Goal: Task Accomplishment & Management: Use online tool/utility

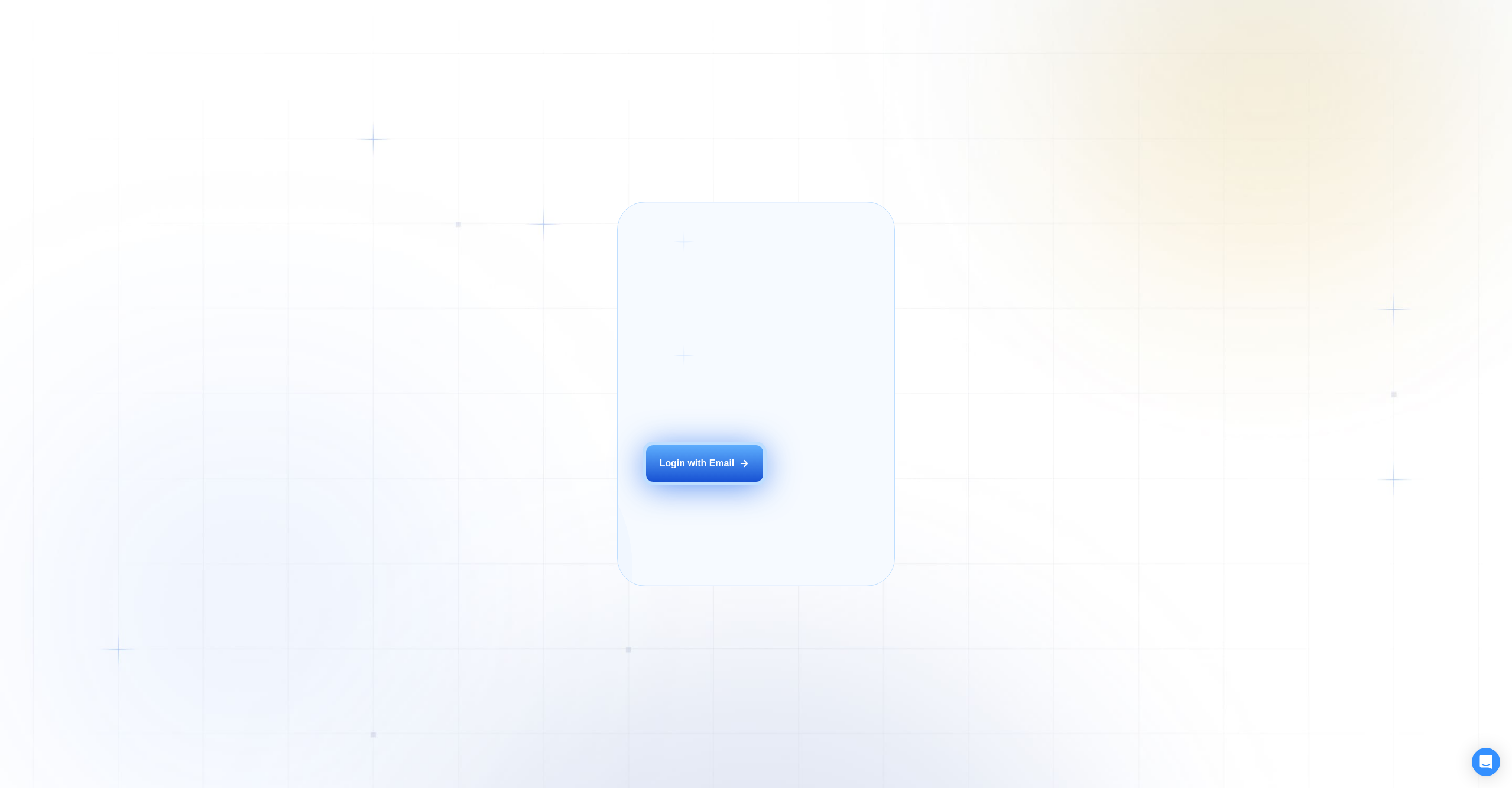
click at [724, 469] on button "Login with Email" at bounding box center [704, 463] width 117 height 37
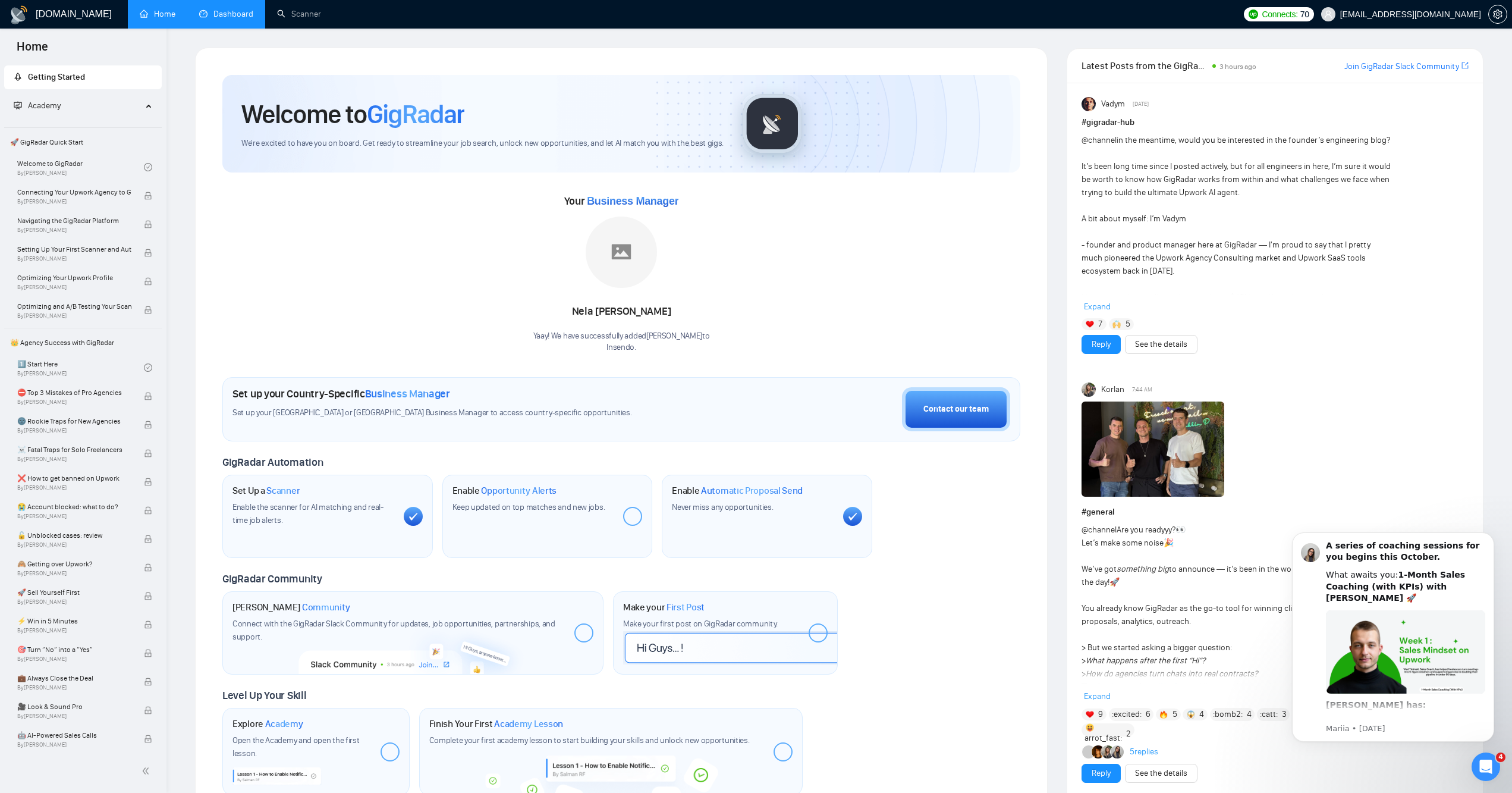
click at [225, 10] on link "Dashboard" at bounding box center [226, 13] width 54 height 10
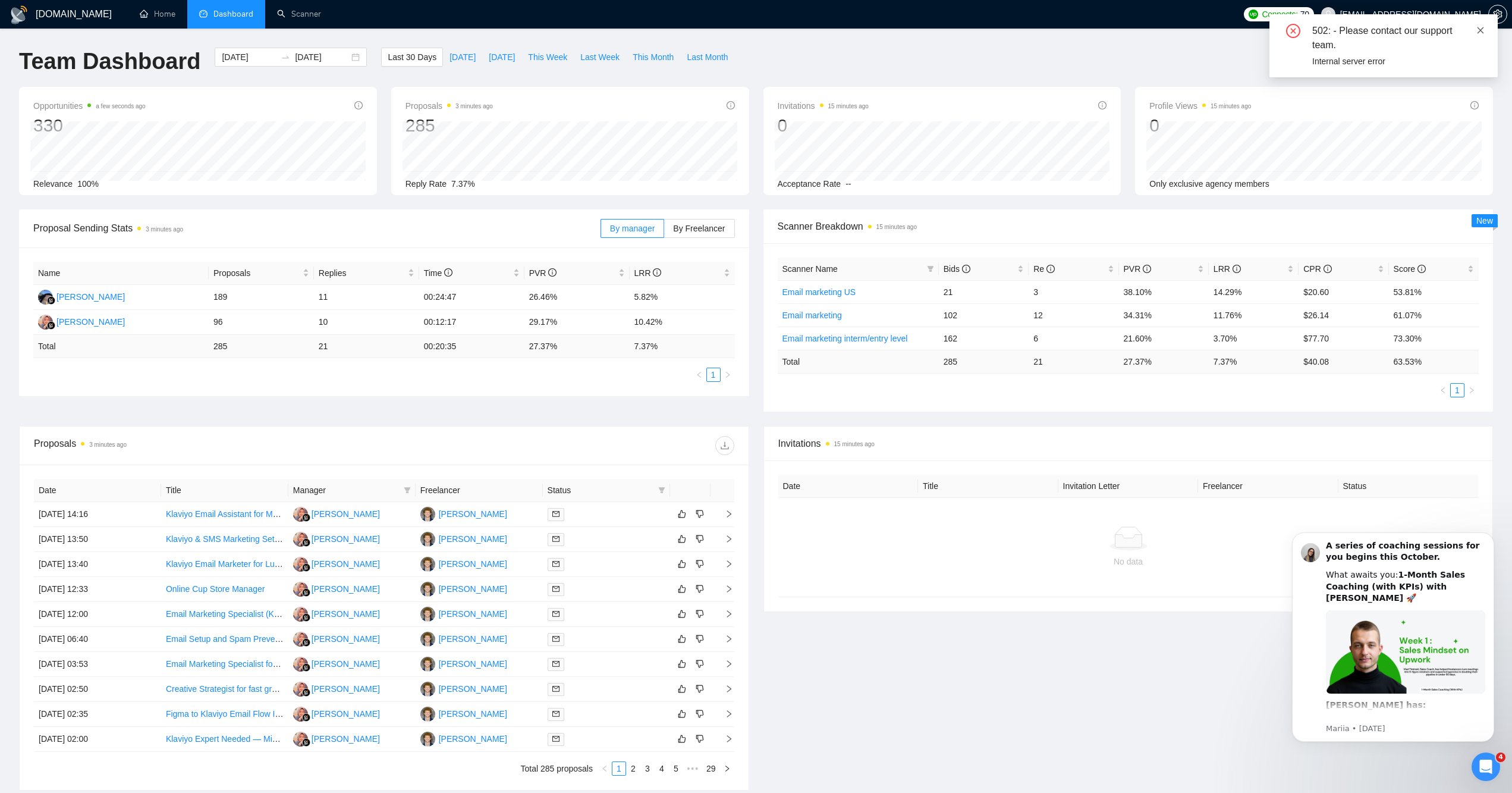
click at [1484, 26] on icon "close" at bounding box center [1480, 30] width 9 height 9
click at [1095, 698] on div "Invitations 15 minutes ago Date Title Invitation Letter Freelancer Status No da…" at bounding box center [1129, 608] width 745 height 364
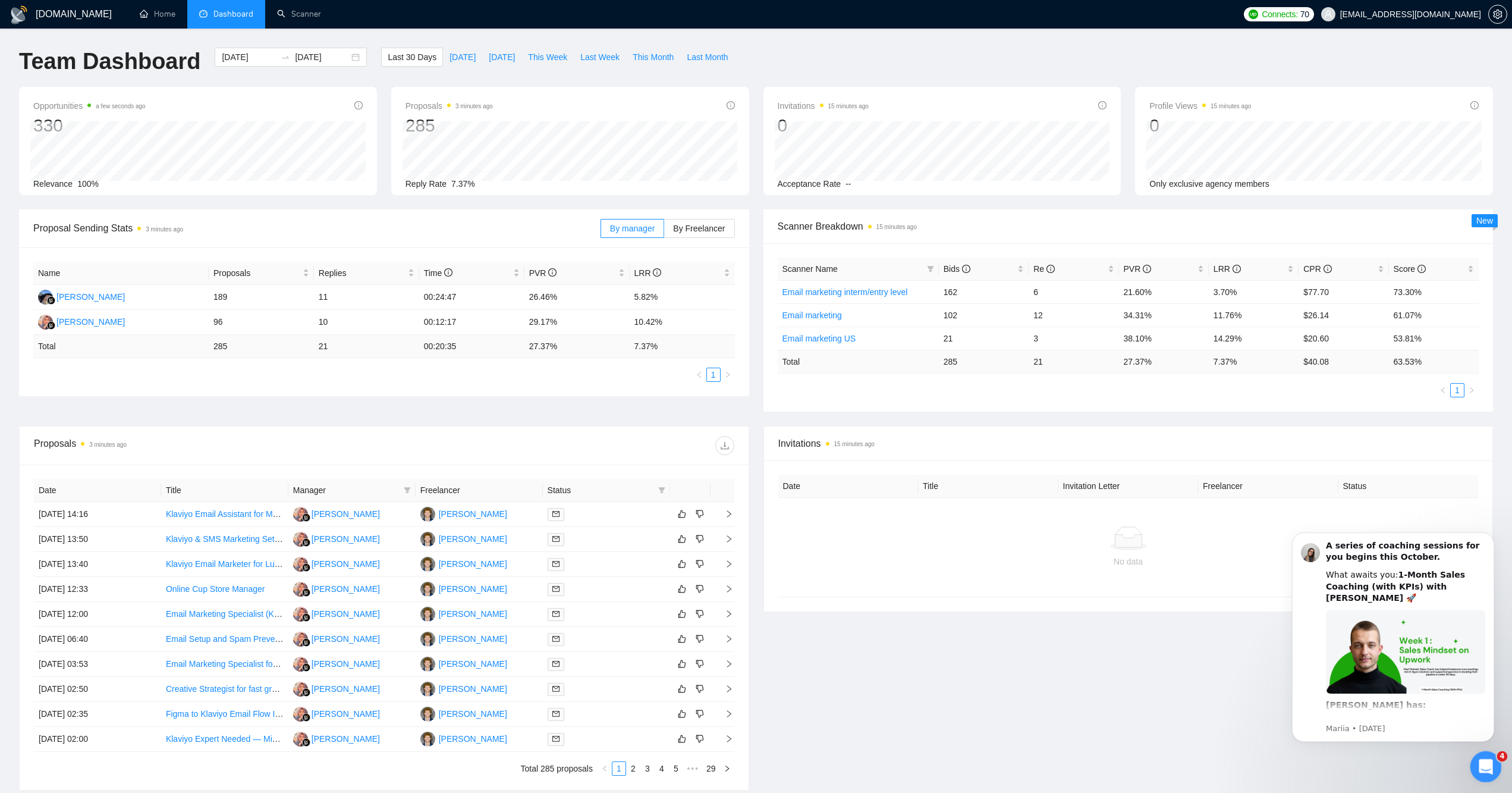
click at [1472, 766] on div "Open Intercom Messenger" at bounding box center [1484, 764] width 40 height 40
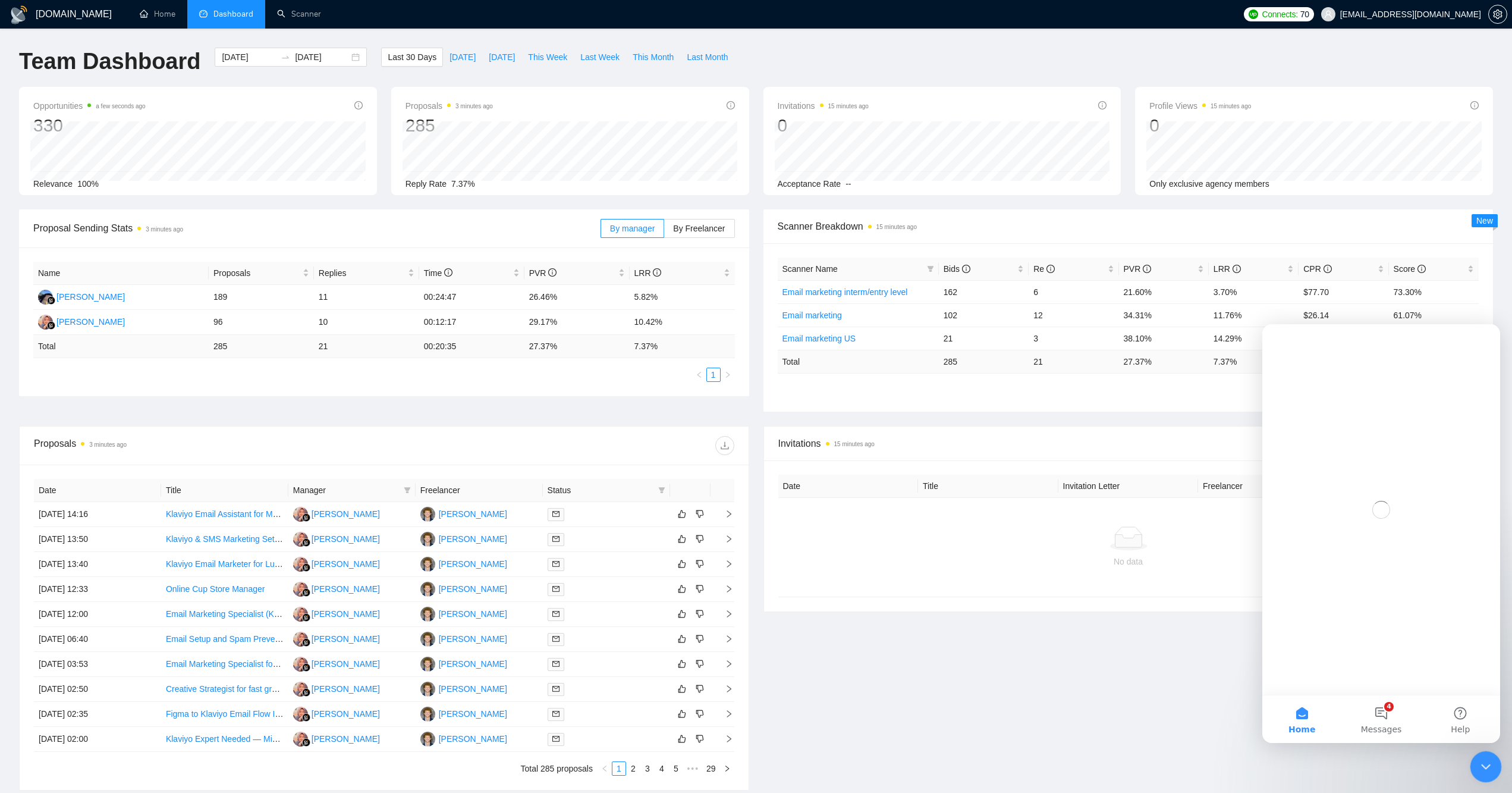
click at [1469, 765] on div "Close Intercom Messenger" at bounding box center [1483, 764] width 29 height 29
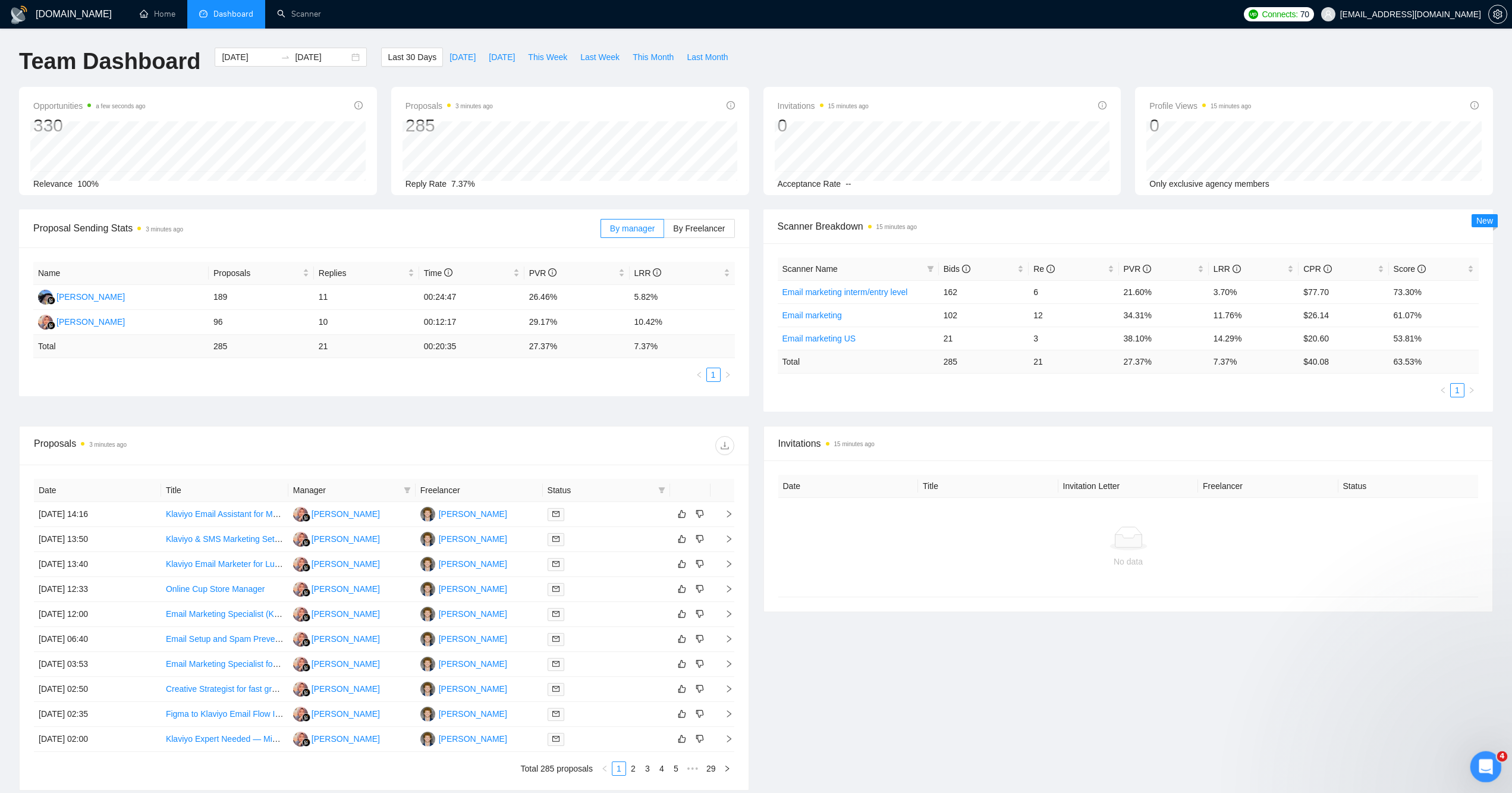
click at [1472, 765] on div "Open Intercom Messenger" at bounding box center [1484, 764] width 40 height 40
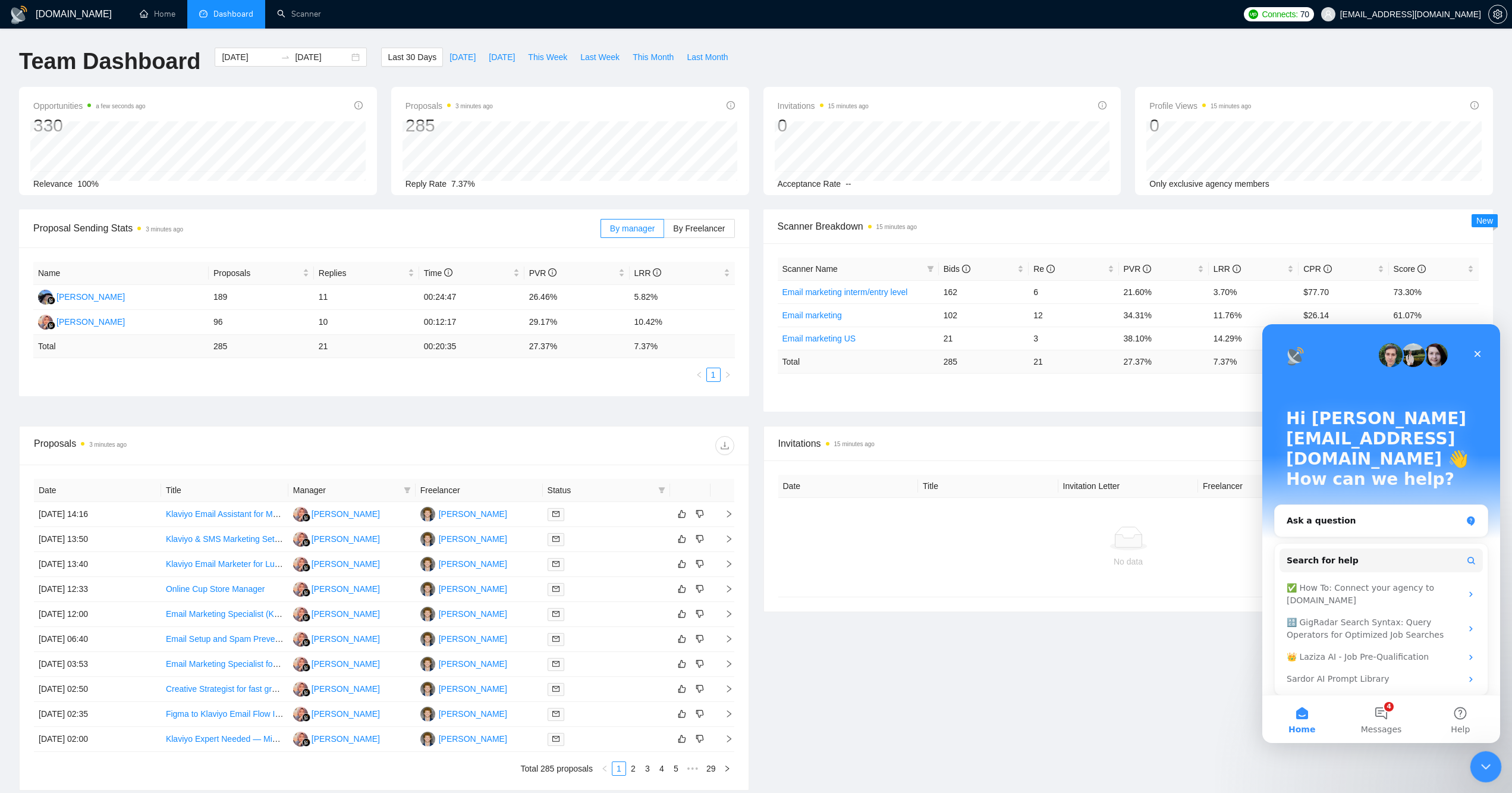
drag, startPoint x: 1472, startPoint y: 765, endPoint x: 2933, endPoint y: 1513, distance: 1641.3
click at [1472, 765] on div "Close Intercom Messenger" at bounding box center [1483, 764] width 29 height 29
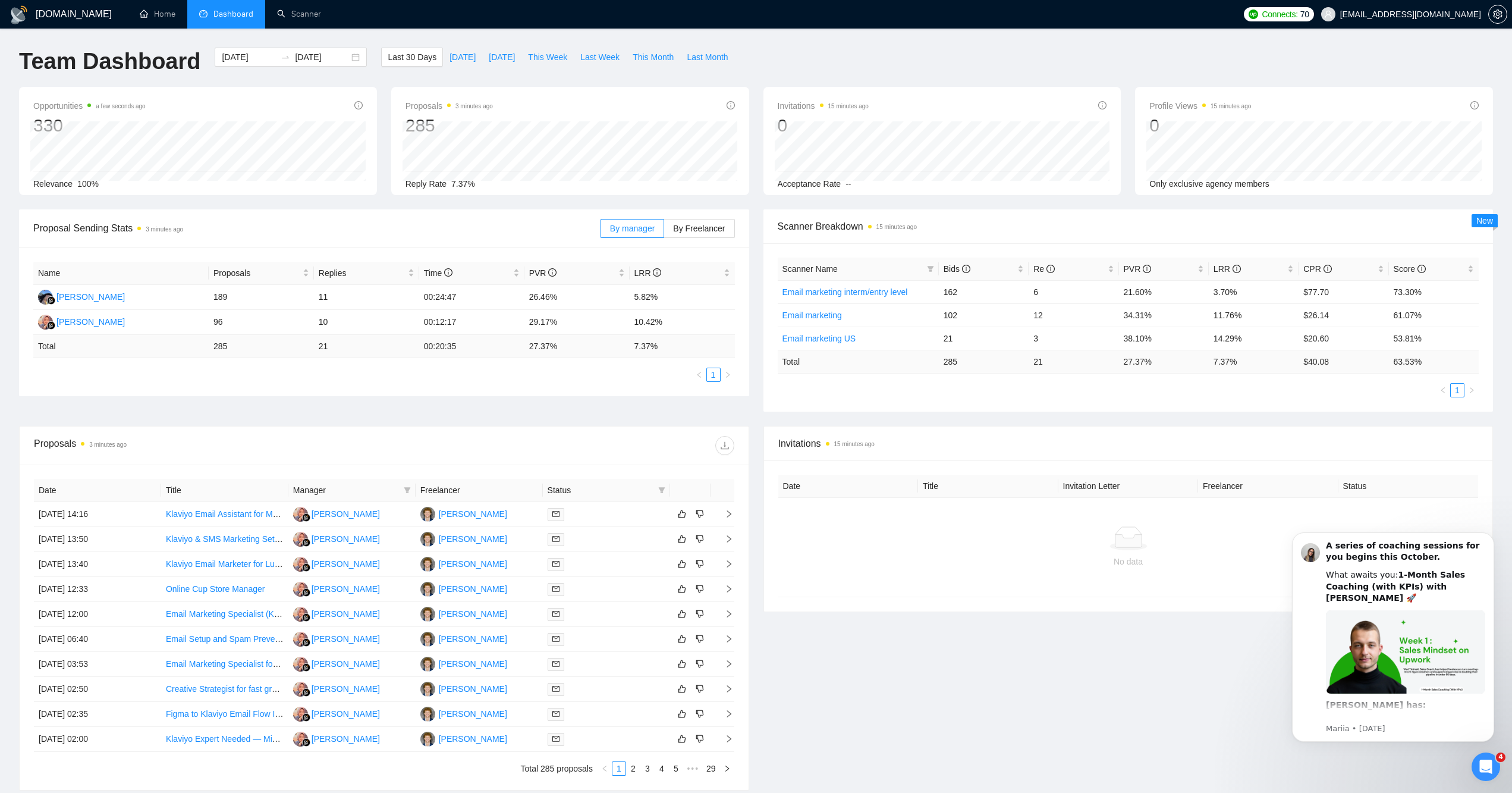
click at [985, 685] on div "Invitations 15 minutes ago Date Title Invitation Letter Freelancer Status No da…" at bounding box center [1129, 608] width 745 height 364
click at [1479, 756] on div "Open Intercom Messenger" at bounding box center [1484, 764] width 40 height 40
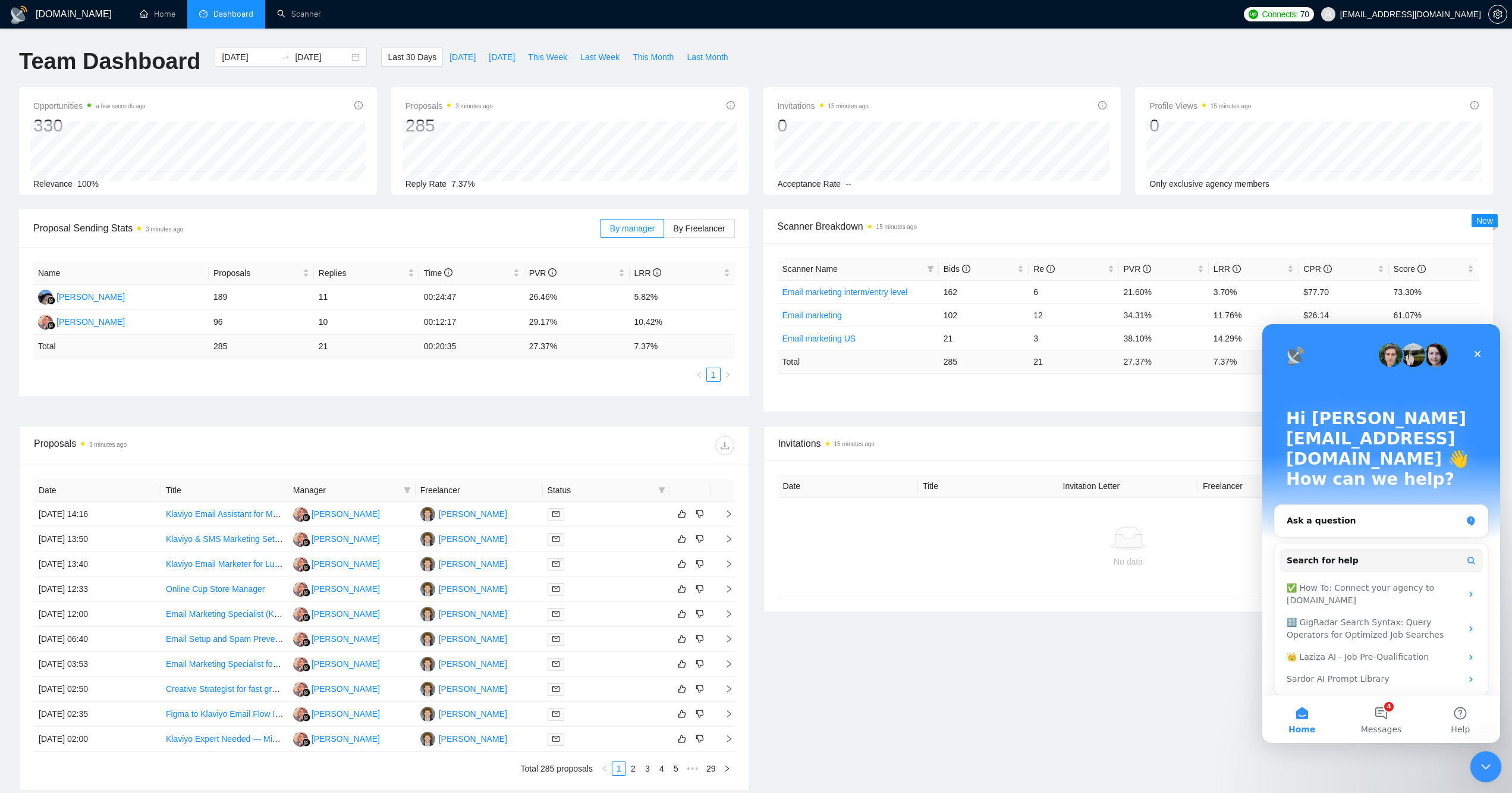
click at [1472, 755] on div "Close Intercom Messenger" at bounding box center [1483, 764] width 29 height 29
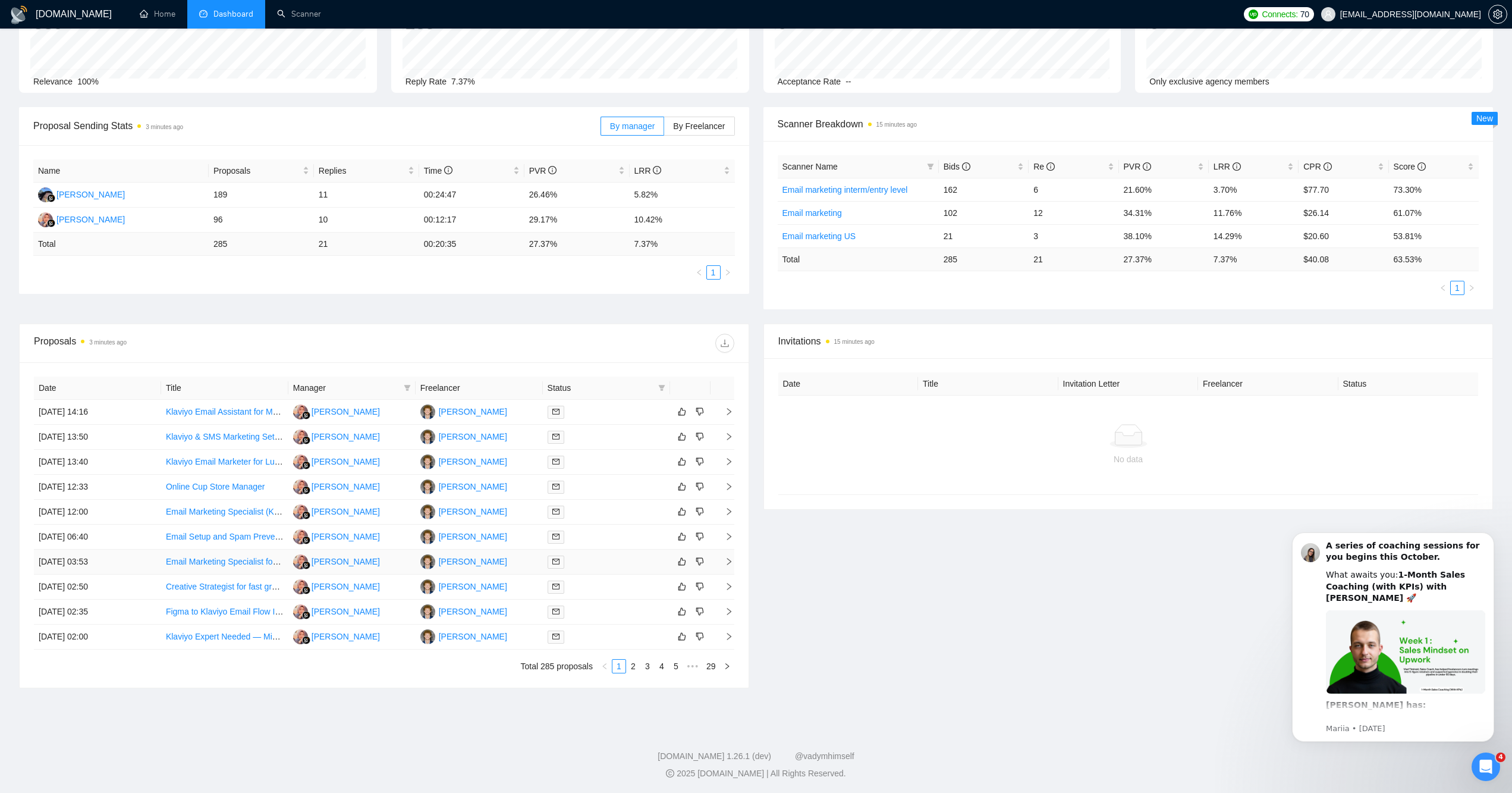
scroll to position [104, 0]
click at [633, 669] on link "2" at bounding box center [633, 665] width 13 height 13
click at [647, 668] on link "3" at bounding box center [647, 665] width 13 height 13
click at [660, 668] on link "4" at bounding box center [661, 665] width 13 height 13
click at [665, 666] on link "5" at bounding box center [661, 665] width 13 height 13
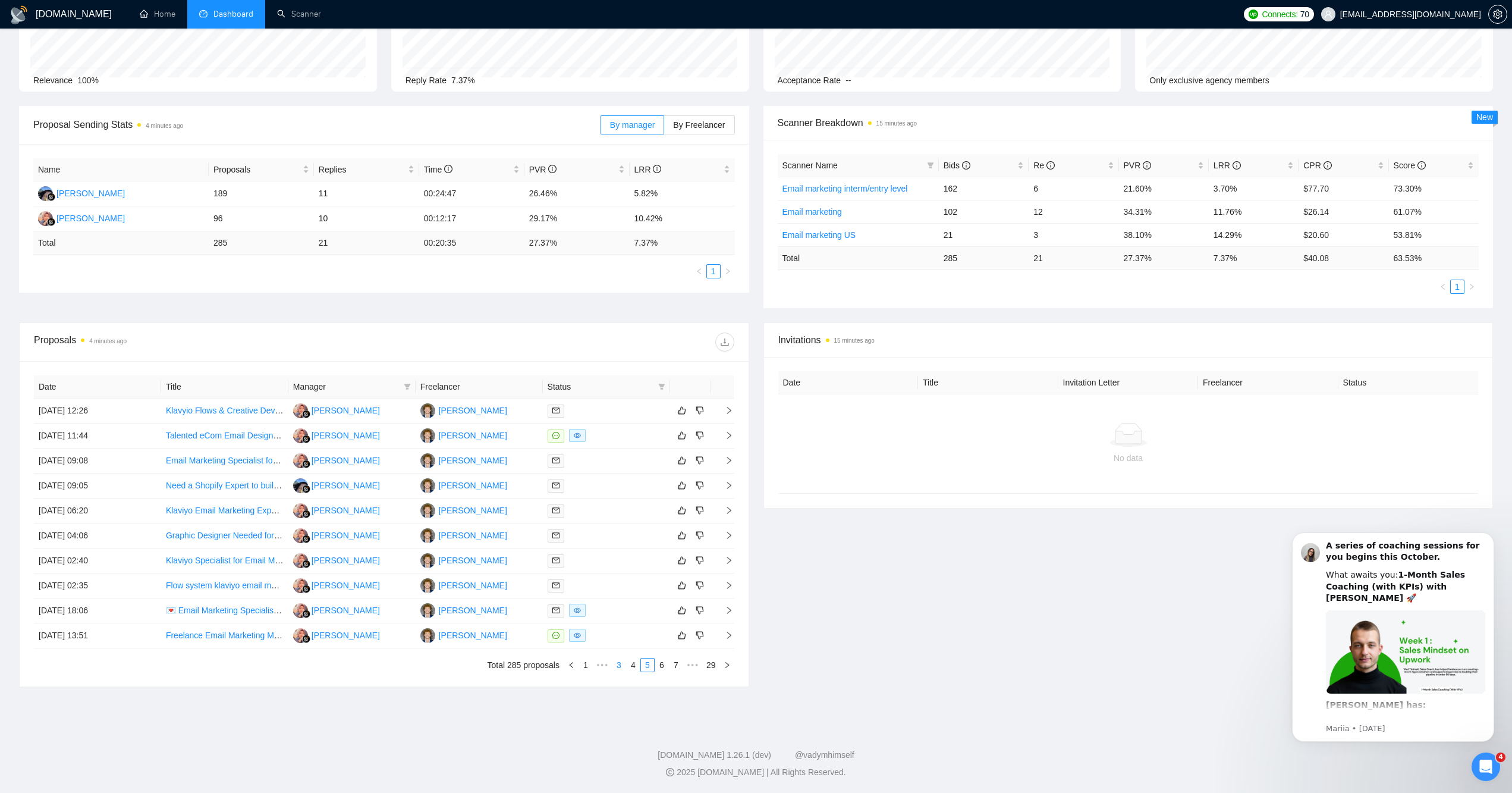
click at [622, 665] on link "3" at bounding box center [619, 665] width 13 height 13
click at [630, 666] on link "2" at bounding box center [633, 665] width 13 height 13
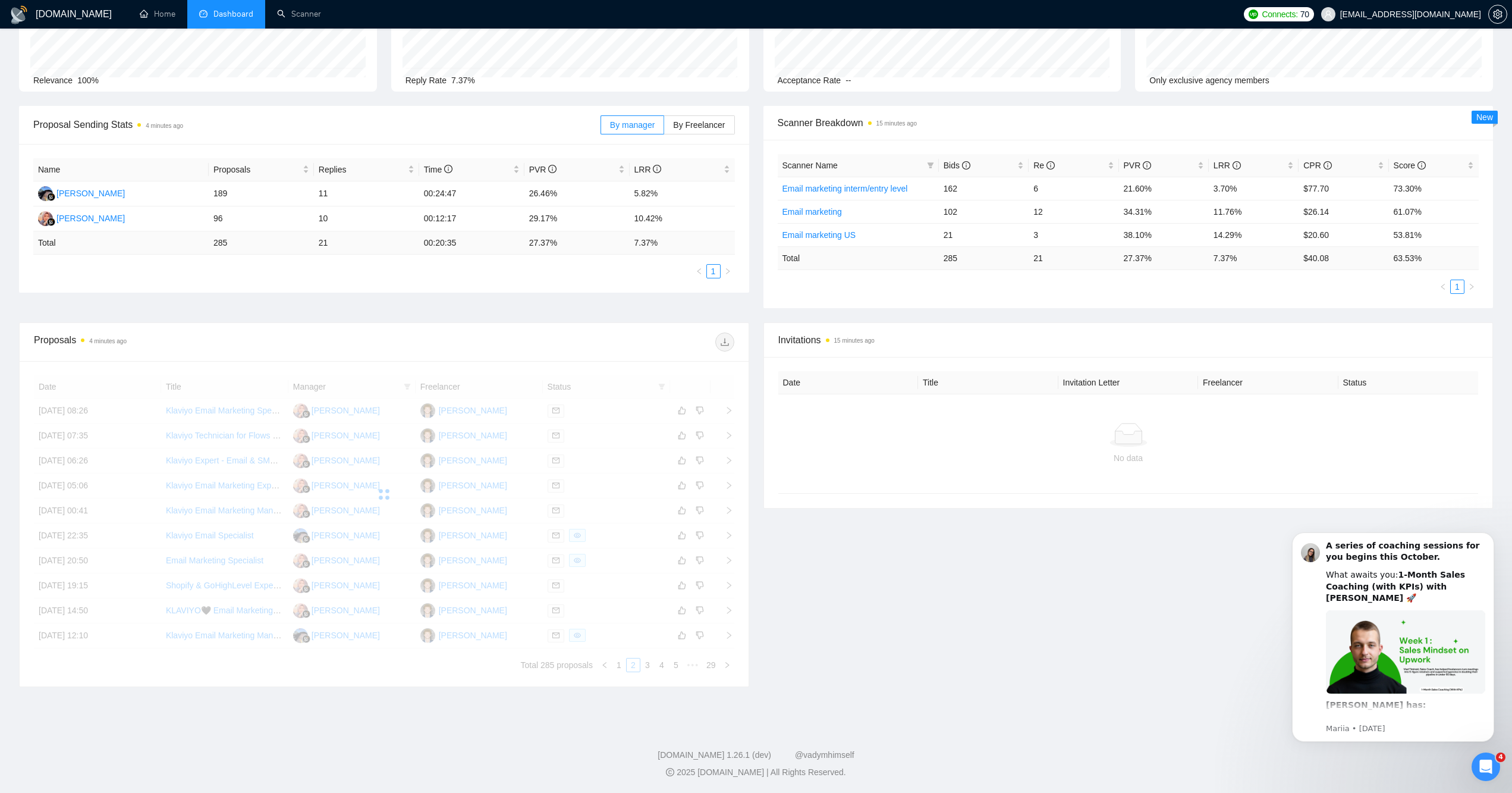
click at [623, 666] on link "1" at bounding box center [619, 665] width 13 height 13
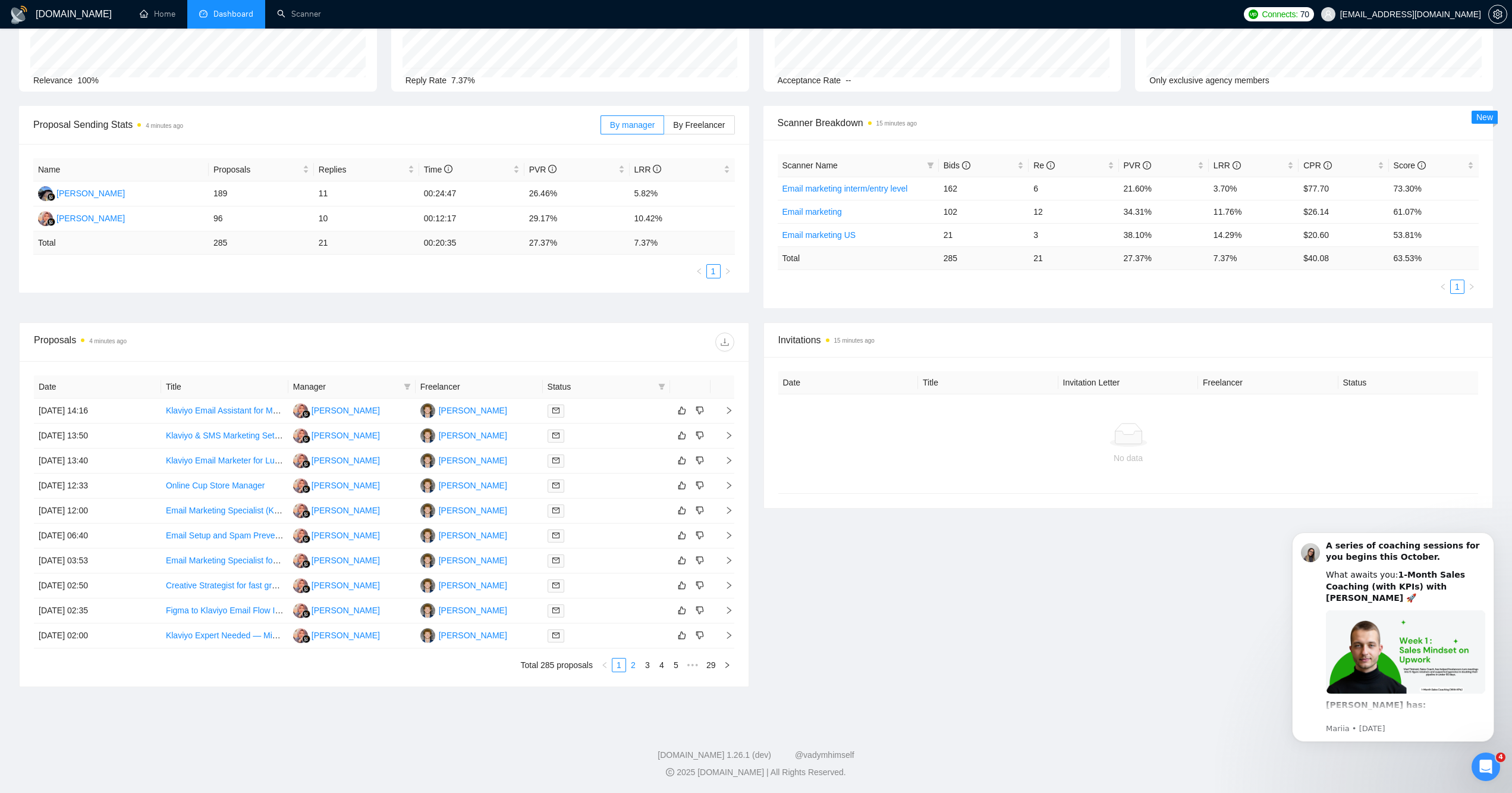
click at [633, 666] on link "2" at bounding box center [633, 665] width 13 height 13
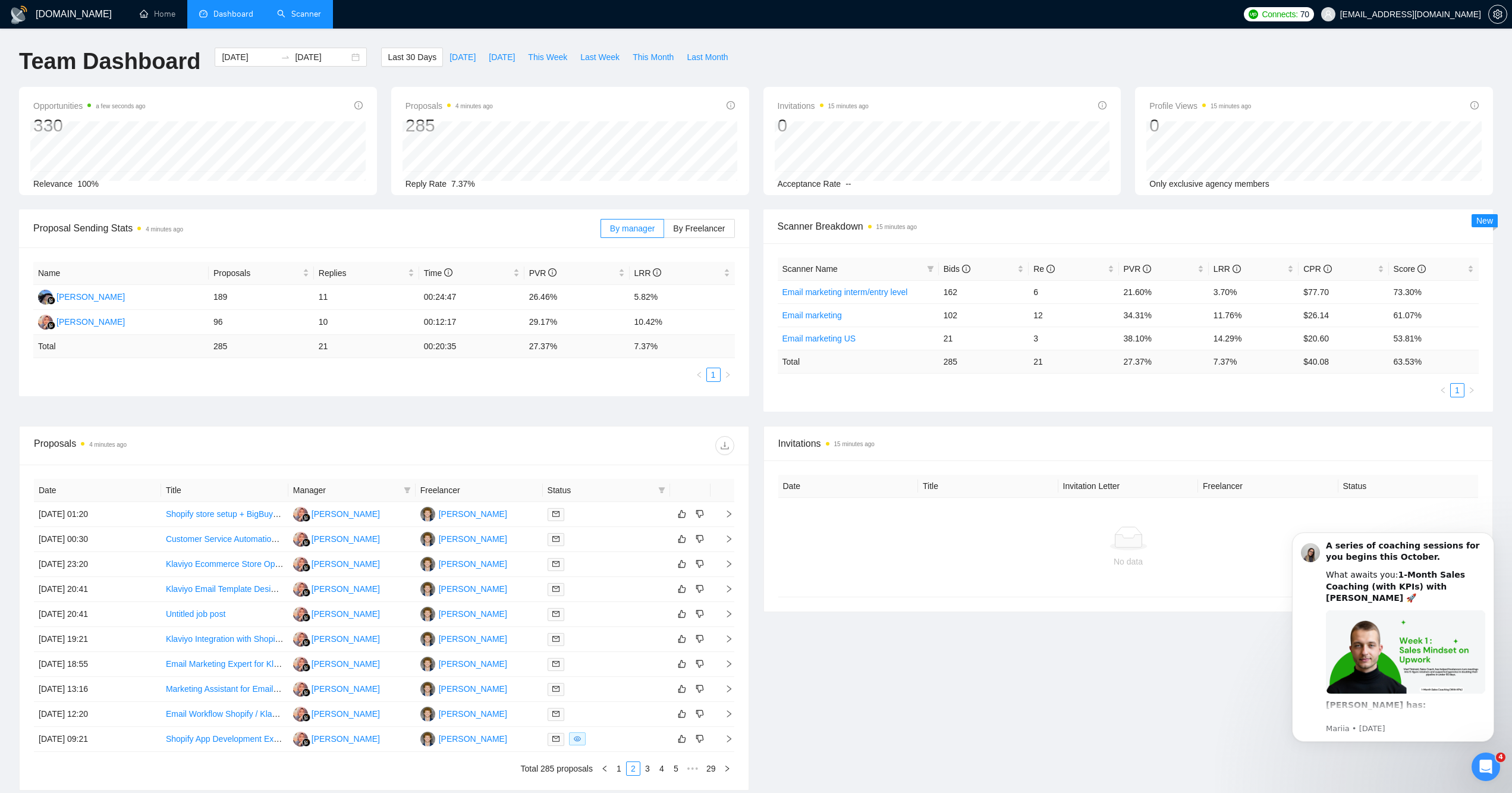
click at [291, 13] on link "Scanner" at bounding box center [299, 13] width 44 height 10
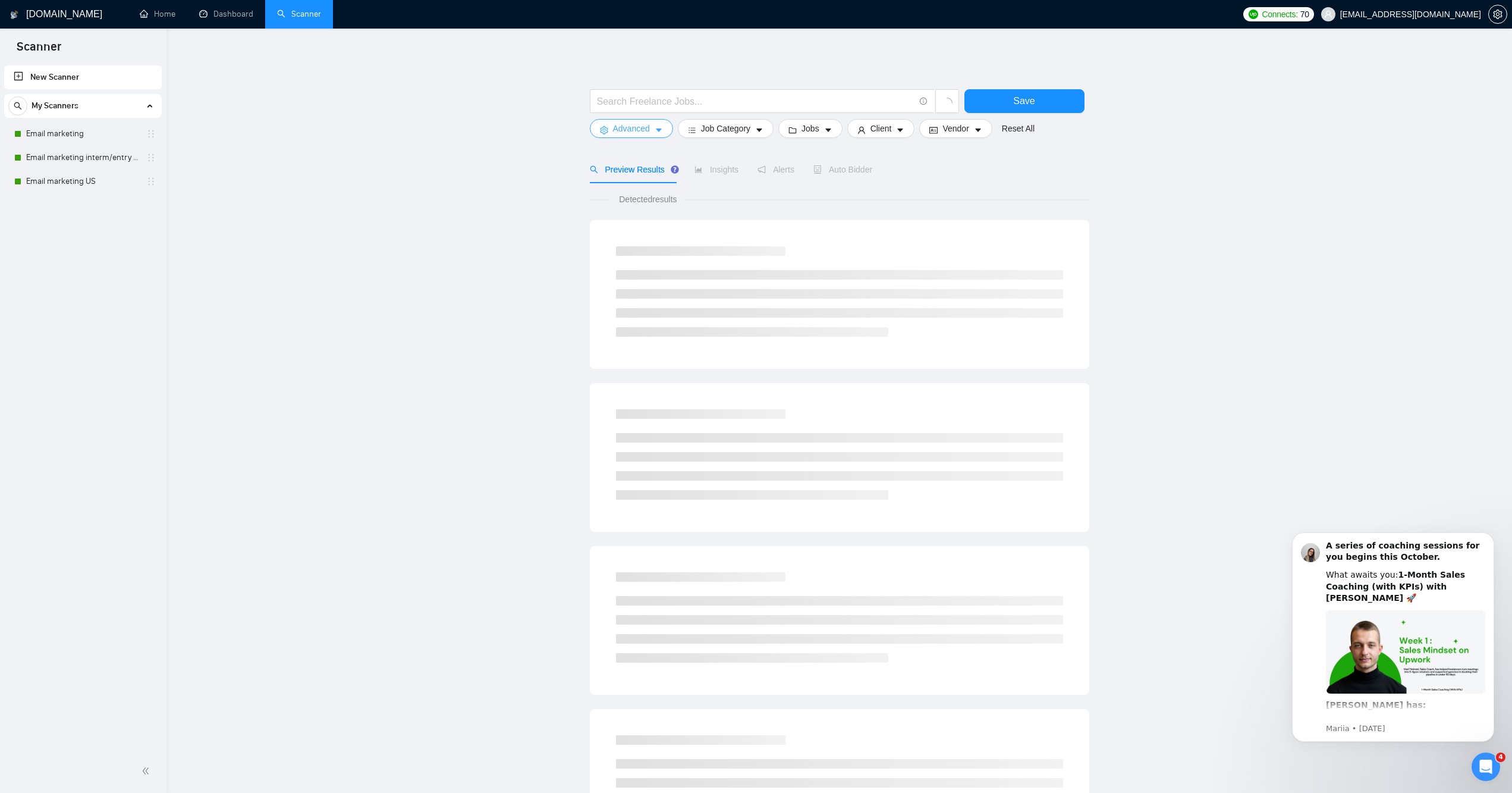
click at [661, 135] on icon "caret-down" at bounding box center [658, 130] width 9 height 9
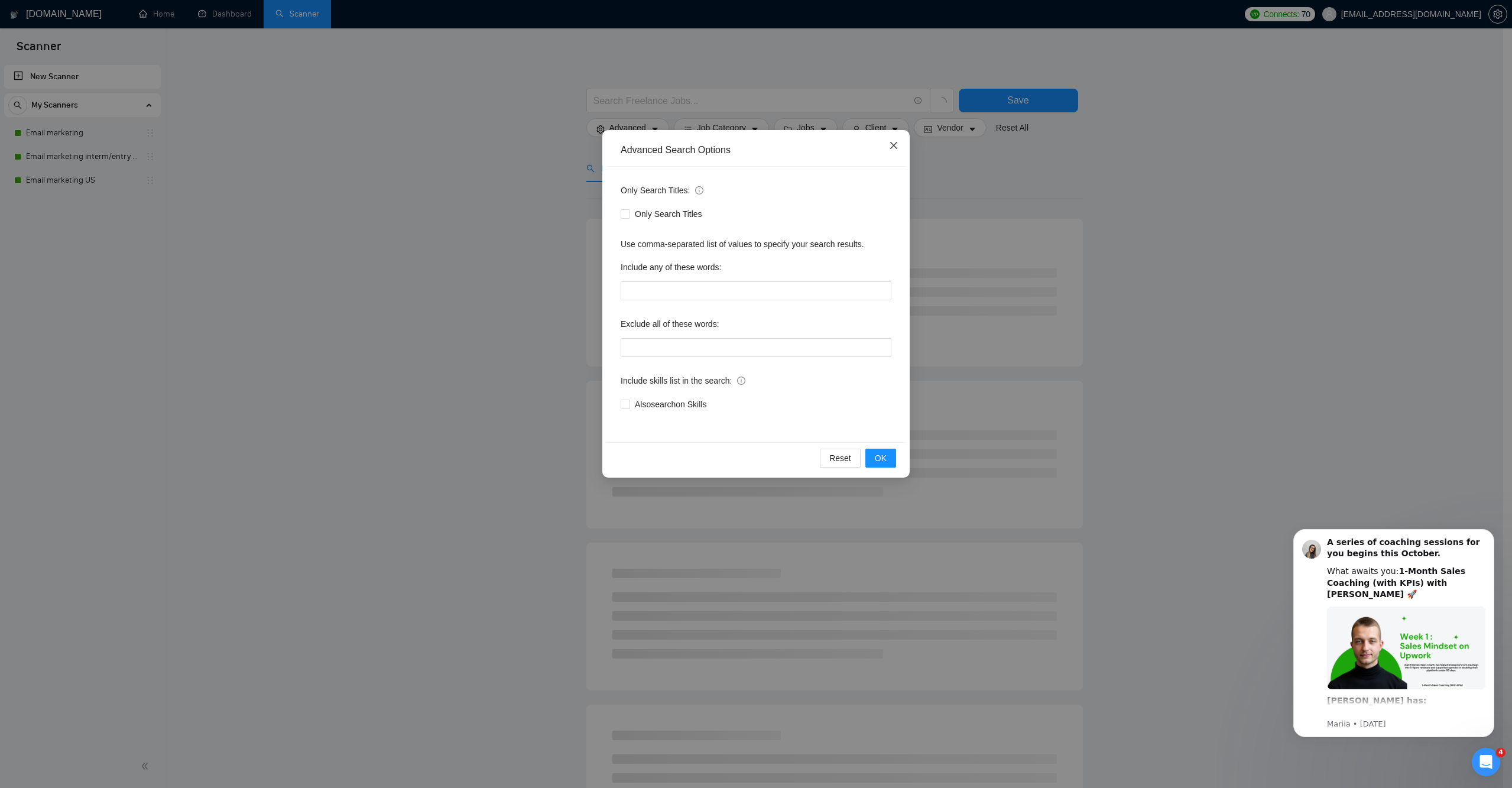
click at [889, 150] on icon "close" at bounding box center [894, 146] width 9 height 9
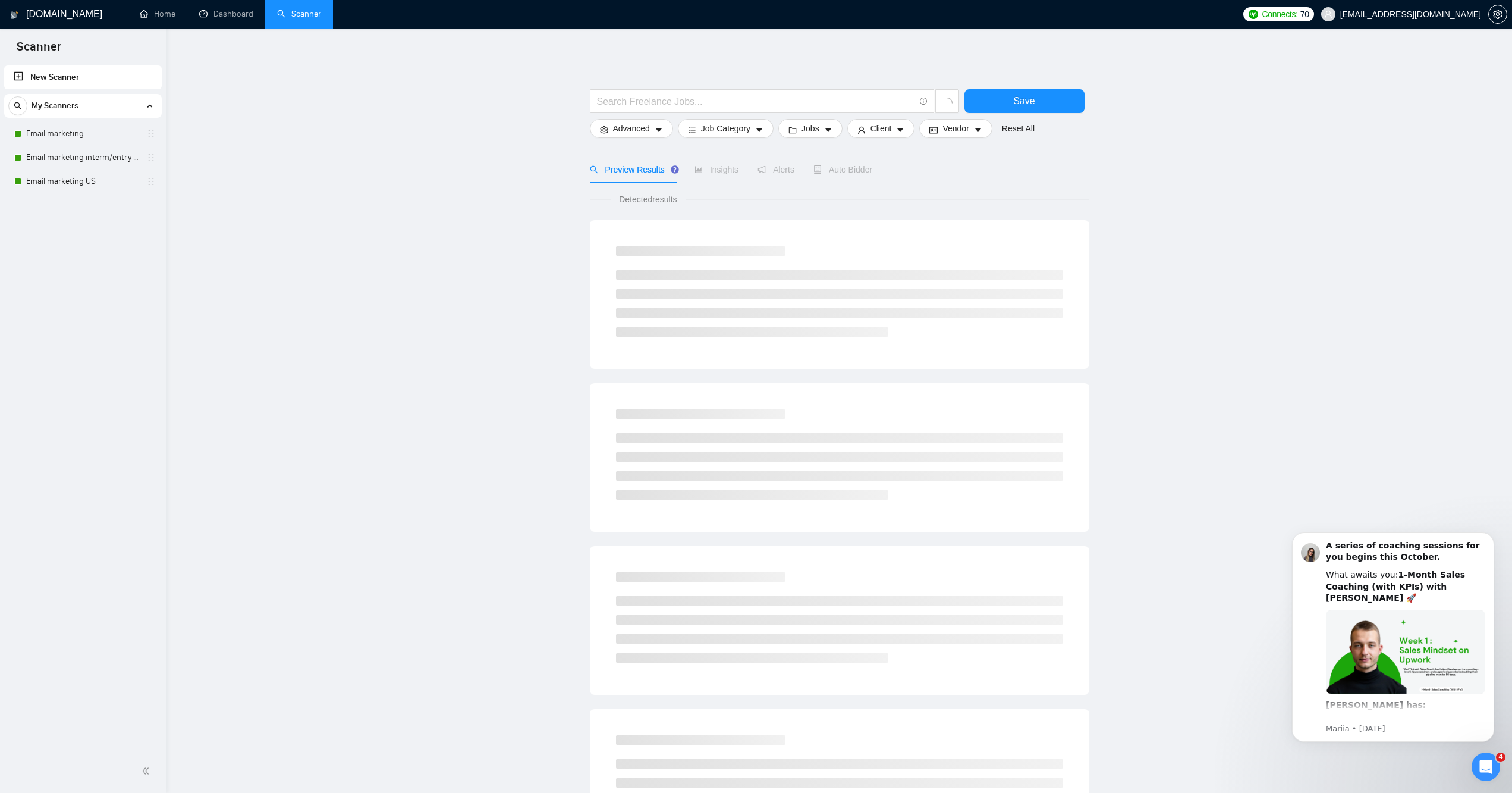
click at [33, 116] on span "My Scanners" at bounding box center [55, 106] width 47 height 24
click at [55, 111] on span "My Scanners" at bounding box center [55, 106] width 47 height 24
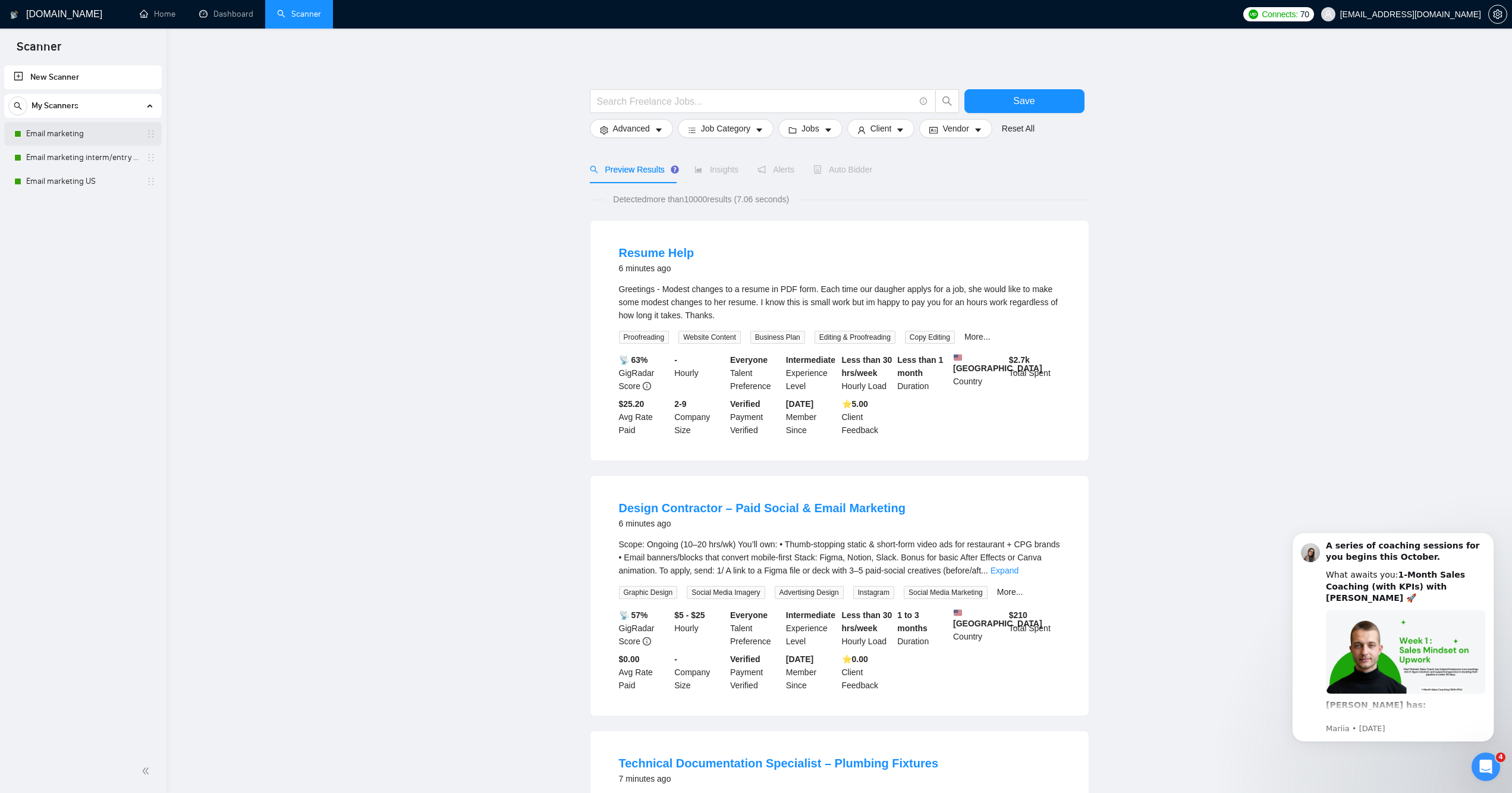
click at [57, 139] on link "Email marketing" at bounding box center [82, 134] width 113 height 24
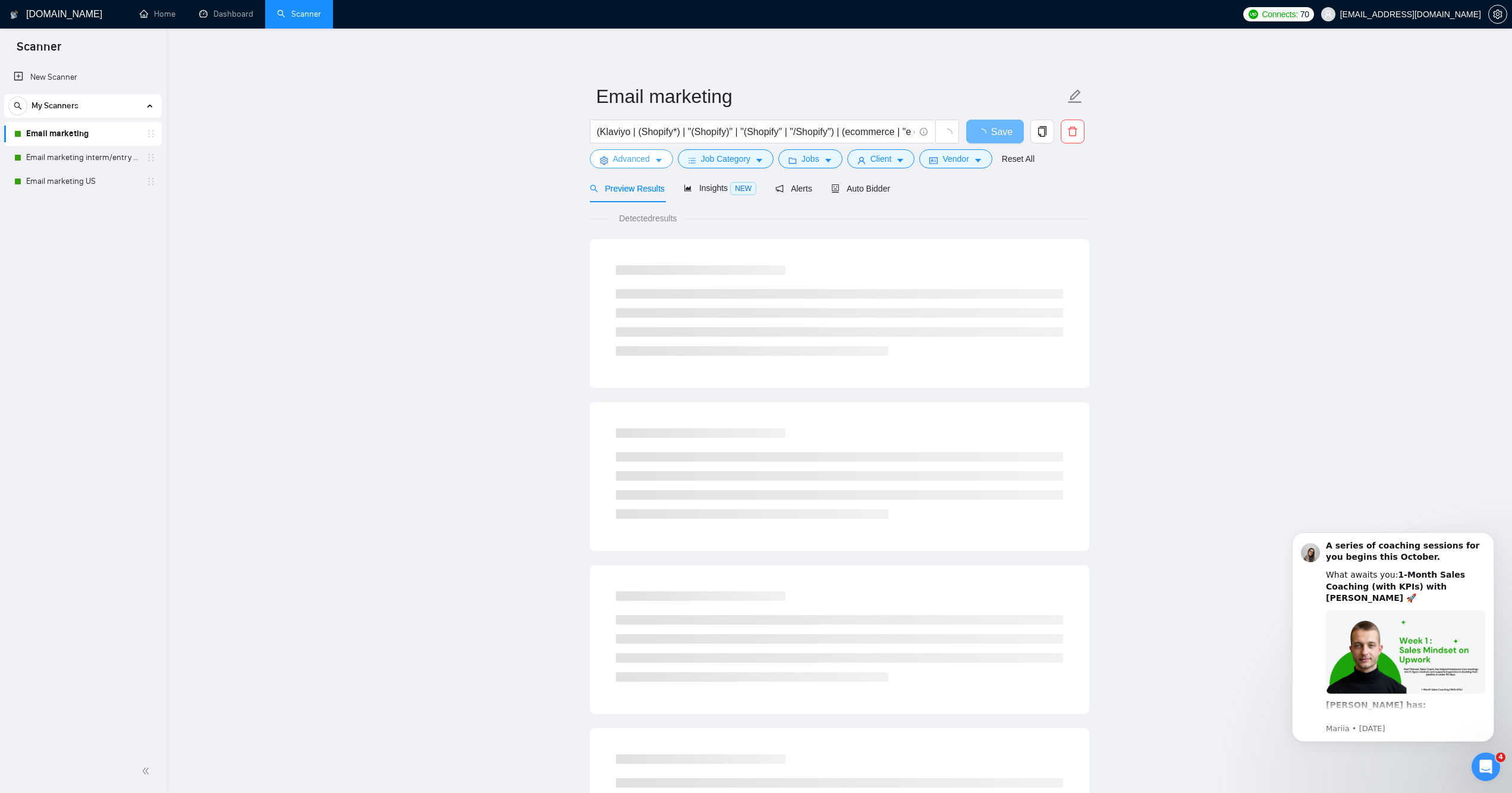
click at [655, 168] on button "Advanced" at bounding box center [631, 158] width 83 height 19
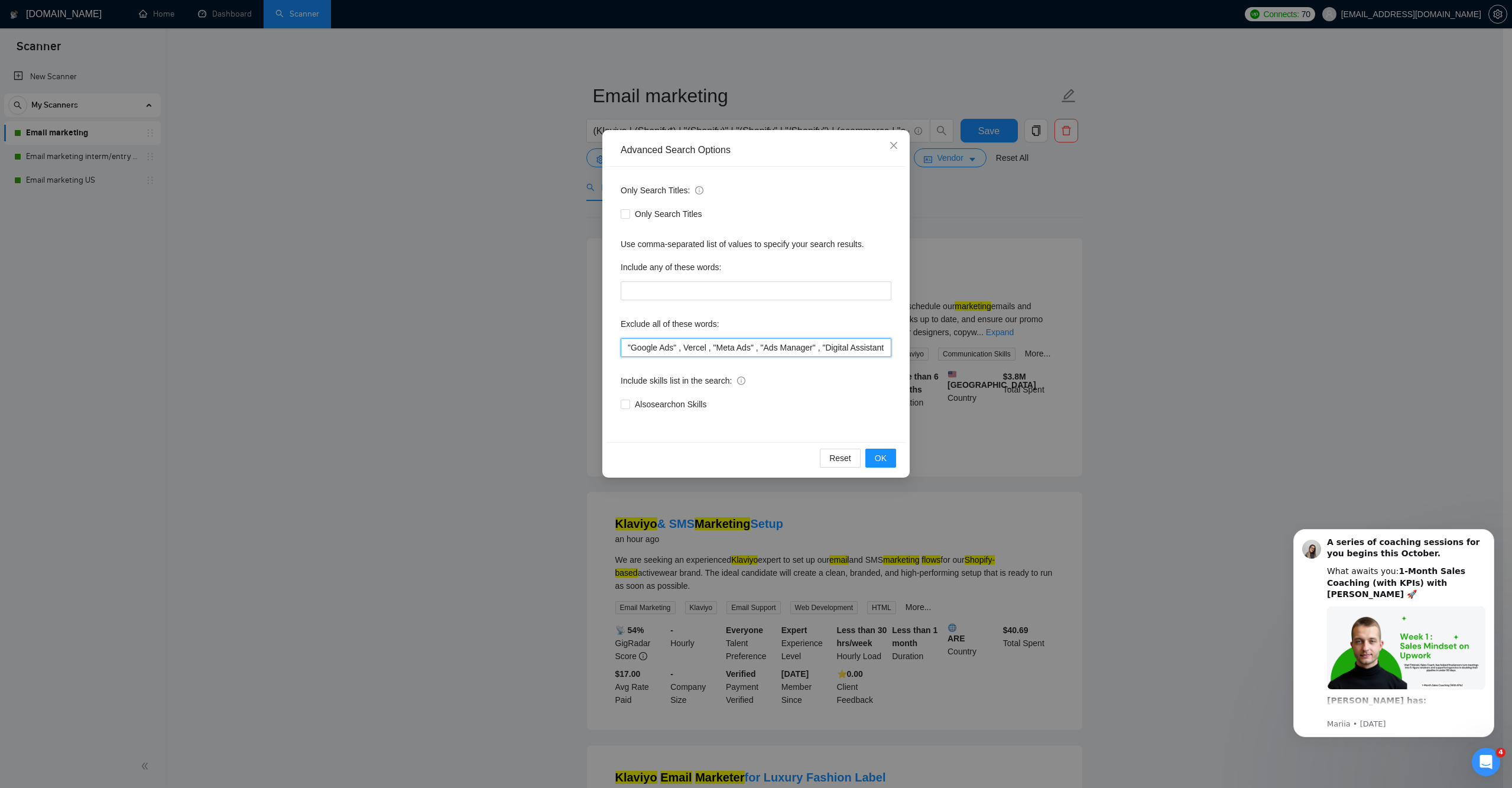
click at [628, 350] on input ""Google Ads" , Vercel , "Meta Ads" , "Ads Manager" , "Digital Assistant" , "Fac…" at bounding box center [756, 347] width 271 height 19
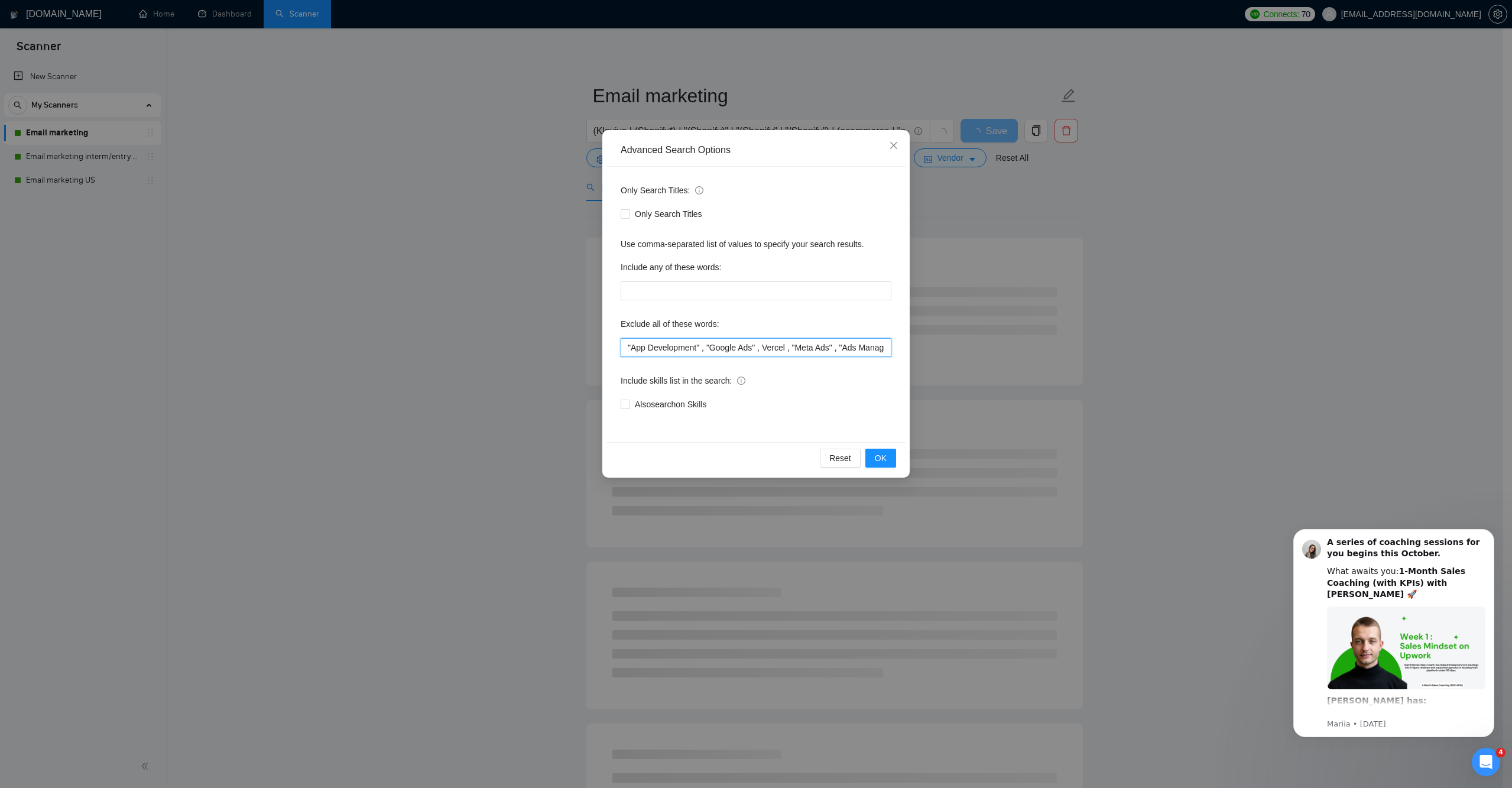
drag, startPoint x: 702, startPoint y: 345, endPoint x: 603, endPoint y: 348, distance: 99.0
click at [603, 348] on div "Advanced Search Options Only Search Titles: Only Search Titles Use comma-separa…" at bounding box center [756, 303] width 307 height 347
click at [709, 348] on input ""App Development" , "Google Ads" , Vercel , "Meta Ads" , "Ads Manager" , "Digit…" at bounding box center [756, 347] width 271 height 19
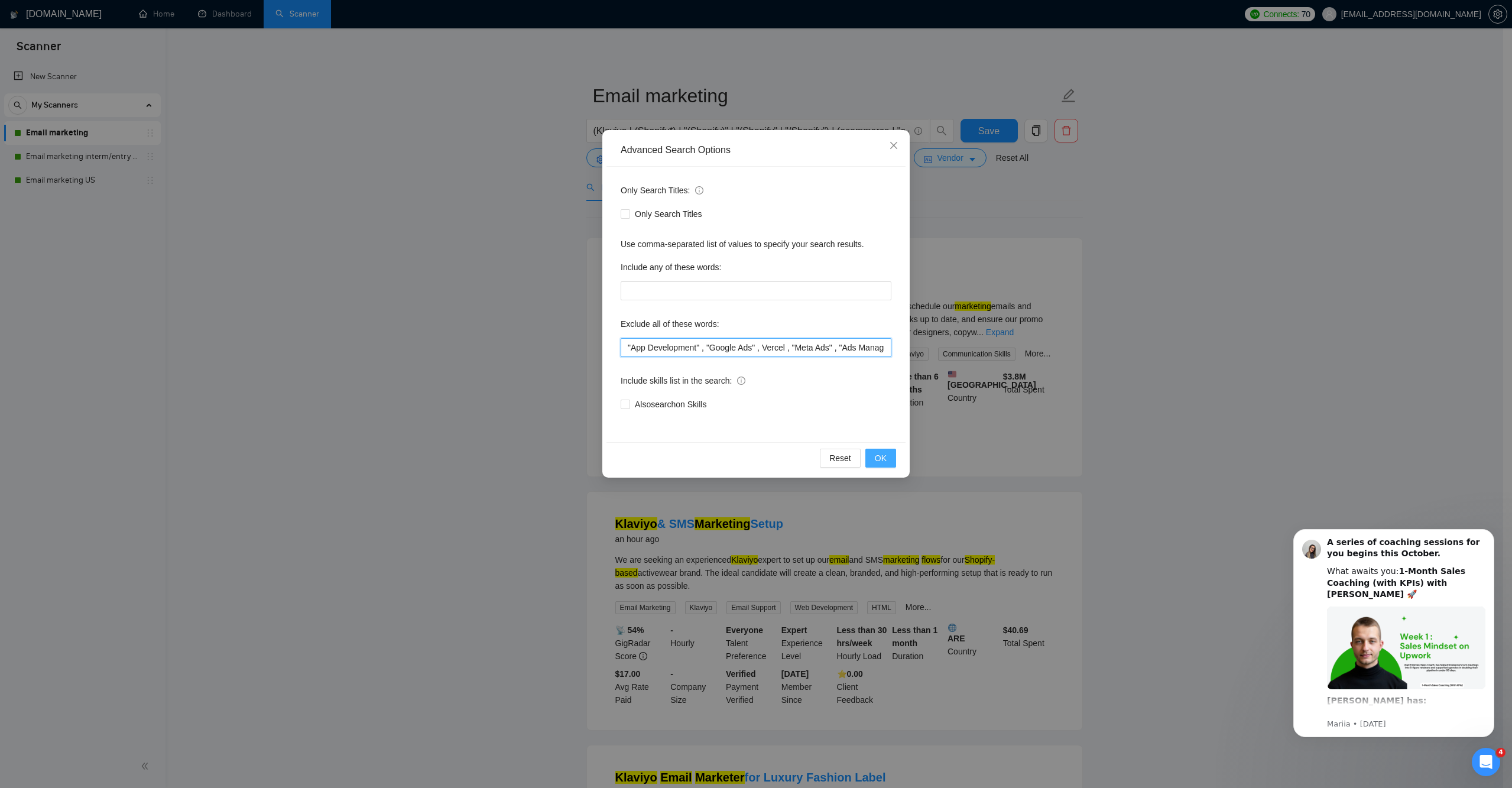
type input ""App Development" , "Google Ads" , Vercel , "Meta Ads" , "Ads Manager" , "Digit…"
click at [875, 451] on span "OK" at bounding box center [880, 457] width 12 height 13
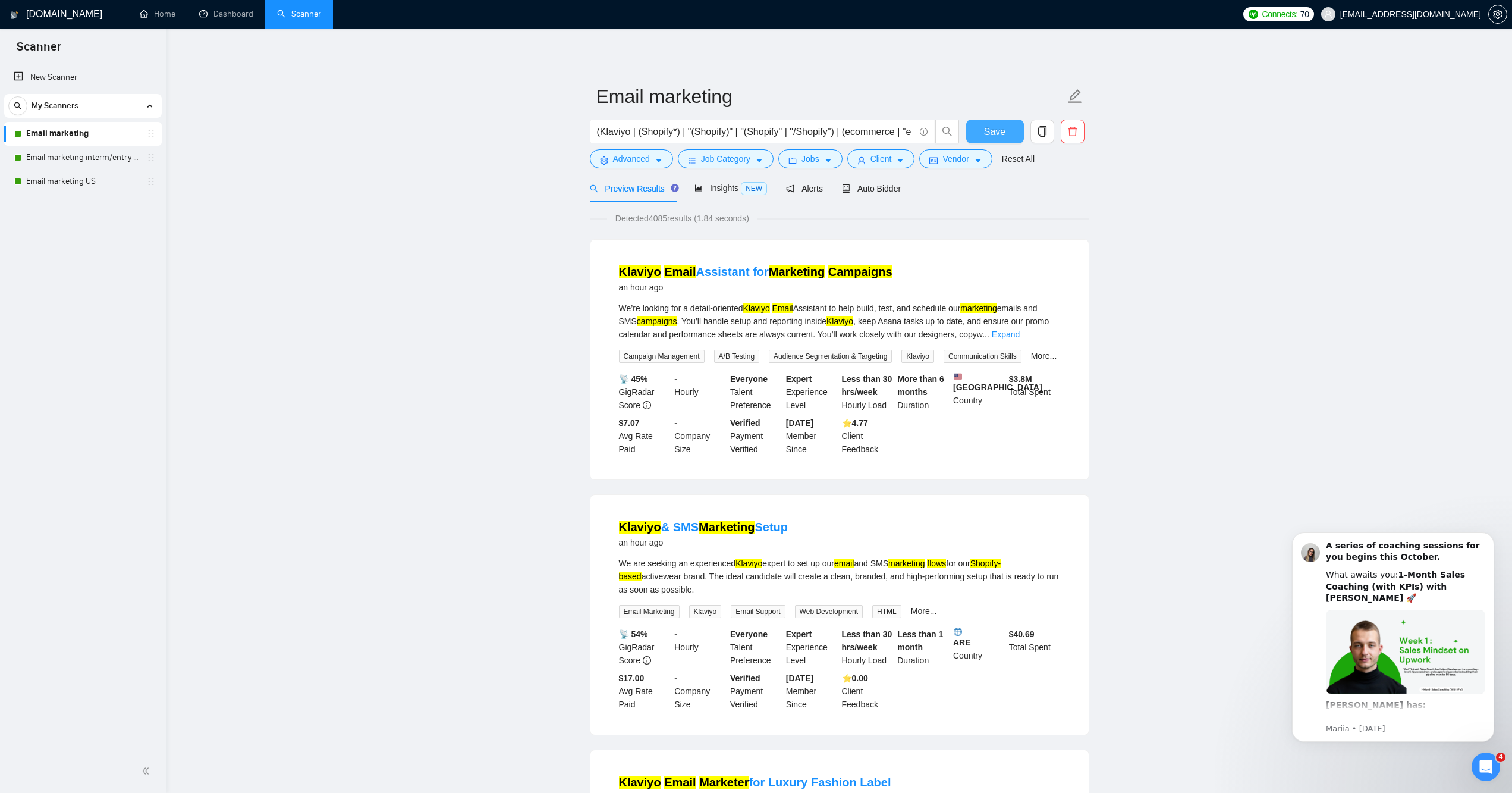
click at [999, 138] on button "Save" at bounding box center [995, 132] width 58 height 24
click at [96, 165] on link "Email marketing interm/entry level" at bounding box center [82, 158] width 113 height 24
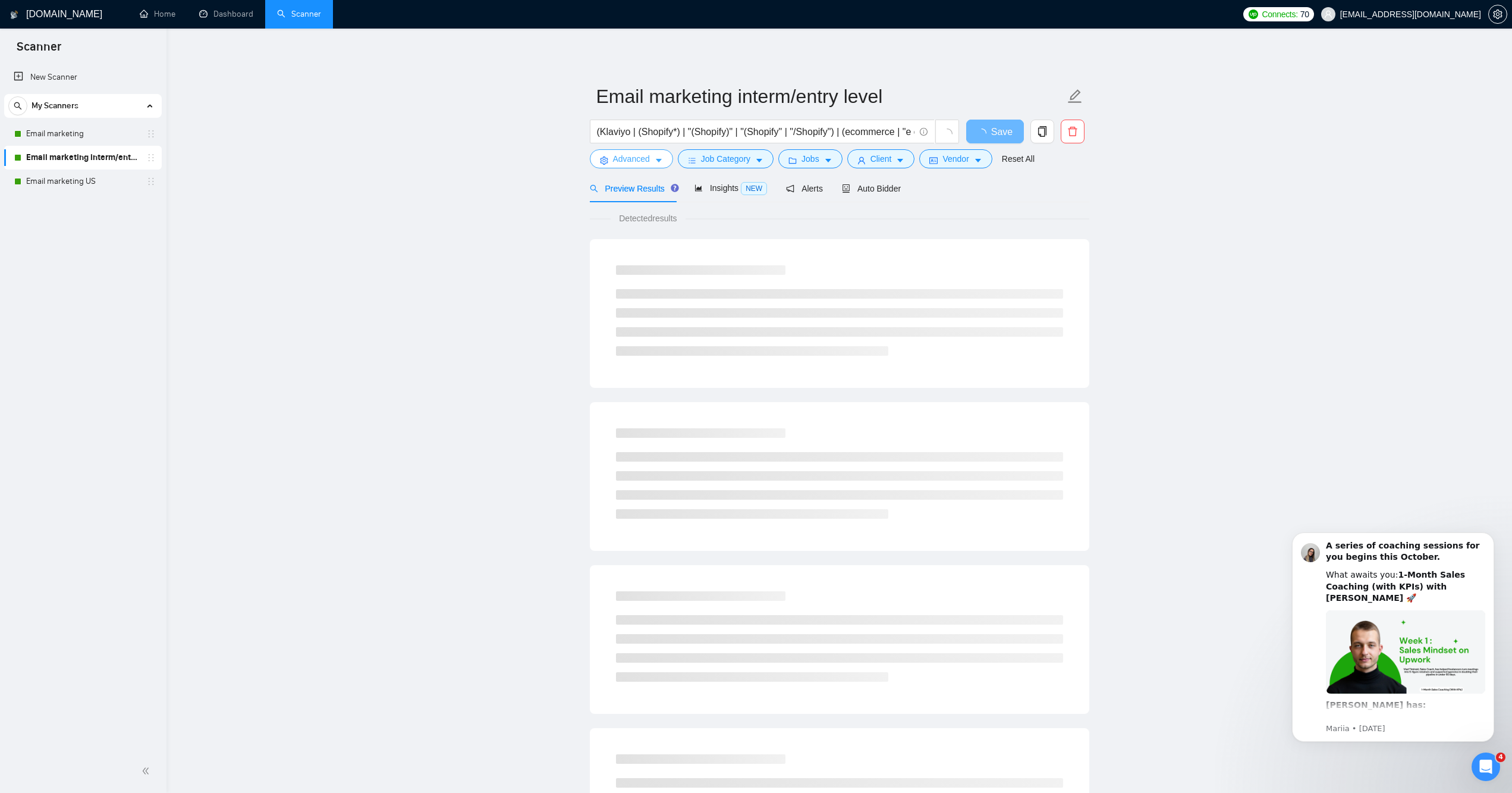
click at [640, 168] on button "Advanced" at bounding box center [631, 158] width 83 height 19
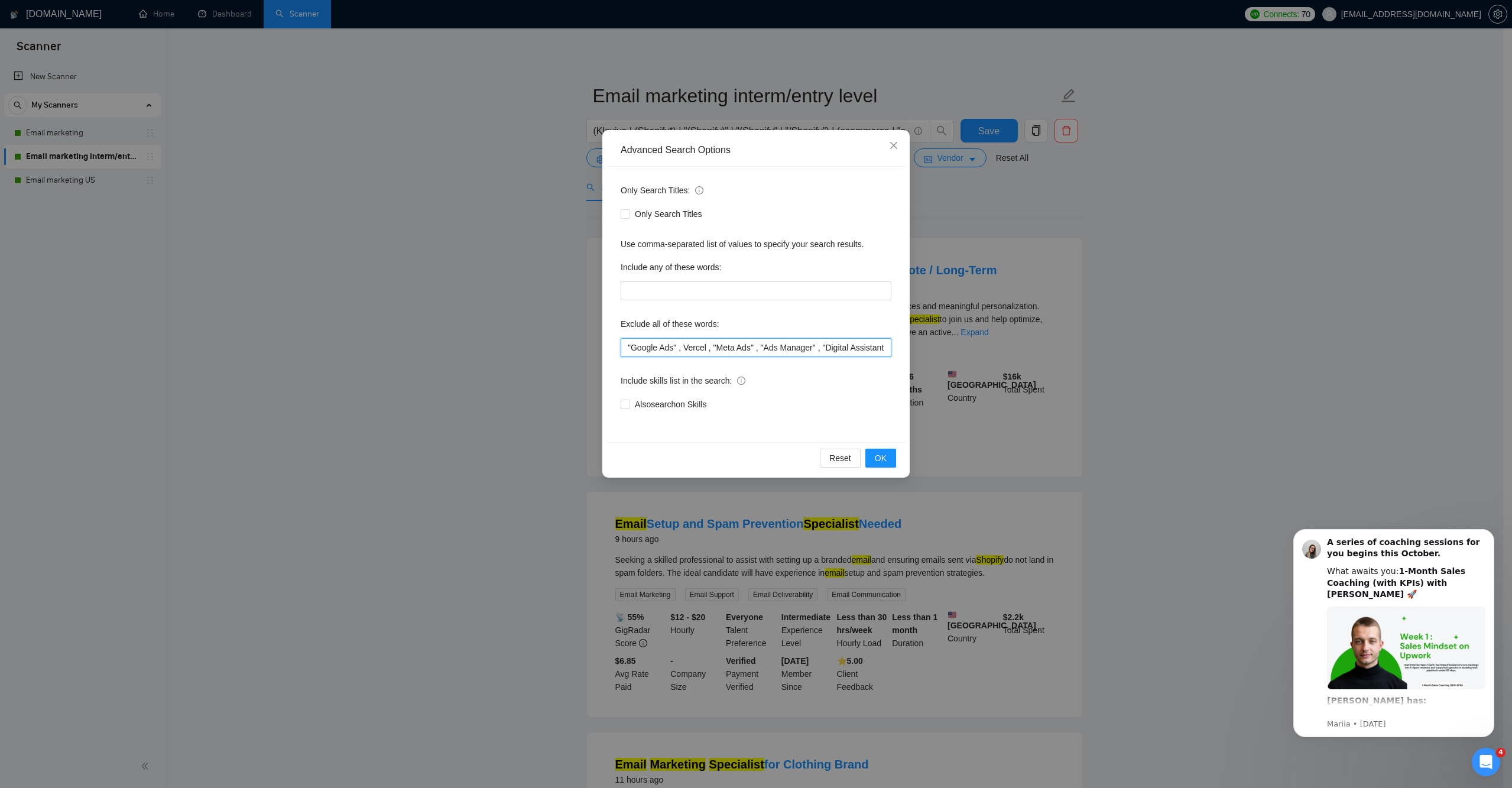
click at [675, 345] on input ""Google Ads" , Vercel , "Meta Ads" , "Ads Manager" , "Digital Assistant" , "Fac…" at bounding box center [756, 347] width 271 height 19
paste input ""App Development" ,"
type input ""App Development" , "Google Ads" , Vercel , "Meta Ads" , "Ads Manager" , "Digit…"
click at [881, 461] on span "OK" at bounding box center [880, 457] width 12 height 13
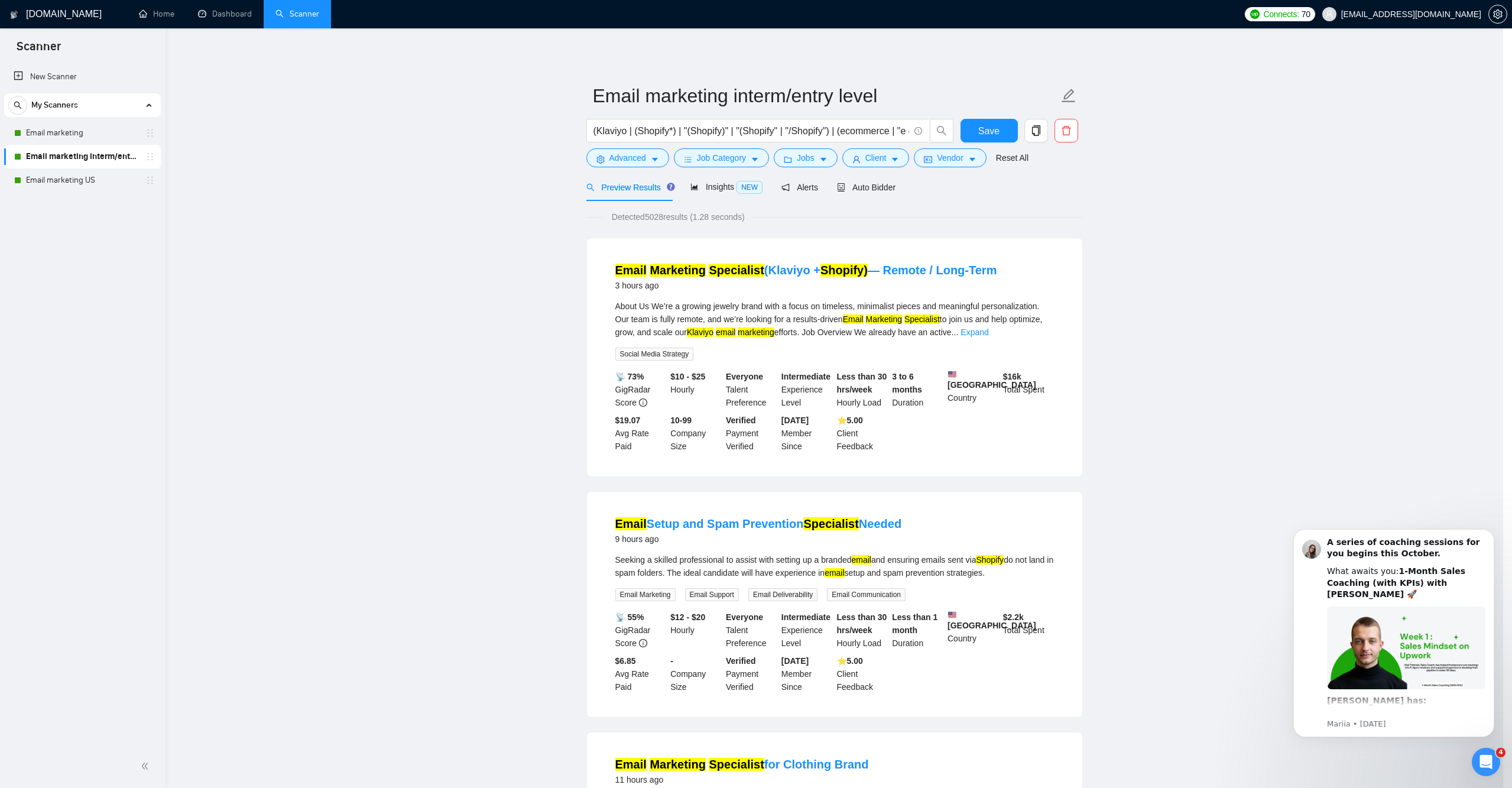
scroll to position [0, 0]
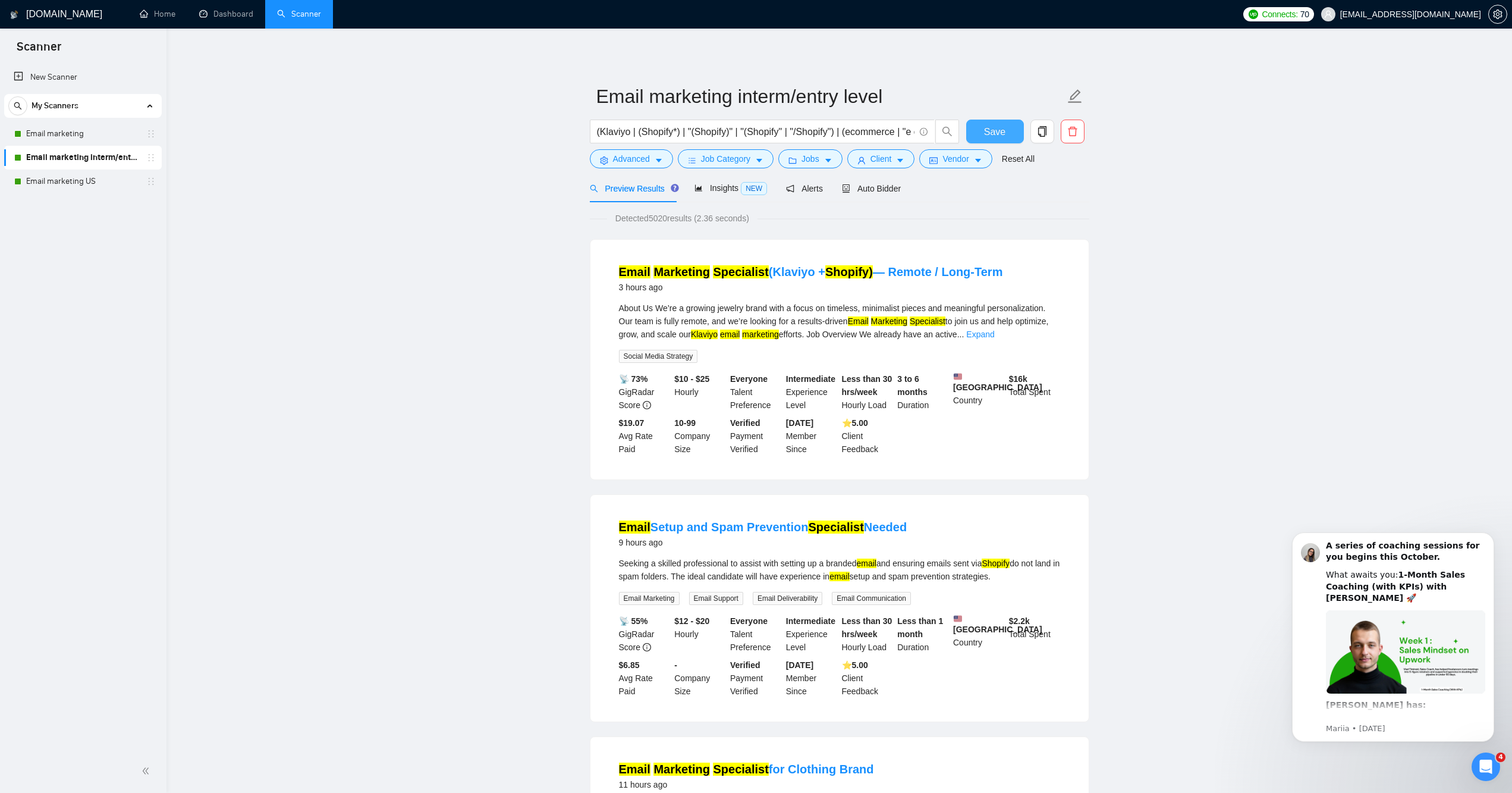
click at [988, 139] on span "Save" at bounding box center [994, 132] width 21 height 15
click at [106, 178] on link "Email marketing US" at bounding box center [82, 181] width 113 height 24
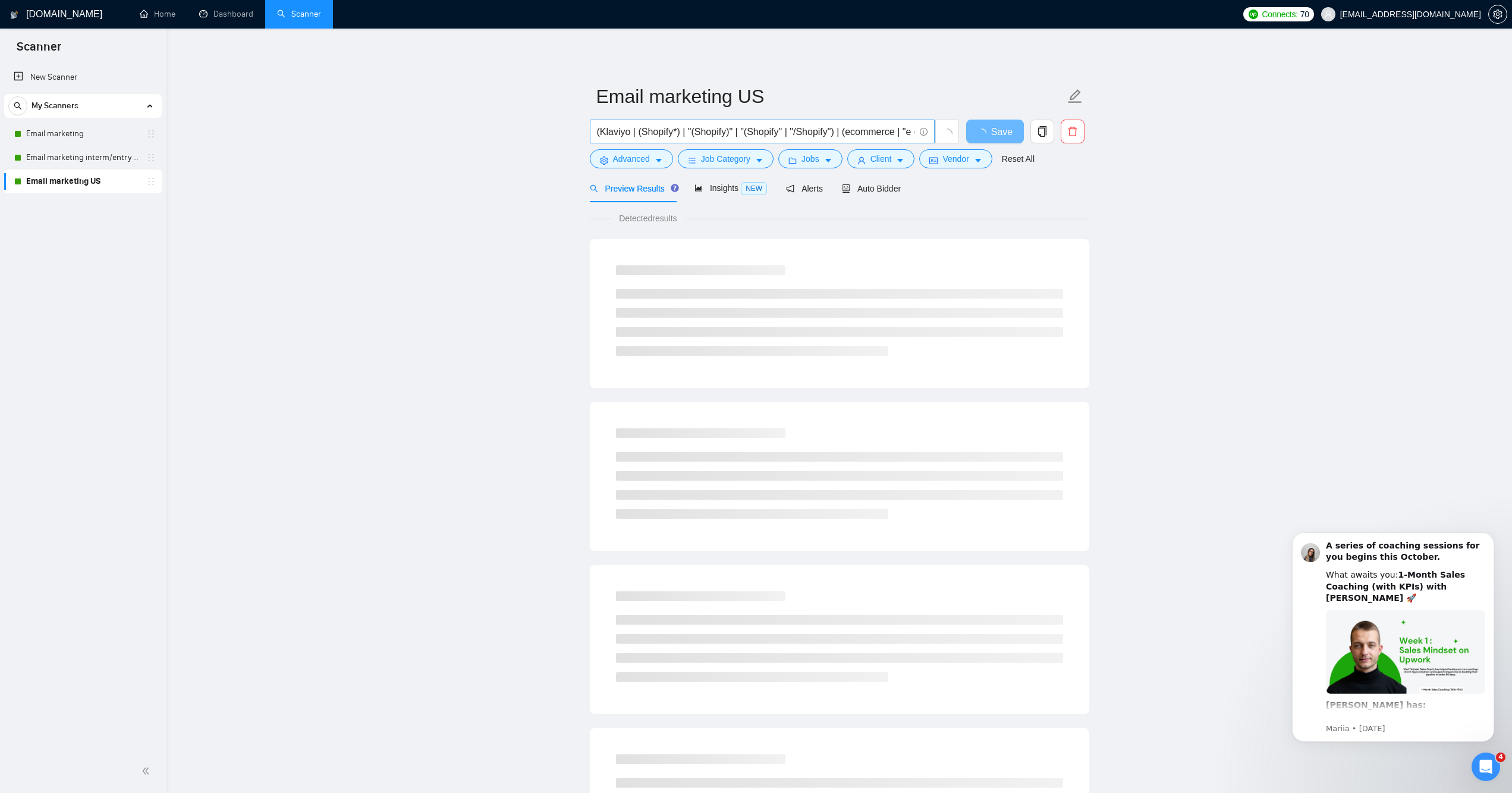
click at [649, 139] on input "(Klaviyo | (Shopify*) | "(Shopify)" | "(Shopify" | "/Shopify") | (ecommerce | "…" at bounding box center [756, 132] width 318 height 15
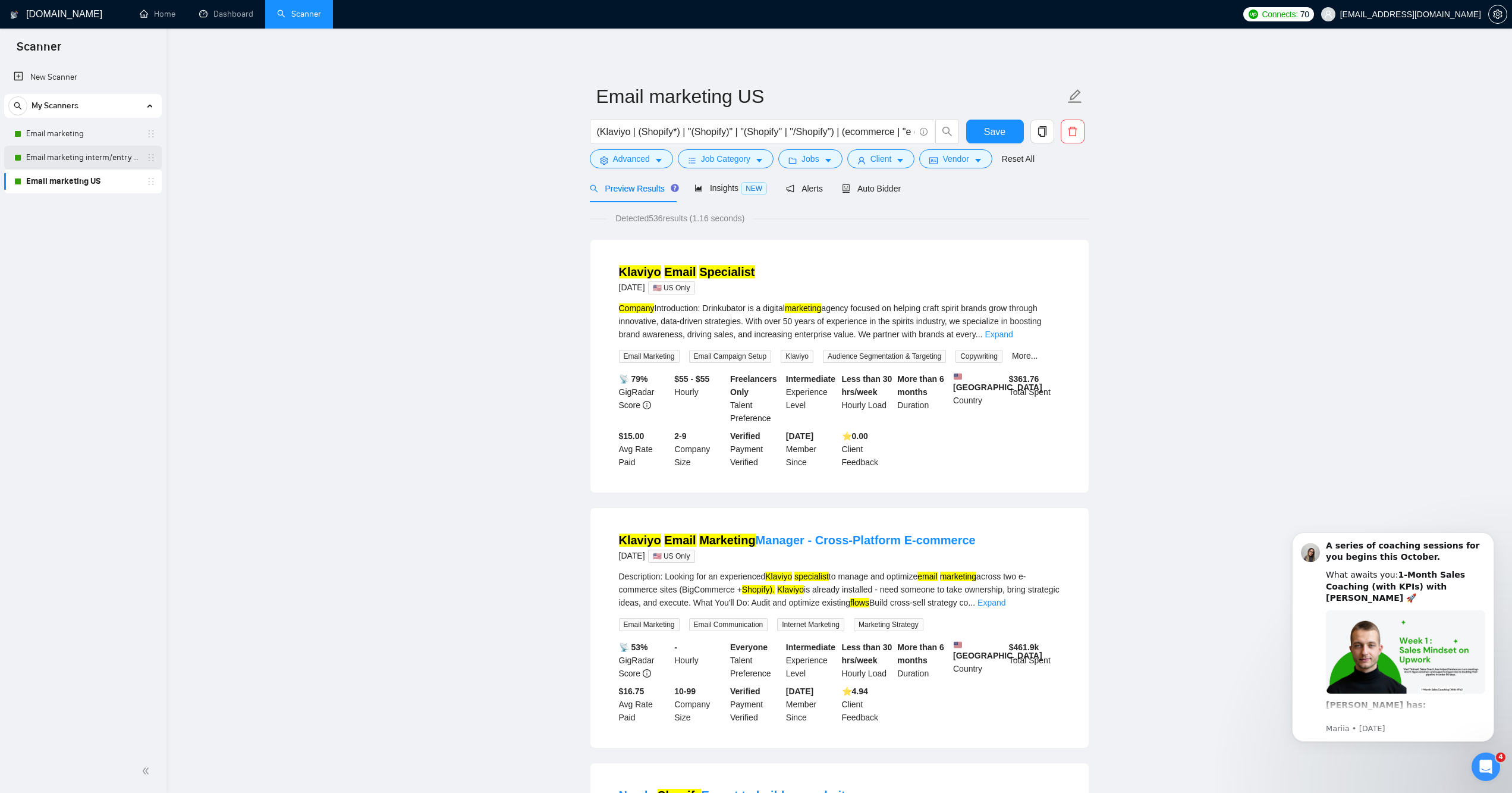
click at [128, 156] on link "Email marketing interm/entry level" at bounding box center [82, 158] width 113 height 24
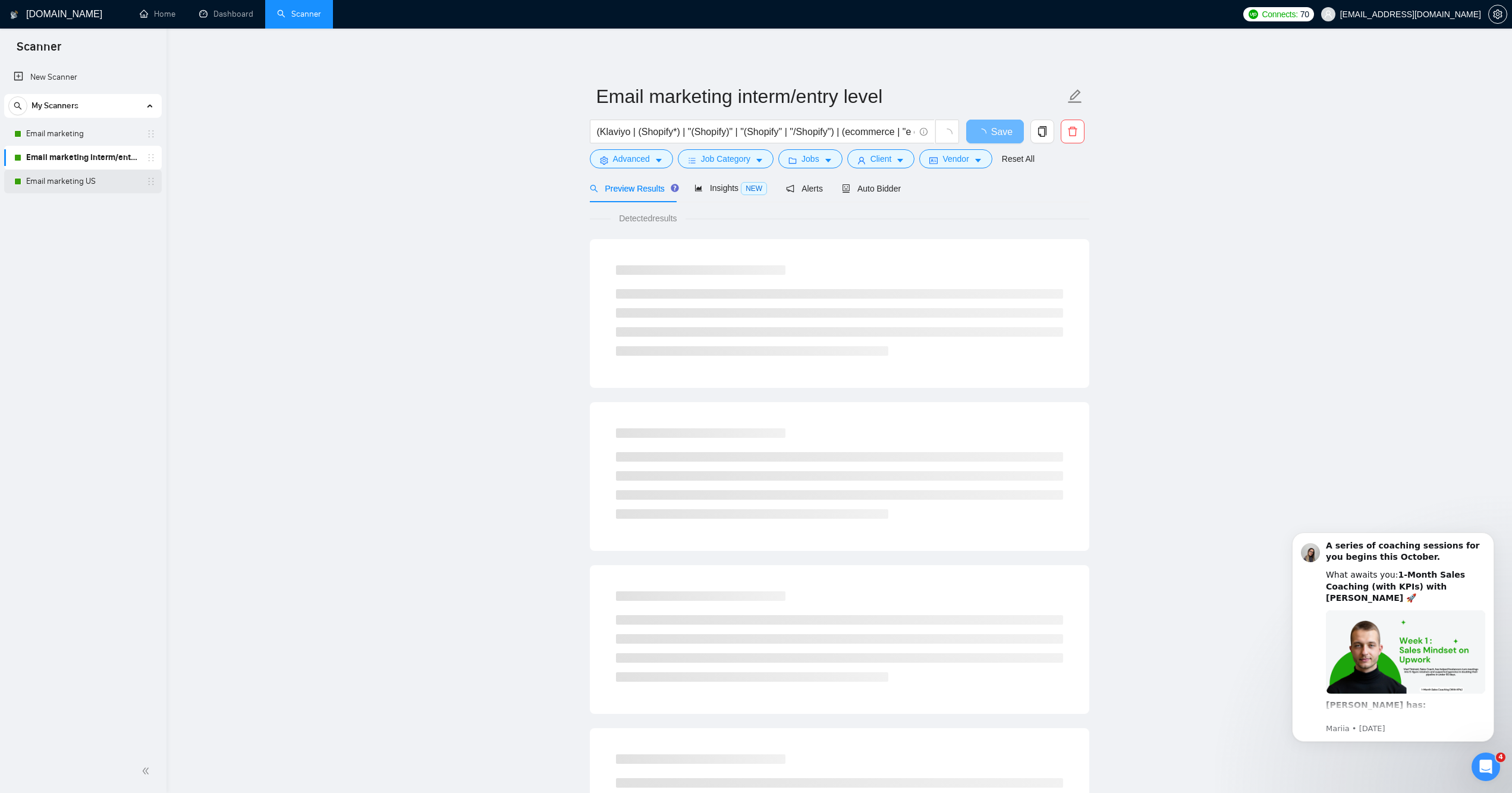
click at [101, 181] on link "Email marketing US" at bounding box center [82, 181] width 113 height 24
click at [623, 166] on span "Advanced" at bounding box center [631, 158] width 37 height 13
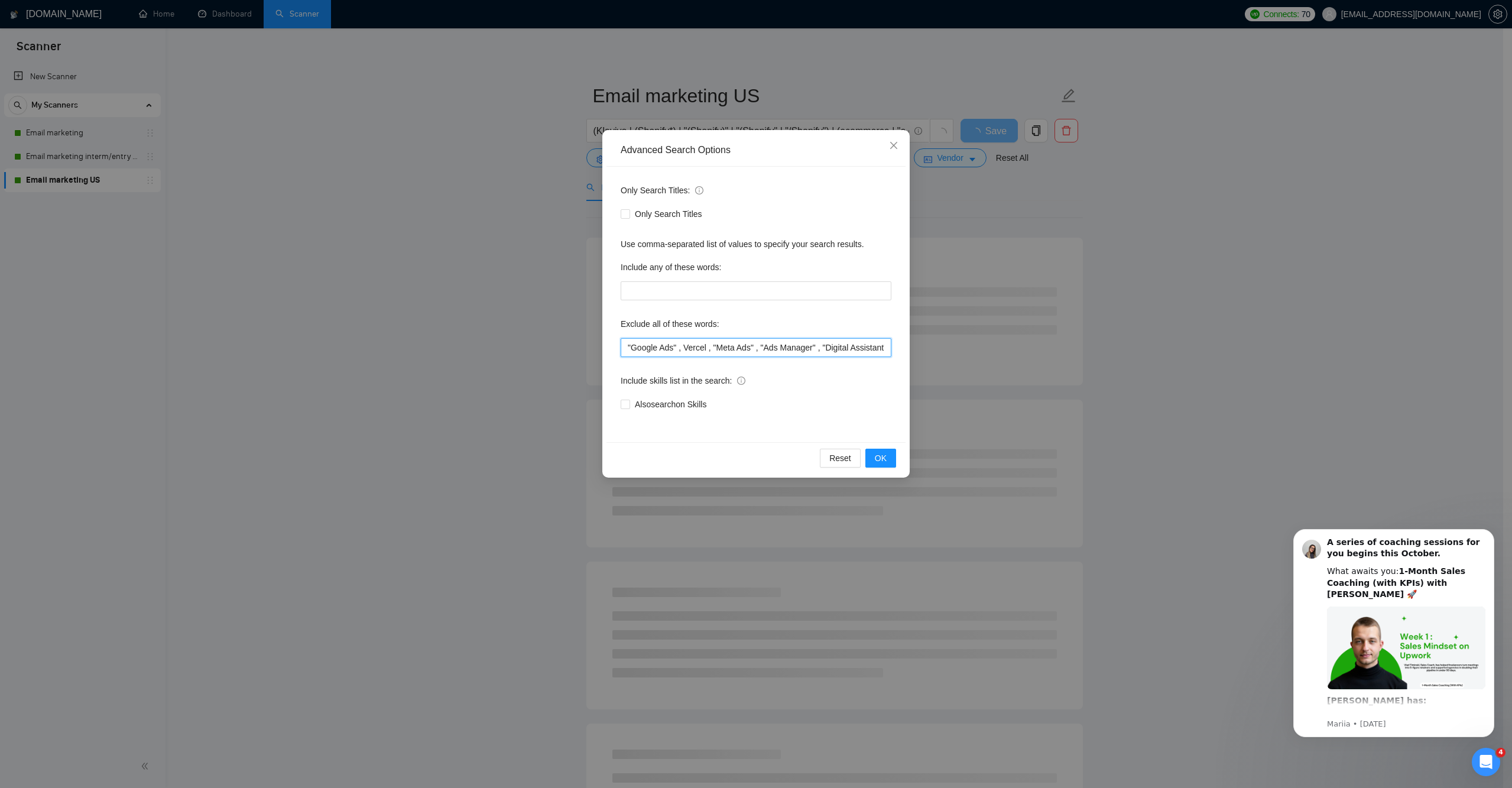
click at [672, 342] on input ""Google Ads" , Vercel , "Meta Ads" , "Ads Manager" , "Digital Assistant" , "Fac…" at bounding box center [756, 347] width 271 height 19
paste input ""App Development" ,"
drag, startPoint x: 850, startPoint y: 343, endPoint x: 328, endPoint y: 330, distance: 522.2
click at [328, 330] on div "Advanced Search Options Only Search Titles: Only Search Titles Use comma-separa…" at bounding box center [756, 394] width 1512 height 788
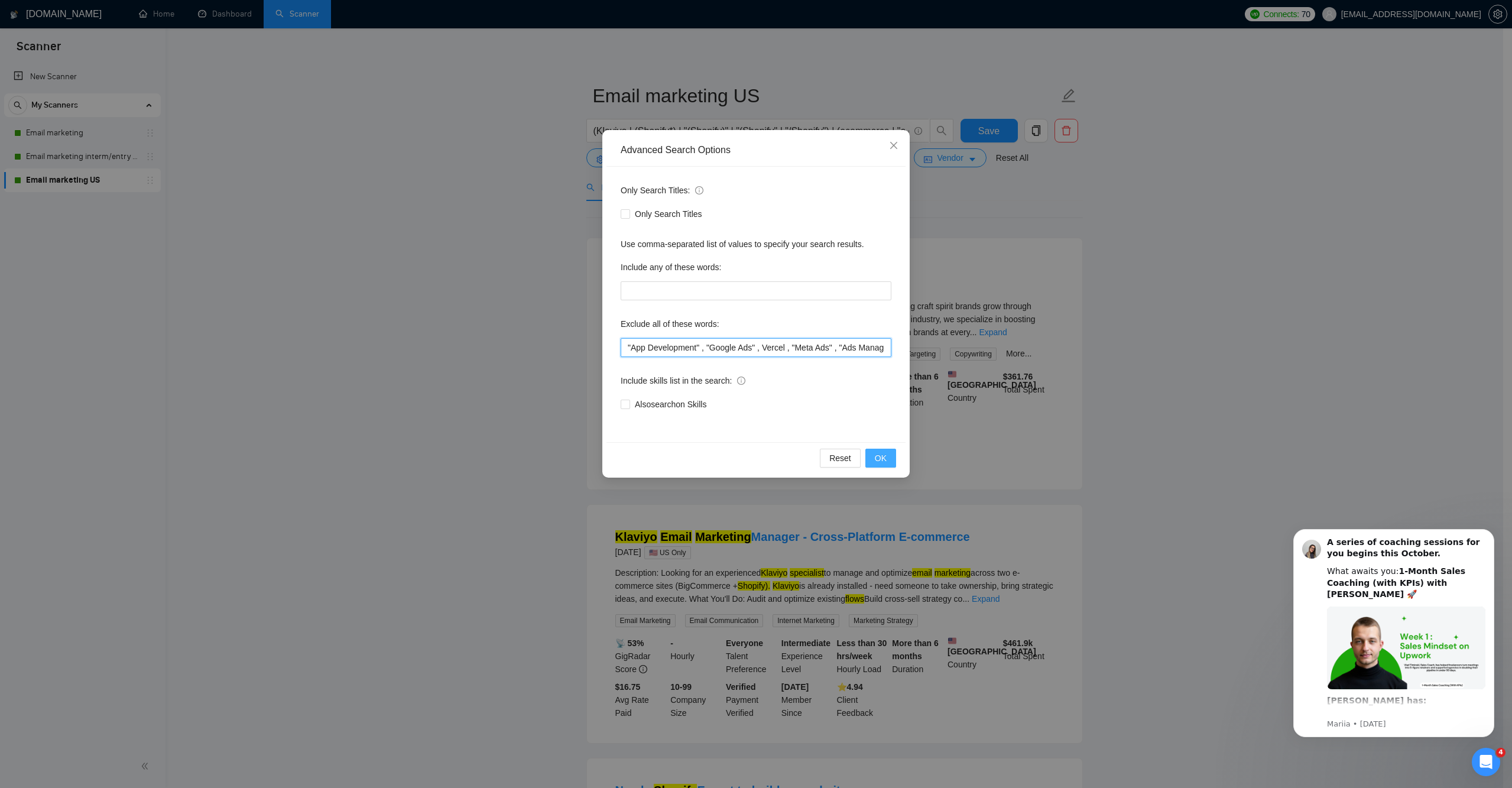
type input ""App Development" , "Google Ads" , Vercel , "Meta Ads" , "Ads Manager" , "Digit…"
click at [875, 458] on span "OK" at bounding box center [880, 457] width 12 height 13
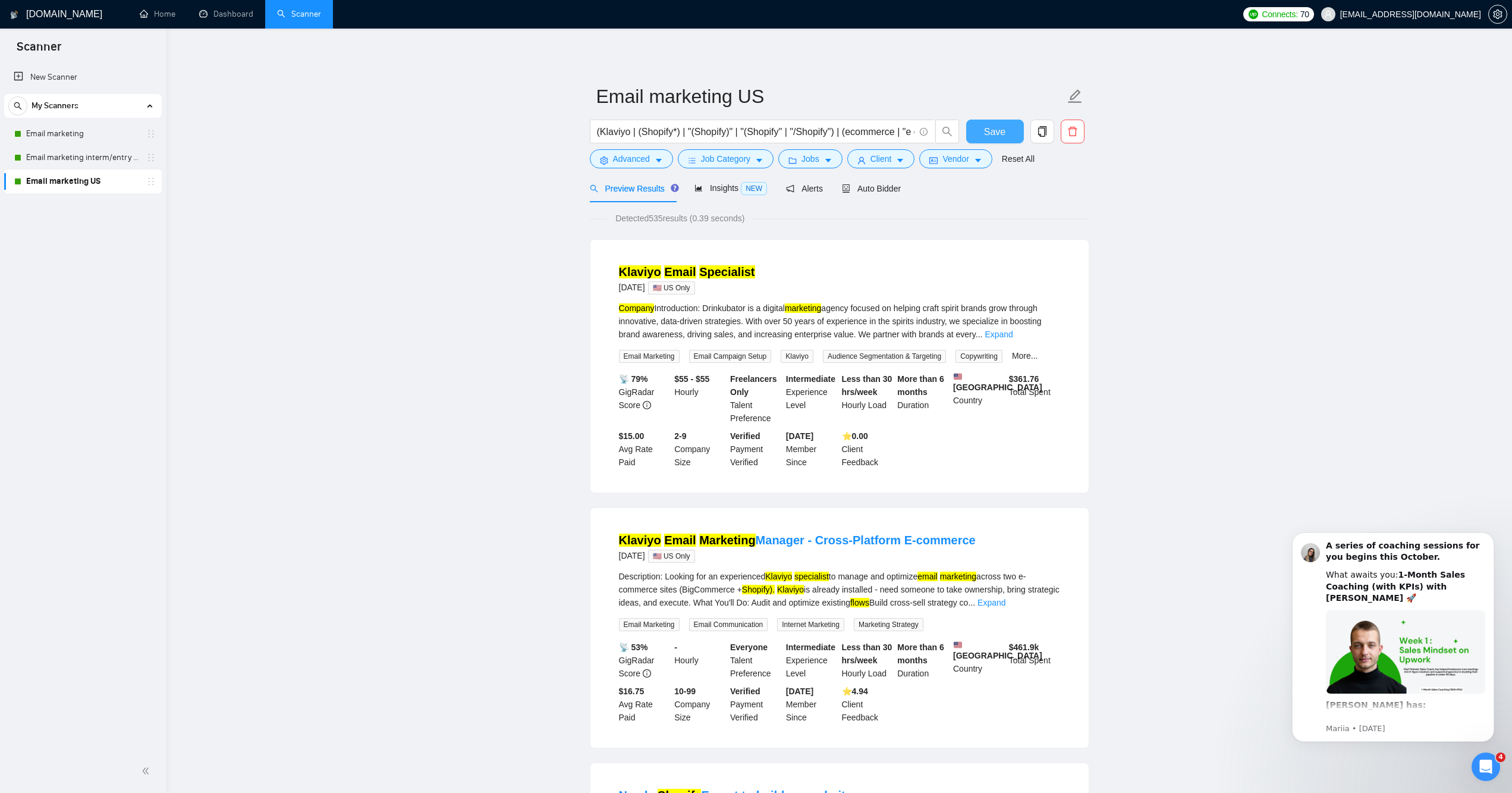
click at [1016, 143] on button "Save" at bounding box center [995, 132] width 58 height 24
click at [70, 128] on link "Email marketing" at bounding box center [82, 134] width 113 height 24
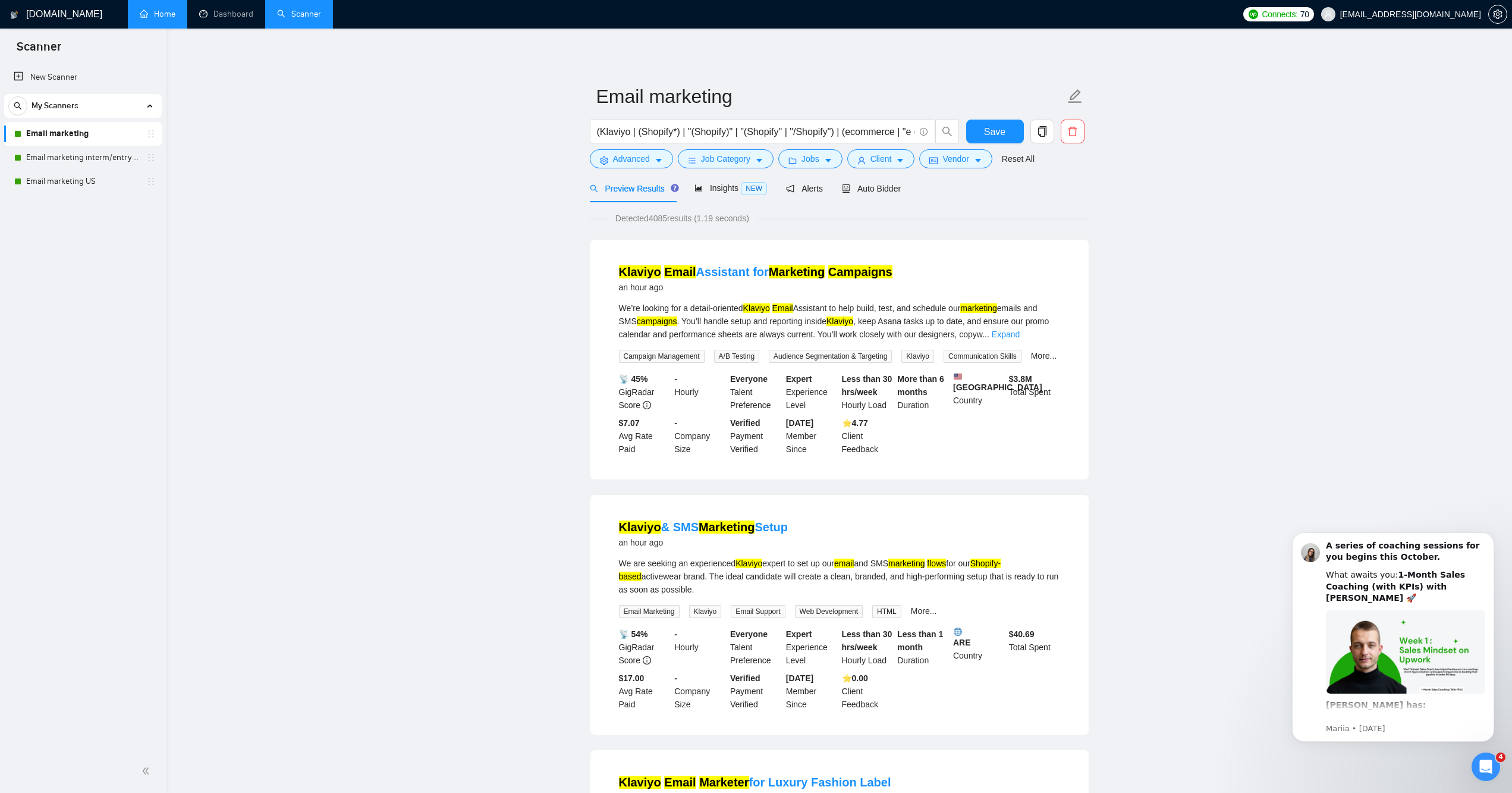
click at [153, 9] on link "Home" at bounding box center [157, 13] width 36 height 10
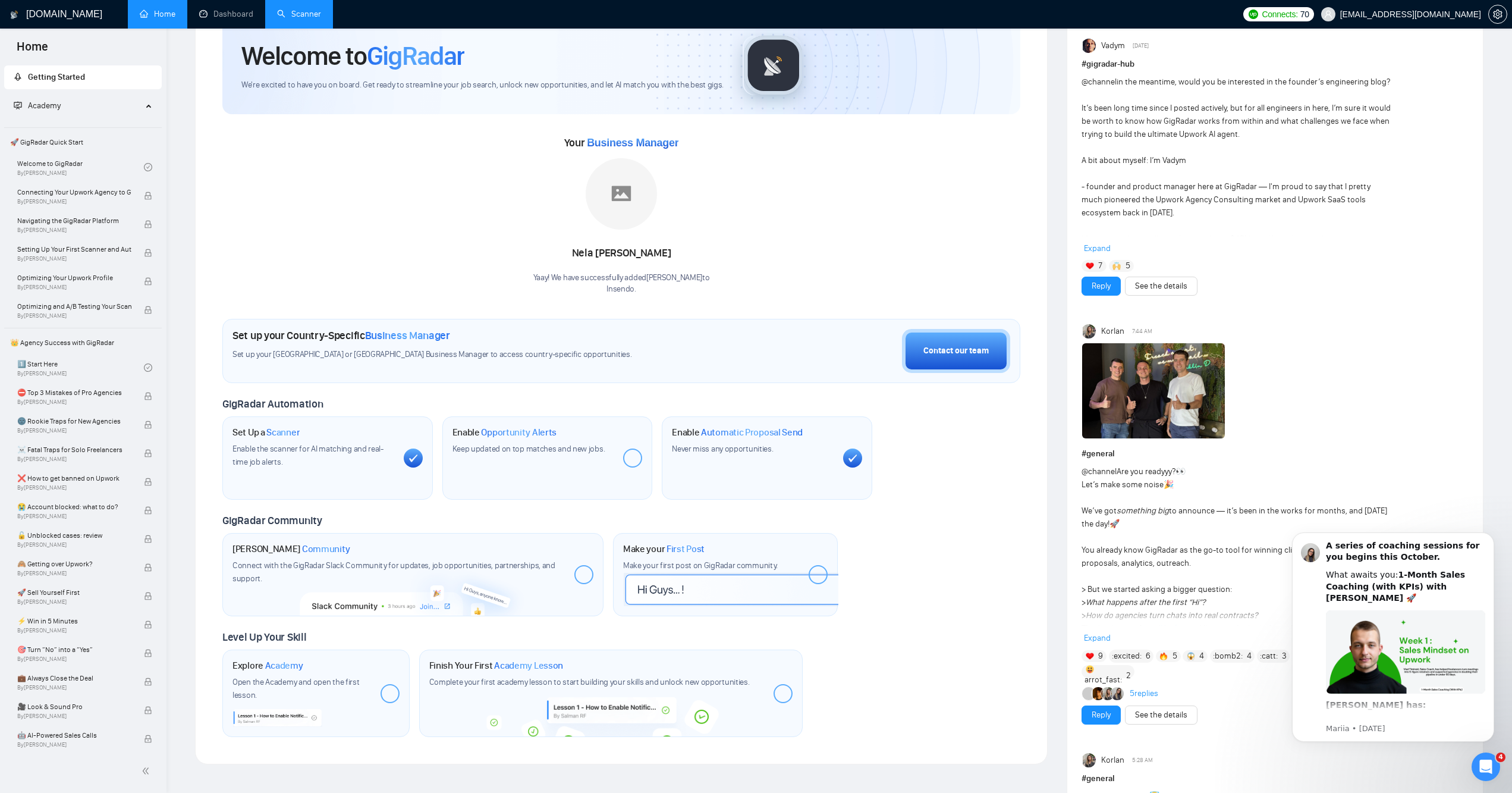
scroll to position [123, 0]
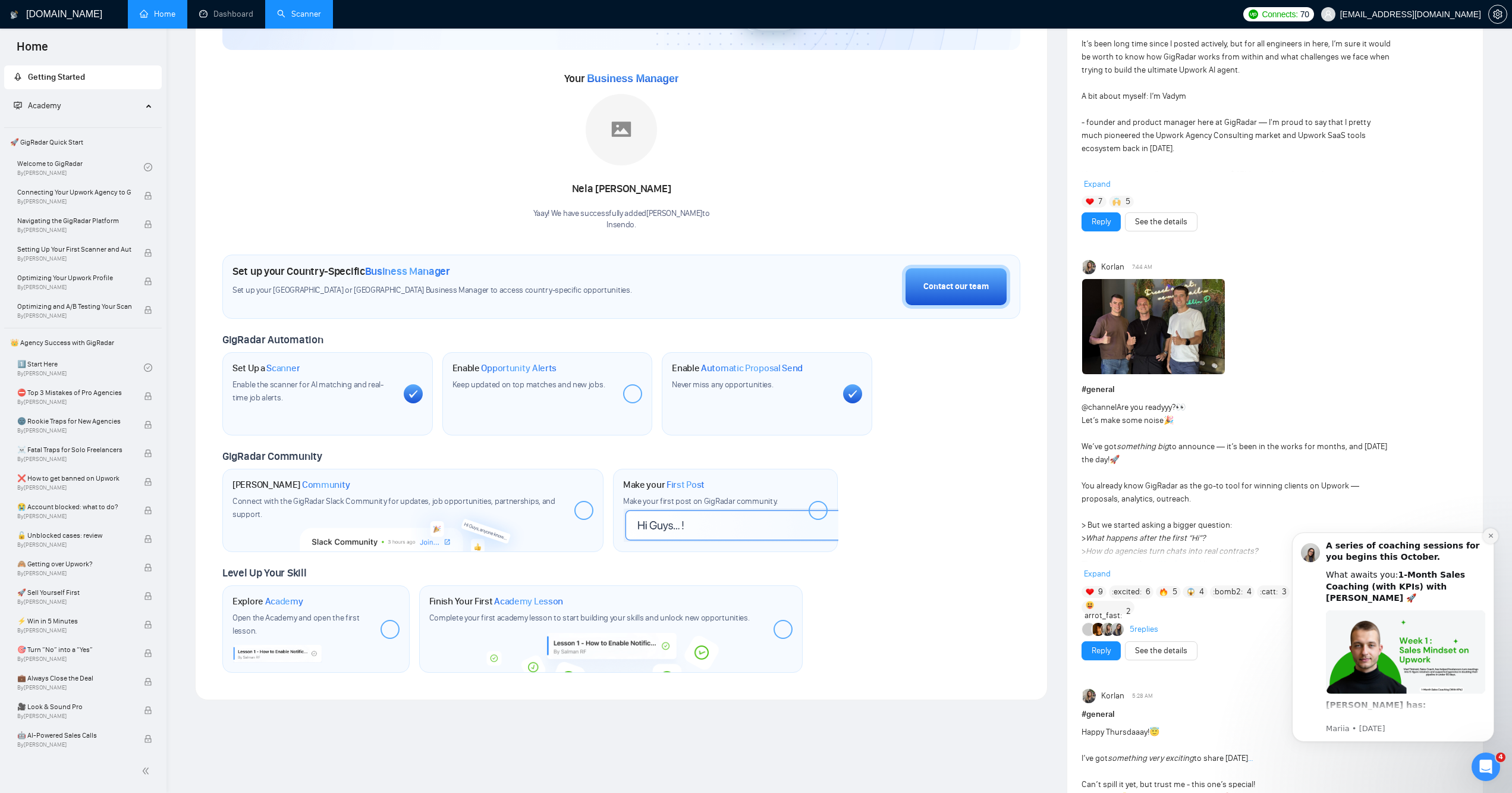
click at [1487, 536] on icon "Dismiss notification" at bounding box center [1491, 536] width 6 height 6
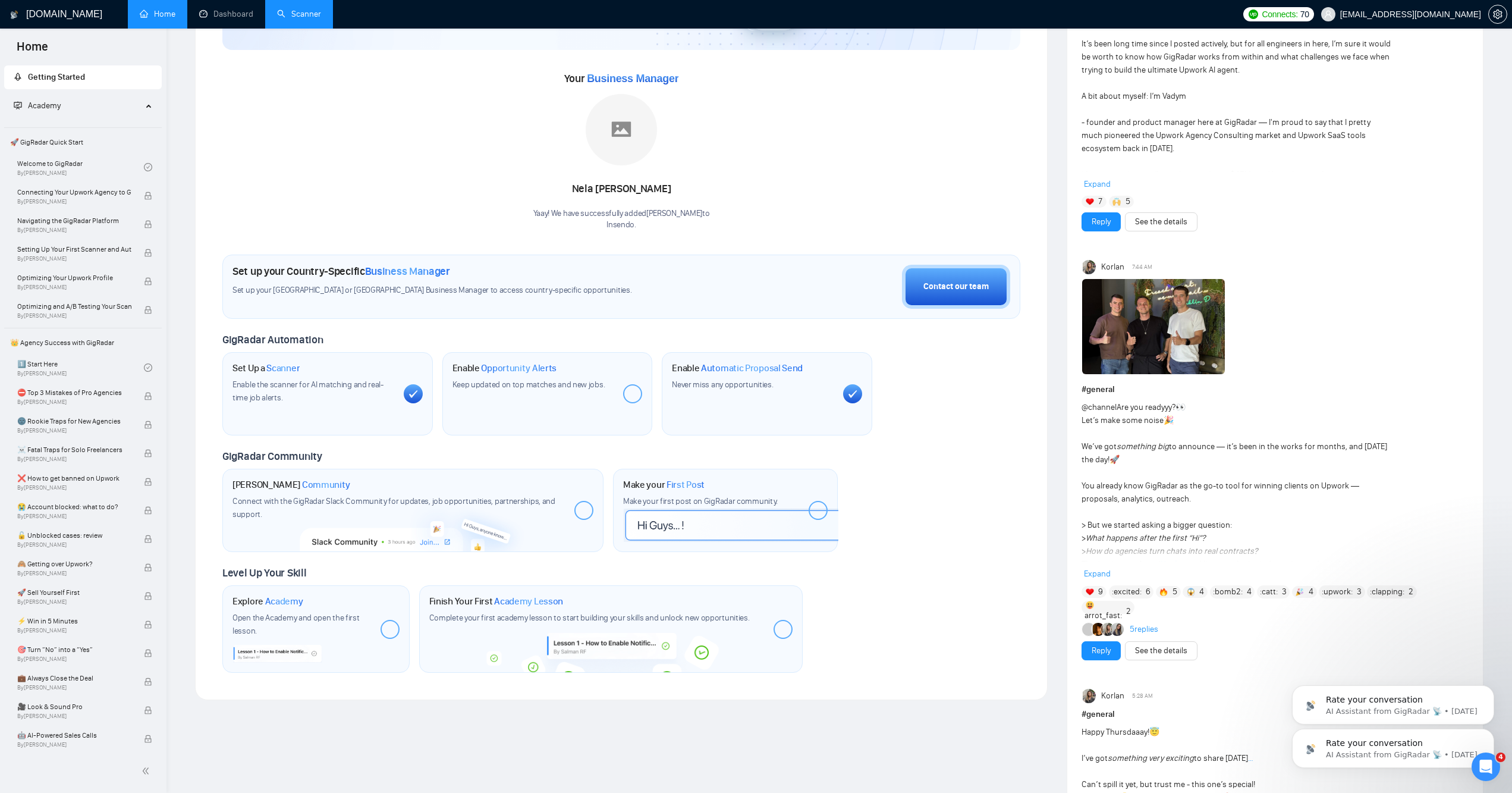
scroll to position [330, 0]
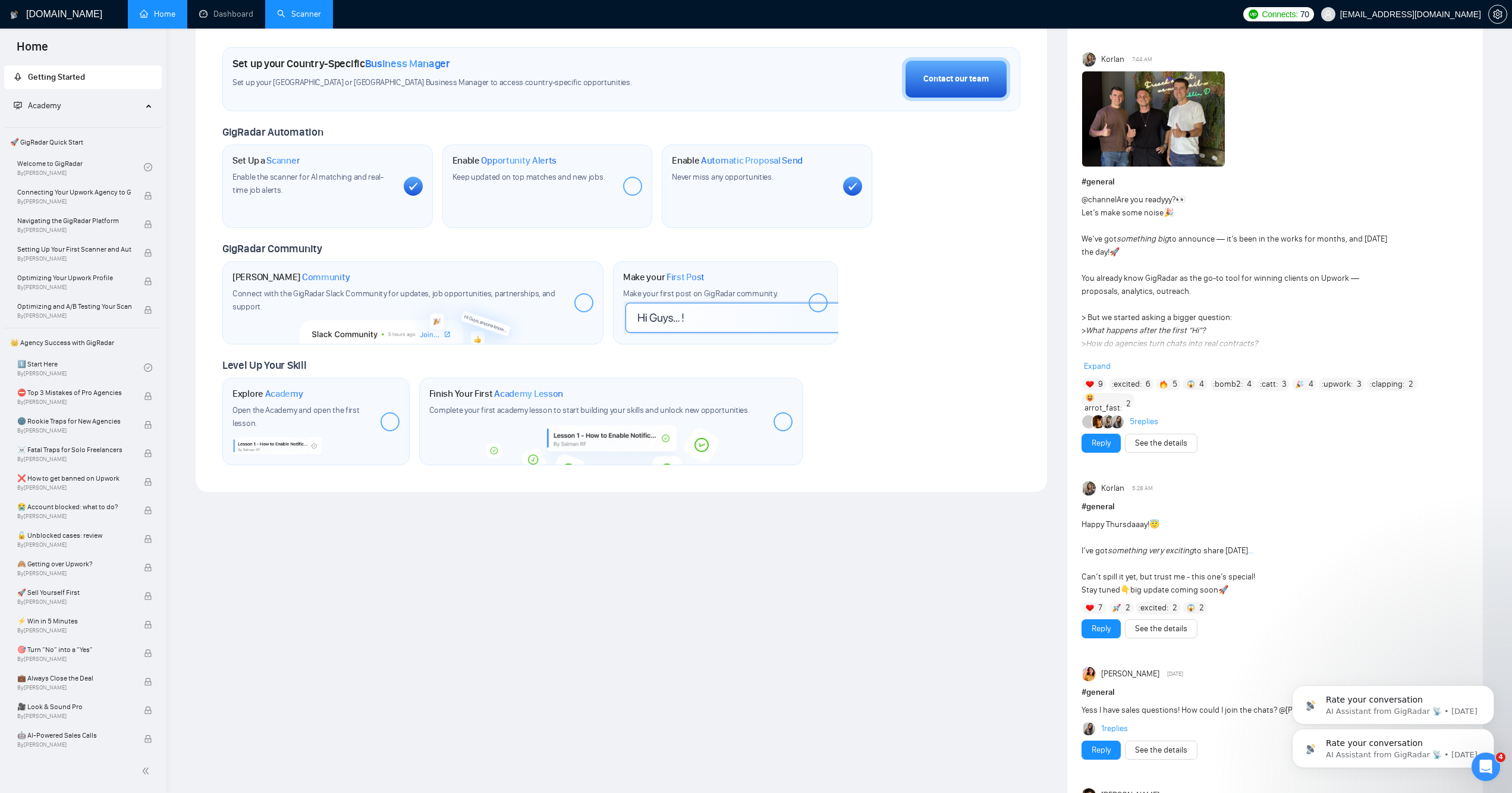
click at [192, 61] on div "[DOMAIN_NAME] Home Dashboard Scanner Connects: 70 [EMAIL_ADDRESS][DOMAIN_NAME] …" at bounding box center [839, 513] width 1346 height 1687
click at [223, 13] on link "Dashboard" at bounding box center [226, 13] width 54 height 10
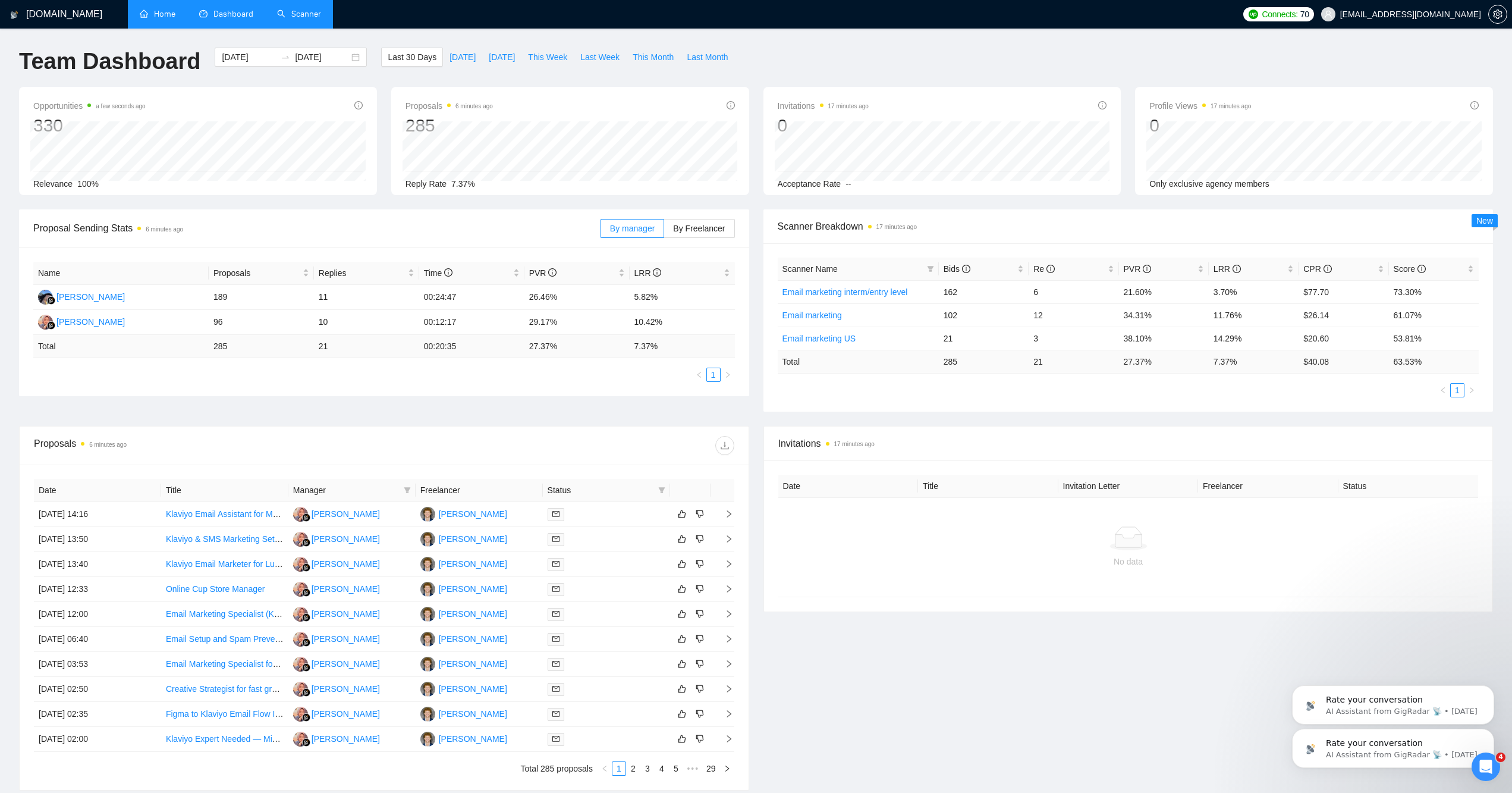
click at [162, 11] on link "Home" at bounding box center [157, 13] width 36 height 10
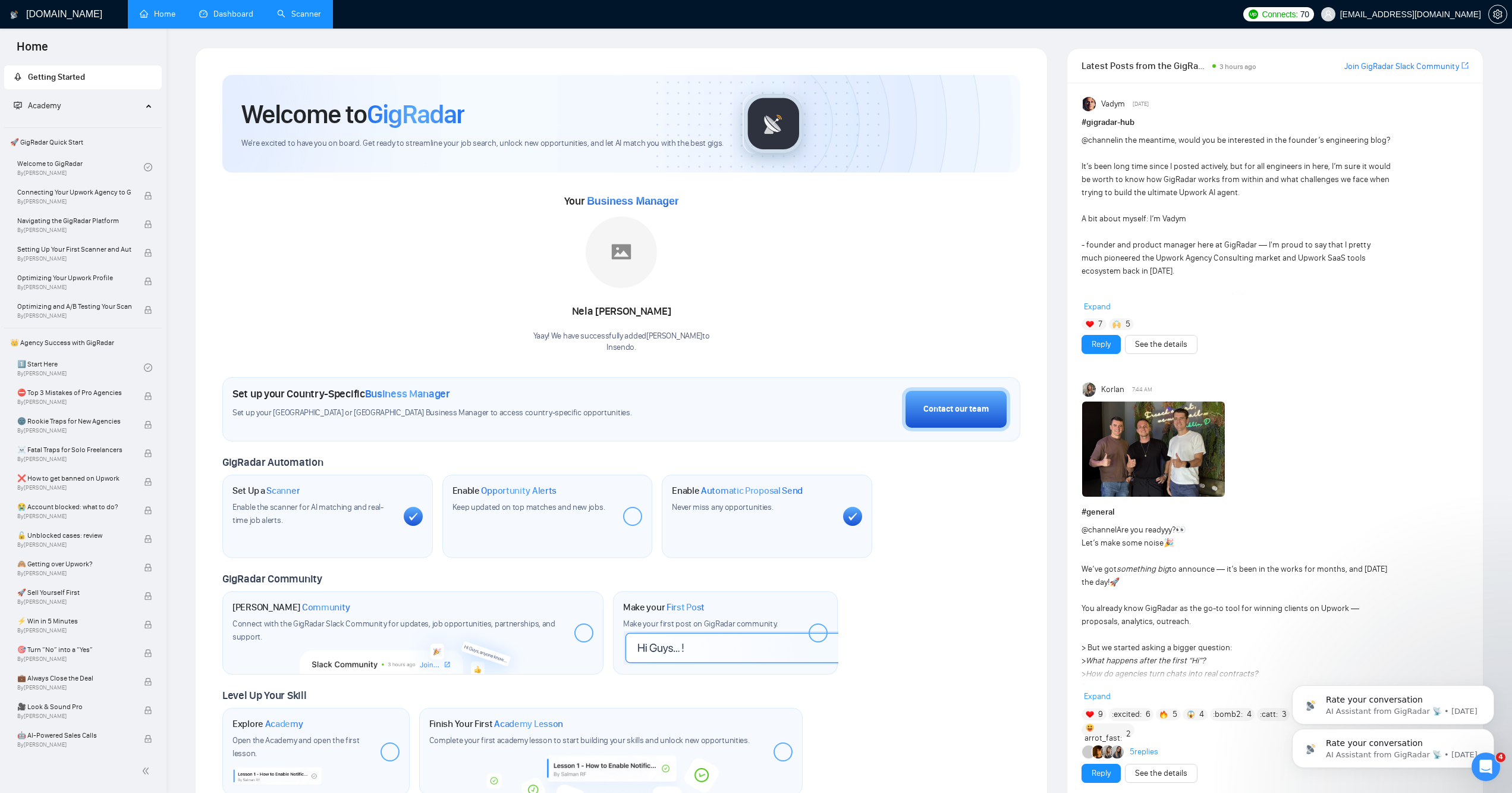
click at [238, 13] on link "Dashboard" at bounding box center [226, 13] width 54 height 10
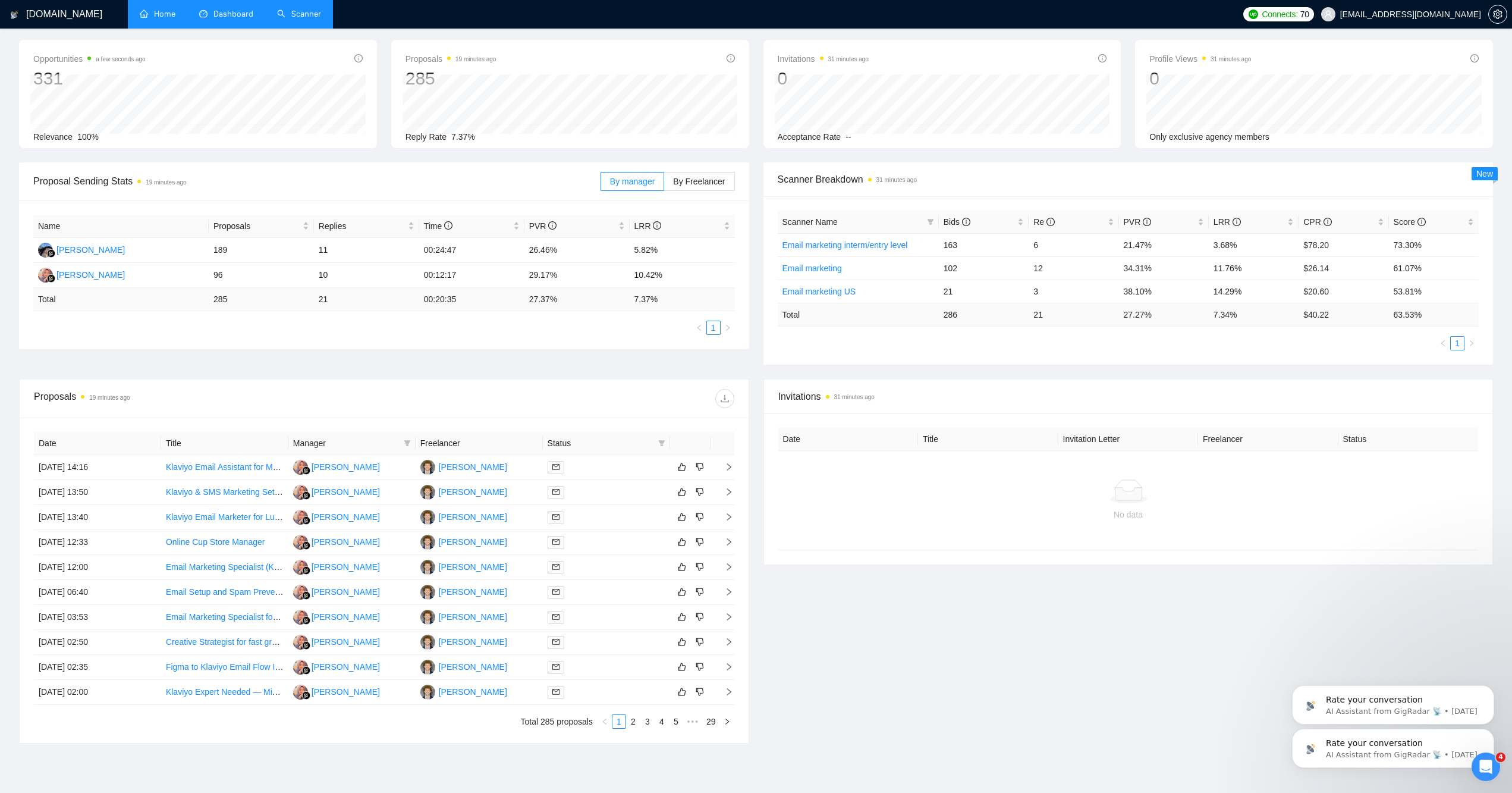
scroll to position [104, 0]
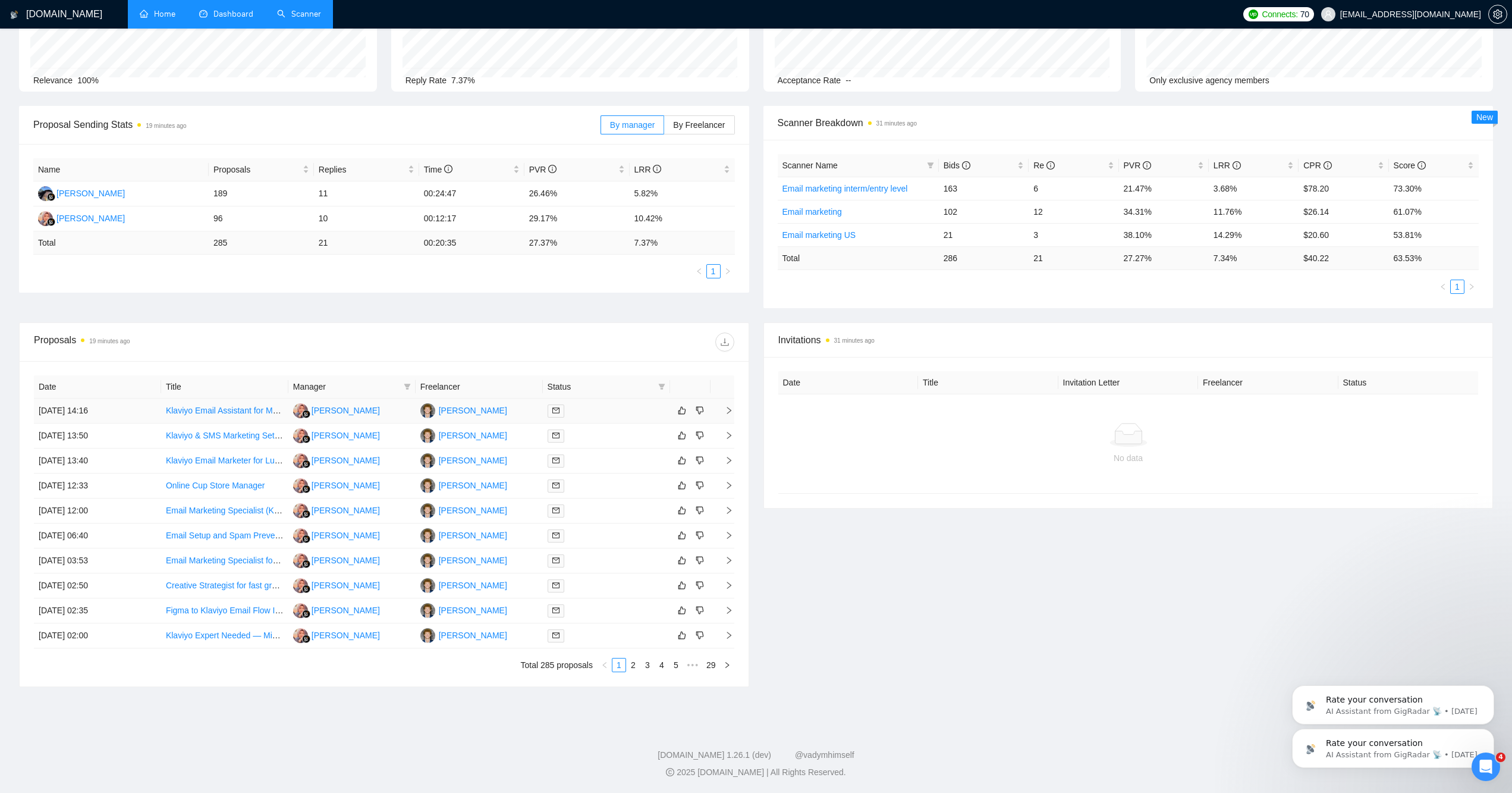
click at [527, 409] on td "[PERSON_NAME]" at bounding box center [479, 411] width 128 height 25
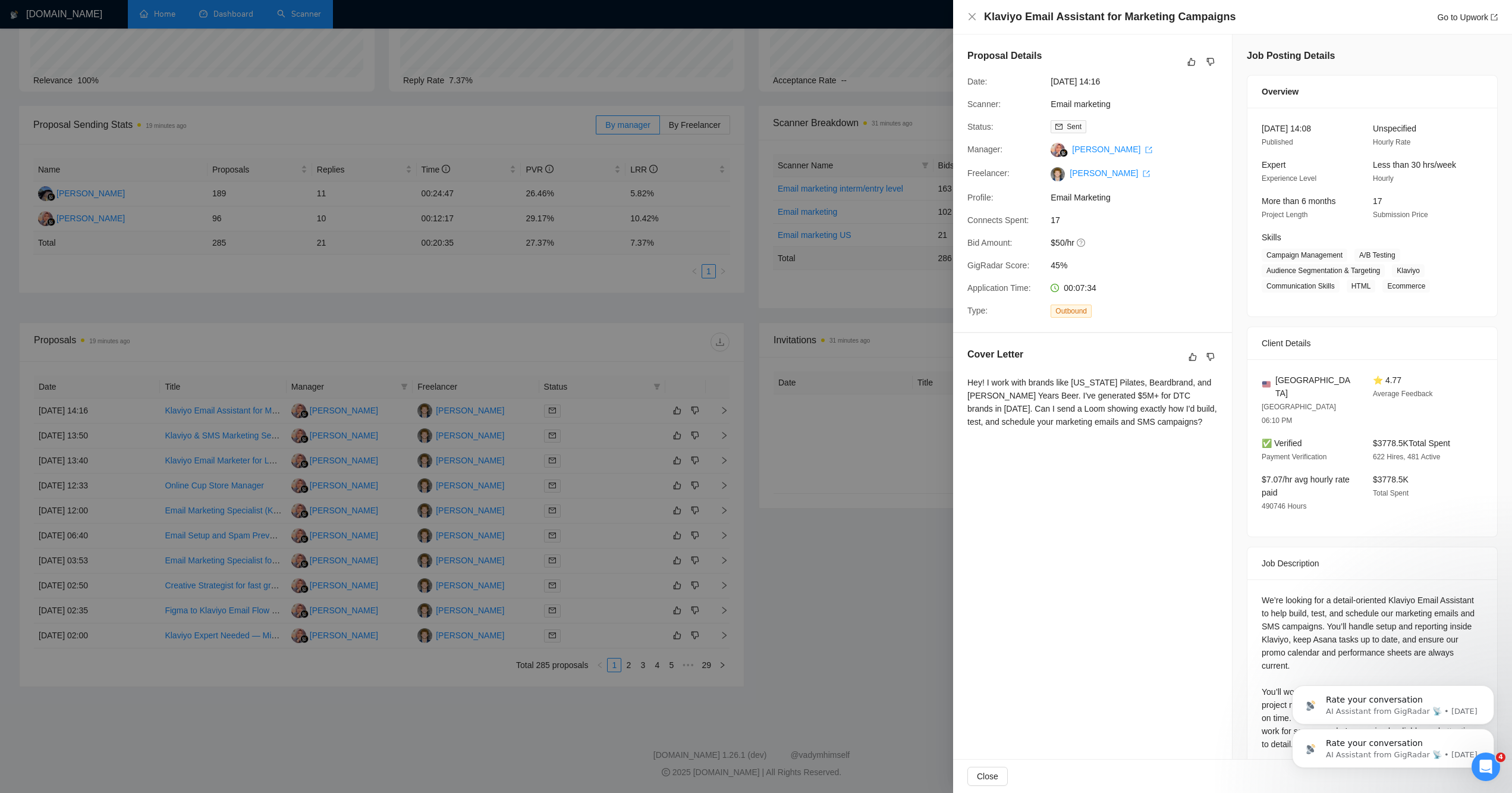
click at [577, 354] on div at bounding box center [756, 396] width 1512 height 793
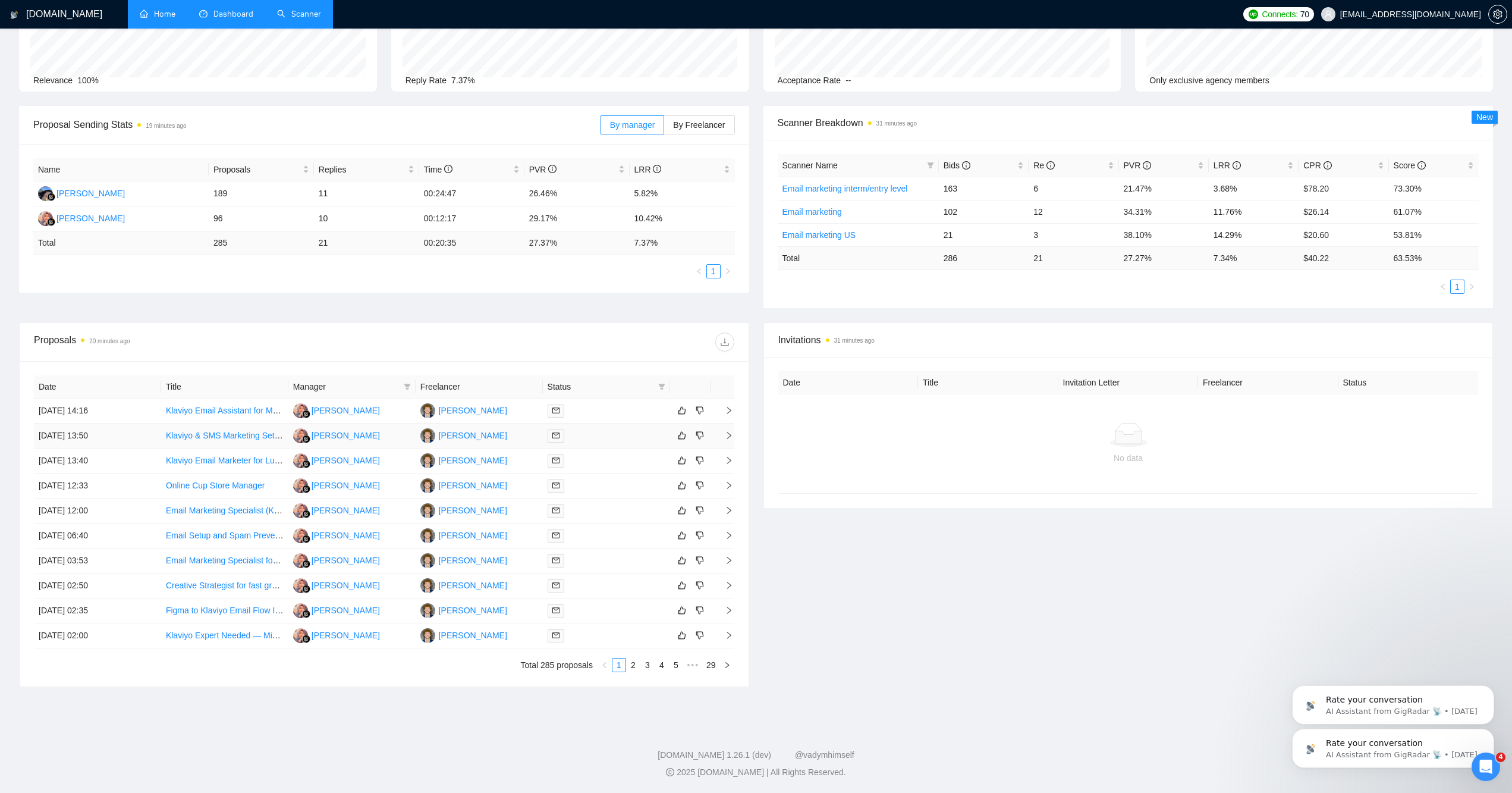
click at [591, 435] on div at bounding box center [606, 435] width 118 height 13
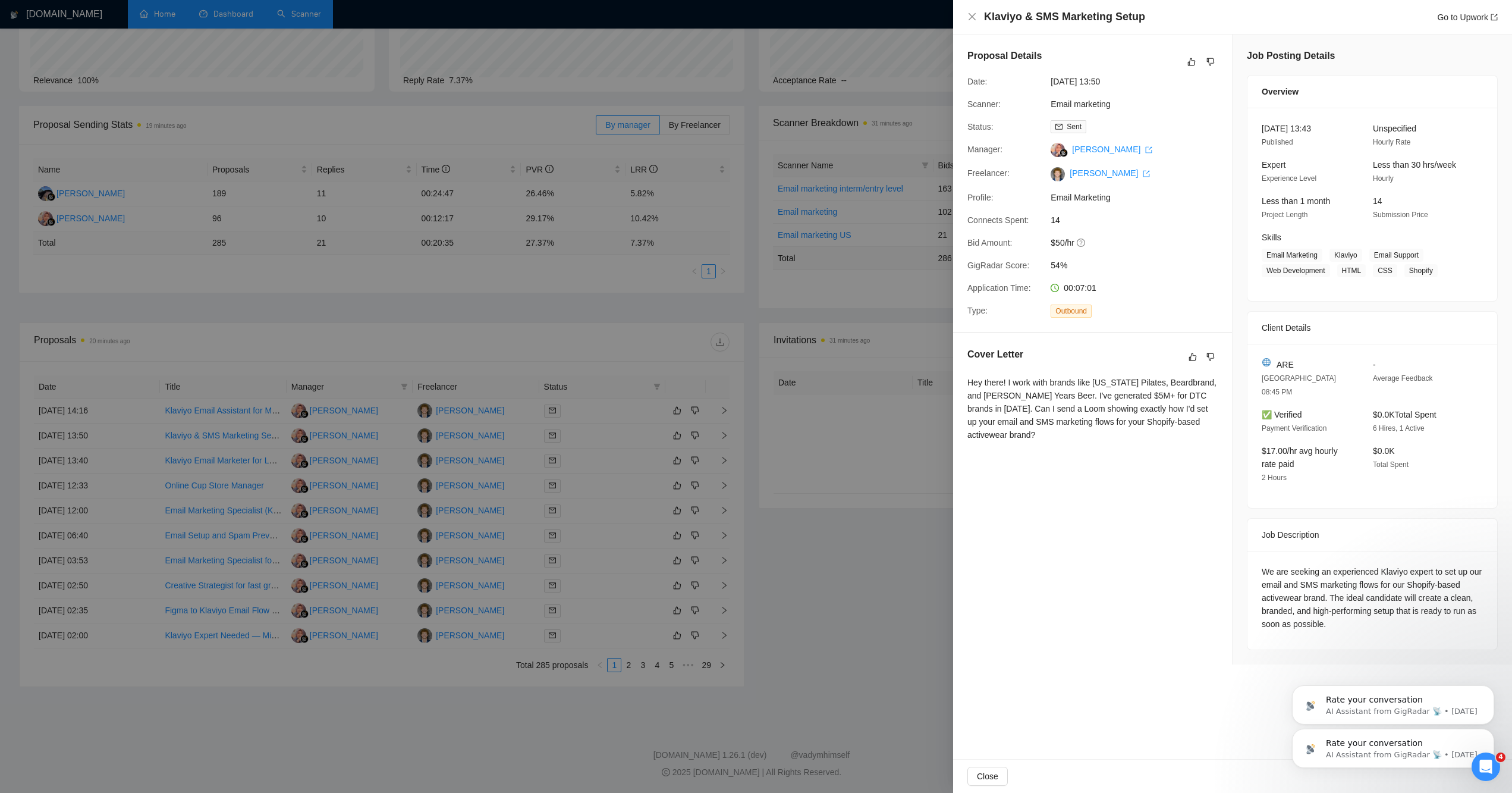
click at [579, 356] on div at bounding box center [756, 396] width 1512 height 793
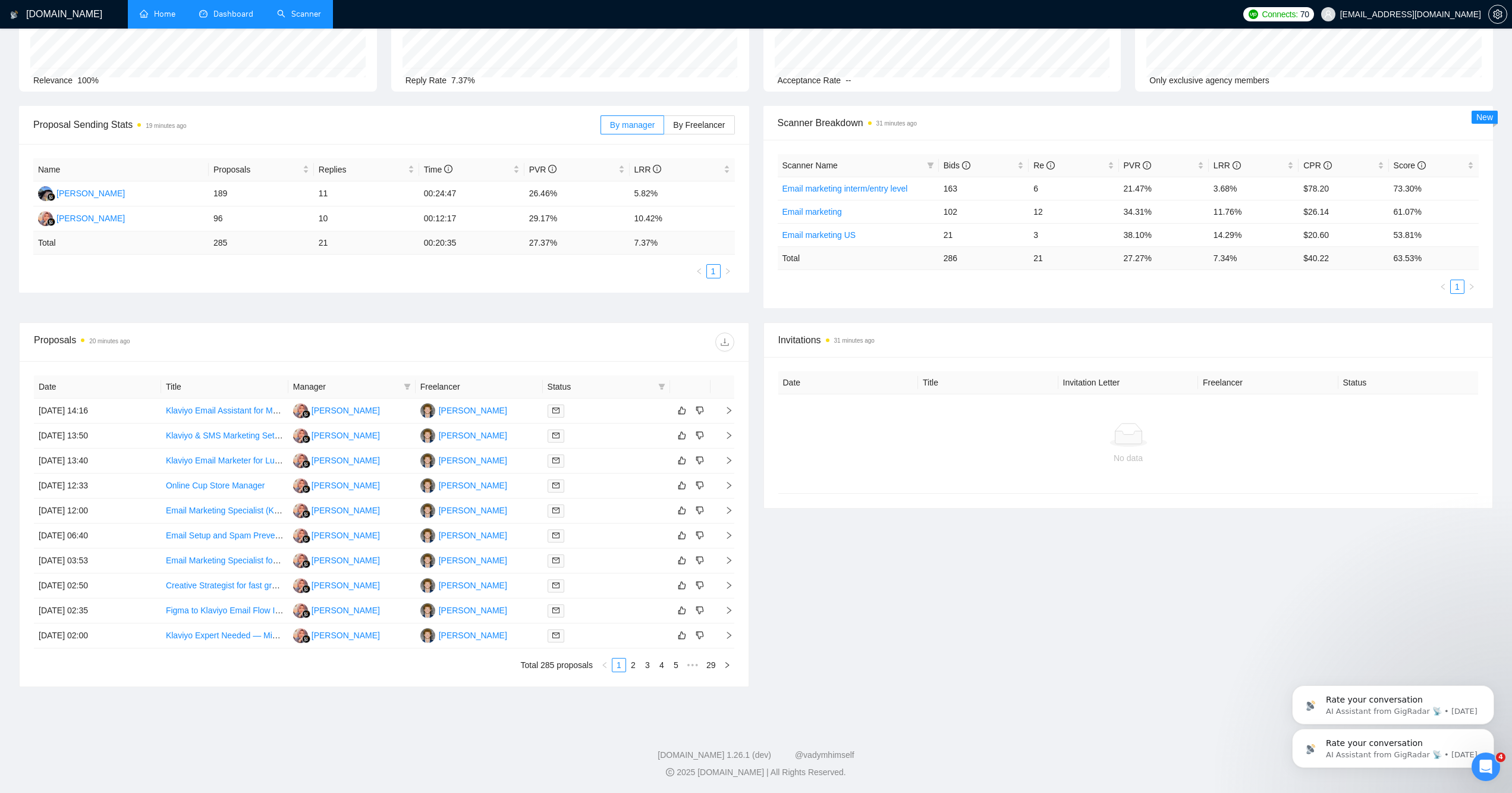
click at [283, 19] on link "Scanner" at bounding box center [299, 13] width 44 height 10
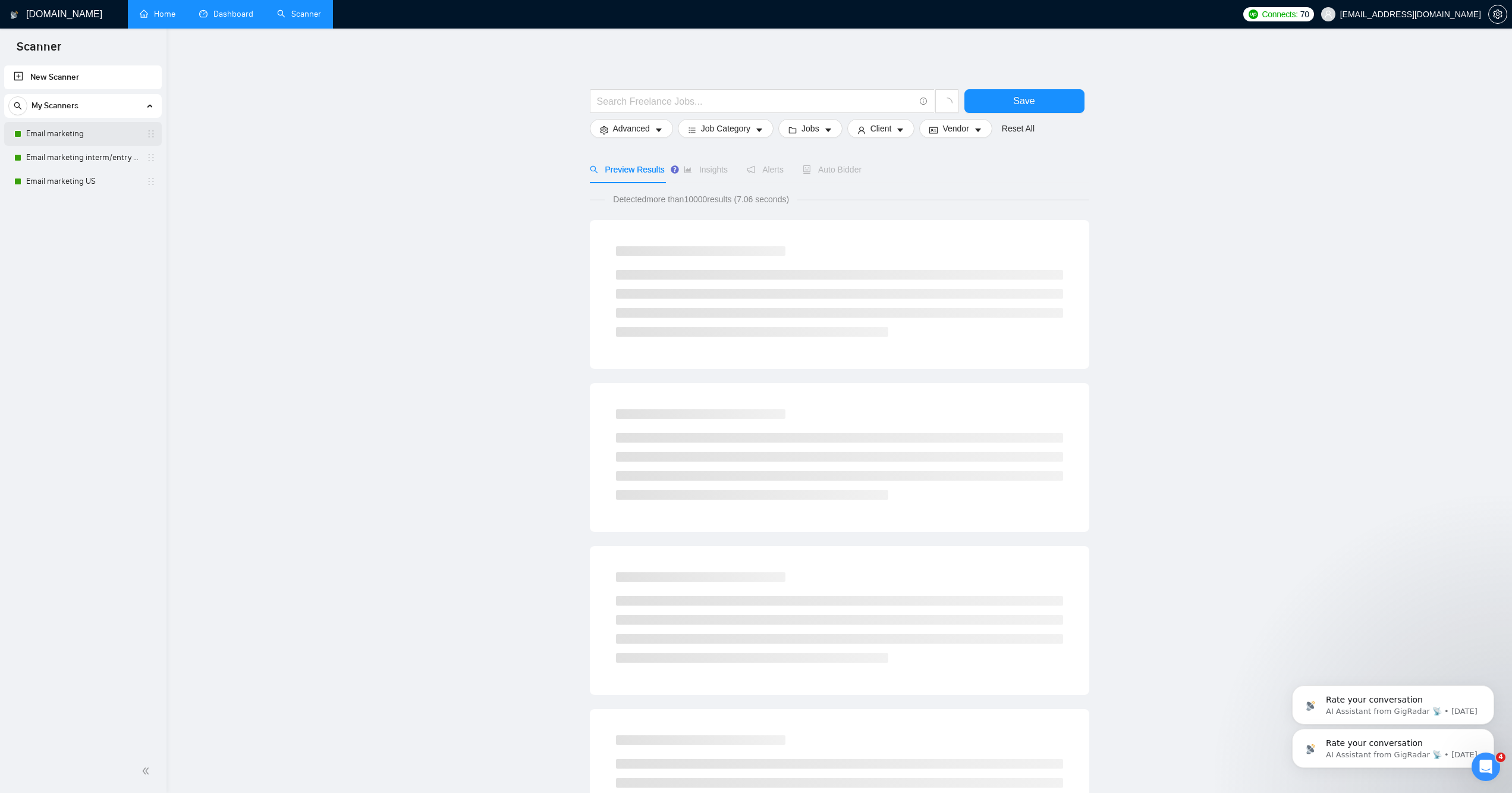
click at [51, 126] on link "Email marketing" at bounding box center [82, 134] width 113 height 24
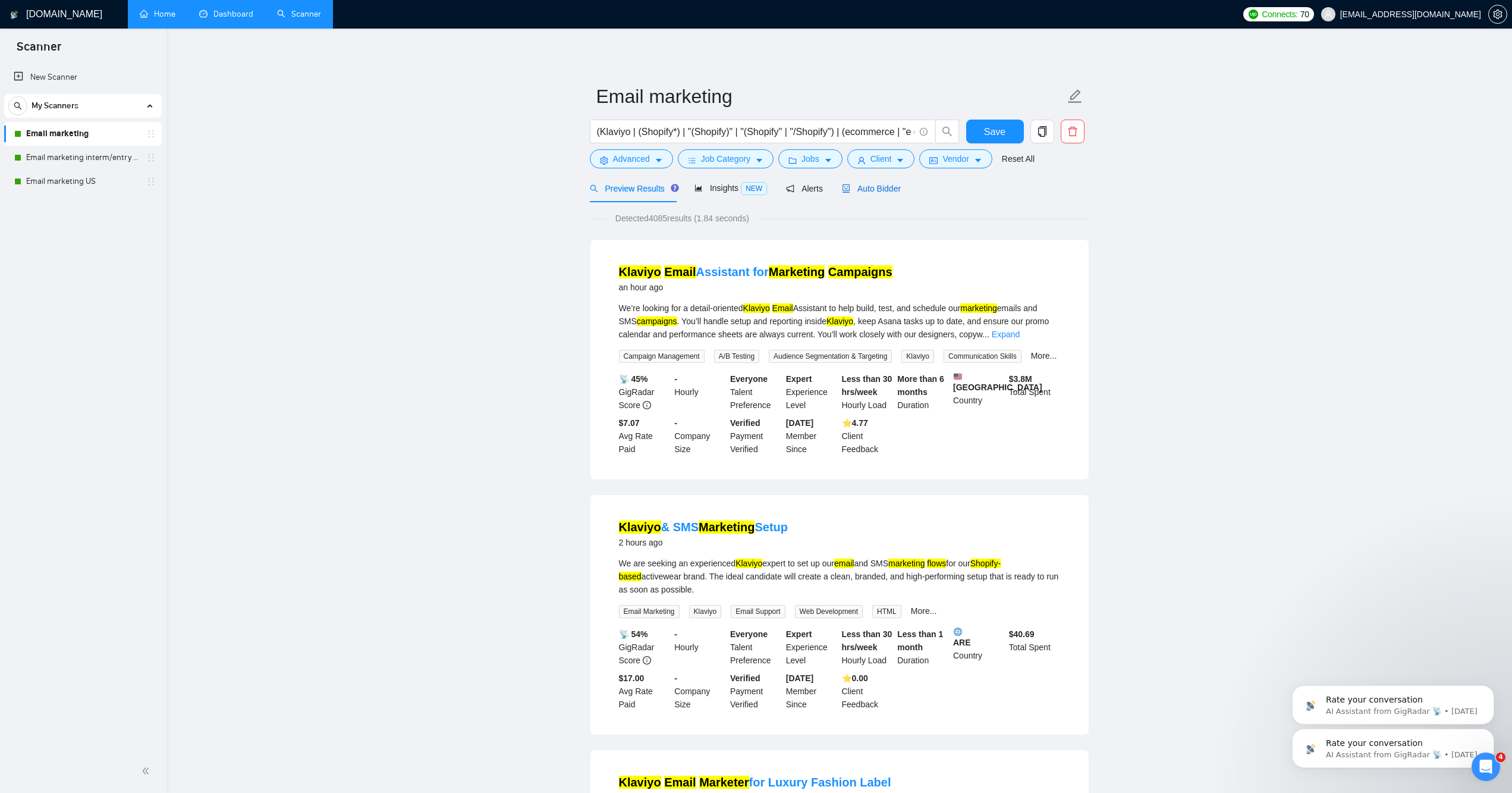
click at [866, 193] on span "Auto Bidder" at bounding box center [871, 189] width 59 height 10
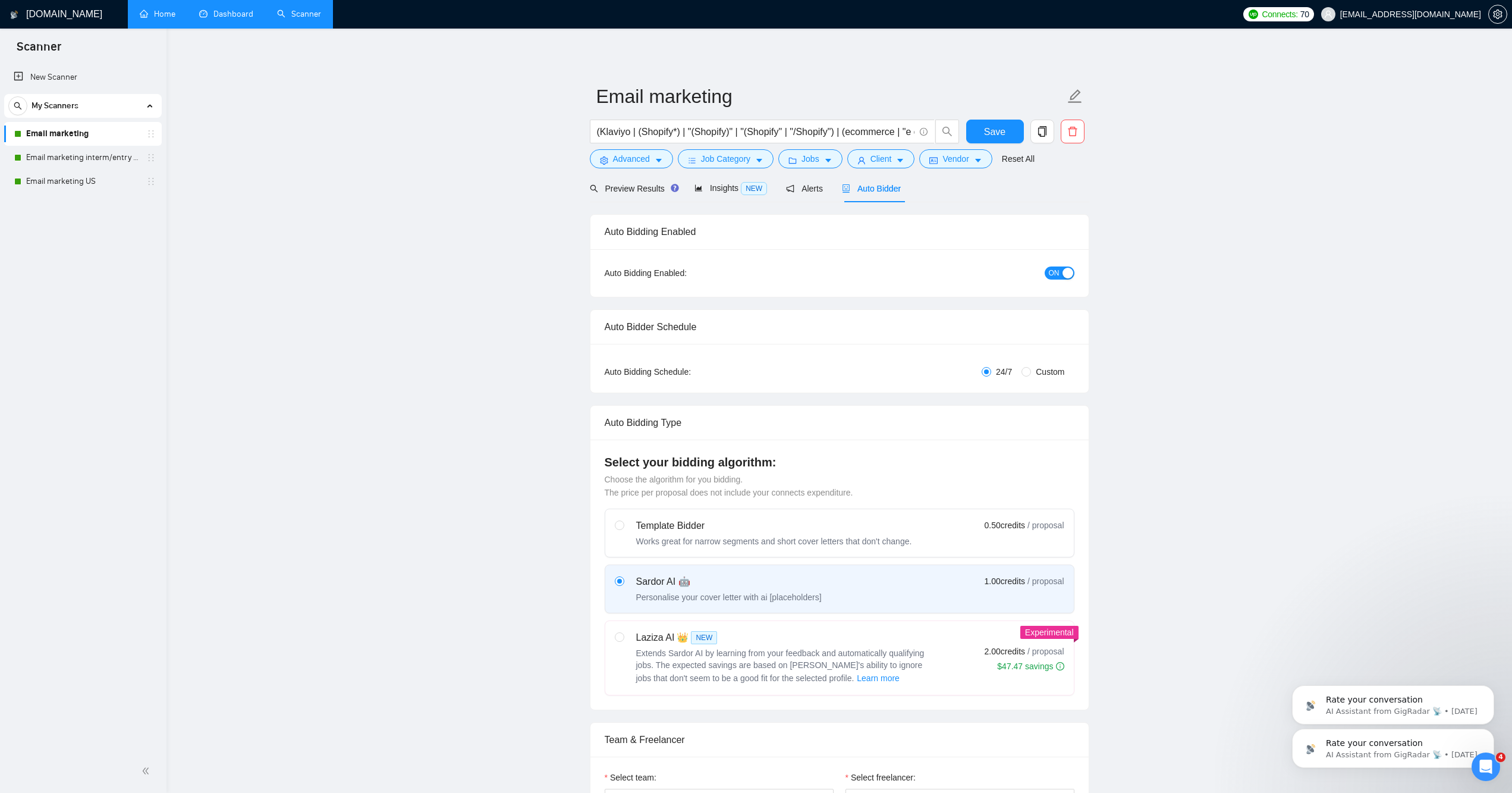
checkbox input "true"
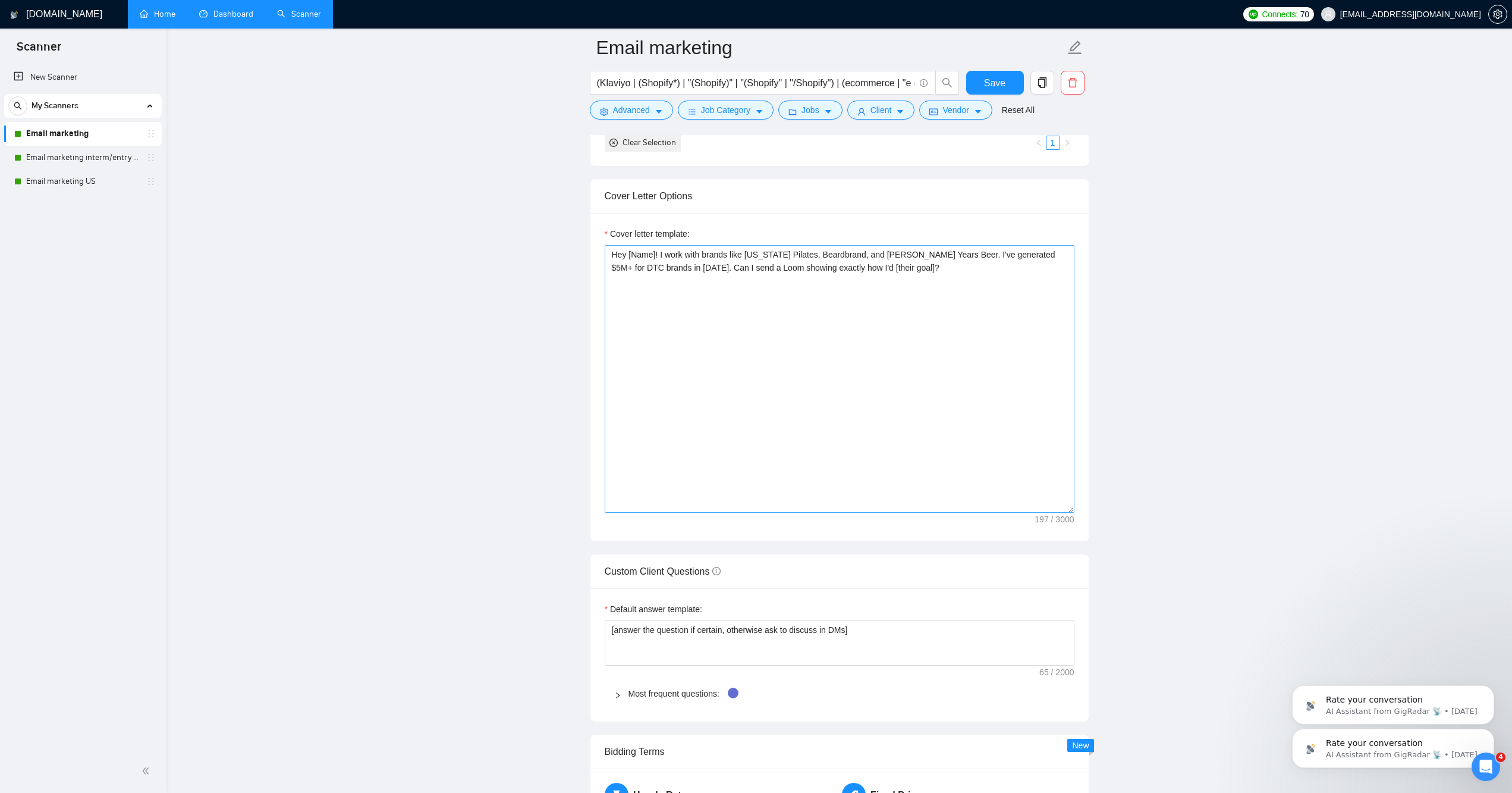
scroll to position [1042, 0]
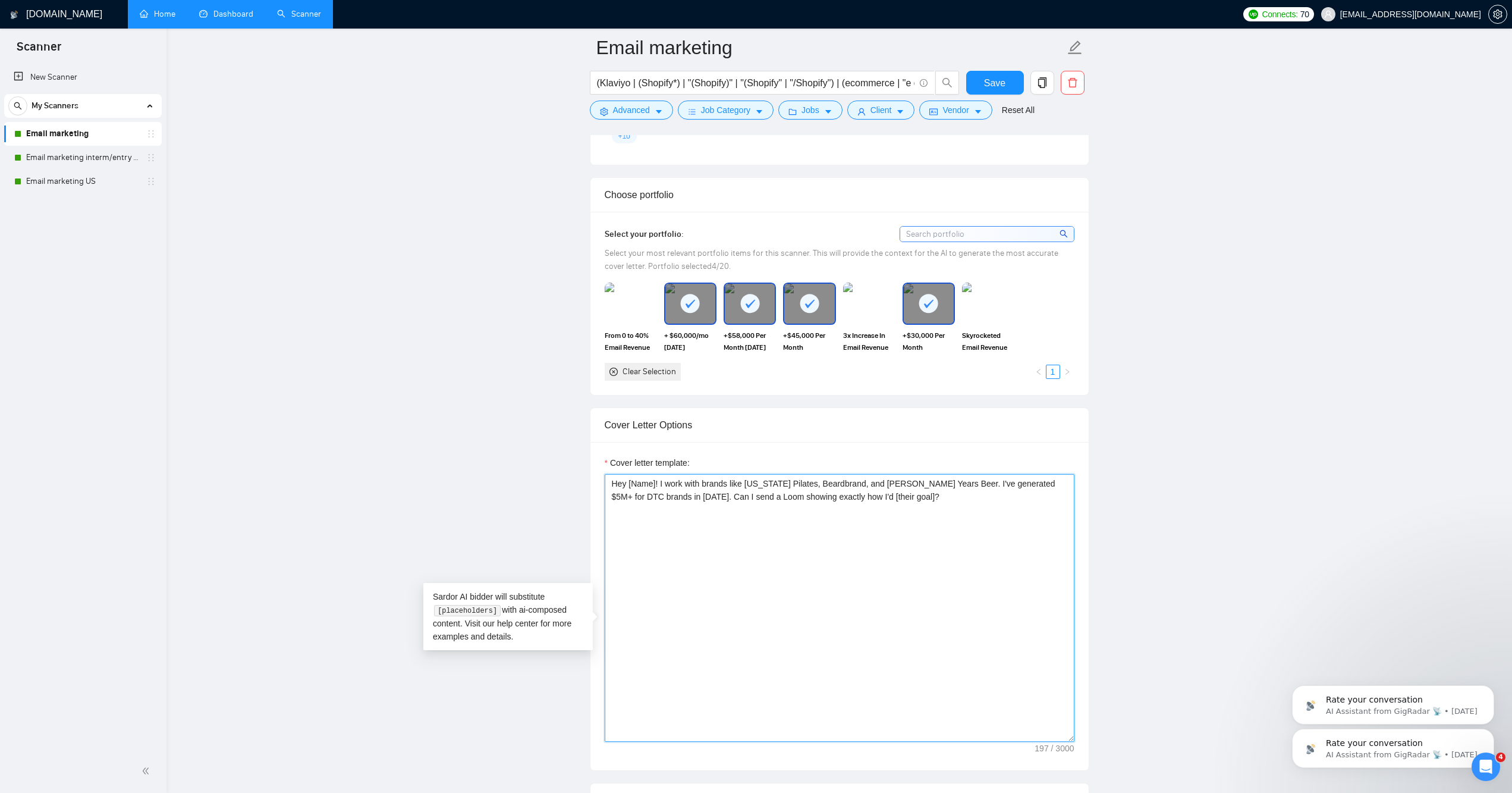
drag, startPoint x: 705, startPoint y: 517, endPoint x: 987, endPoint y: 505, distance: 282.3
click at [987, 505] on textarea "Hey [Name]! I work with brands like [US_STATE] Pilates, Beardbrand, and [PERSON…" at bounding box center [839, 608] width 470 height 268
click at [832, 517] on textarea "Hey [Name]! I work with brands like [US_STATE] Pilates, Beardbrand, and [PERSON…" at bounding box center [839, 608] width 470 height 268
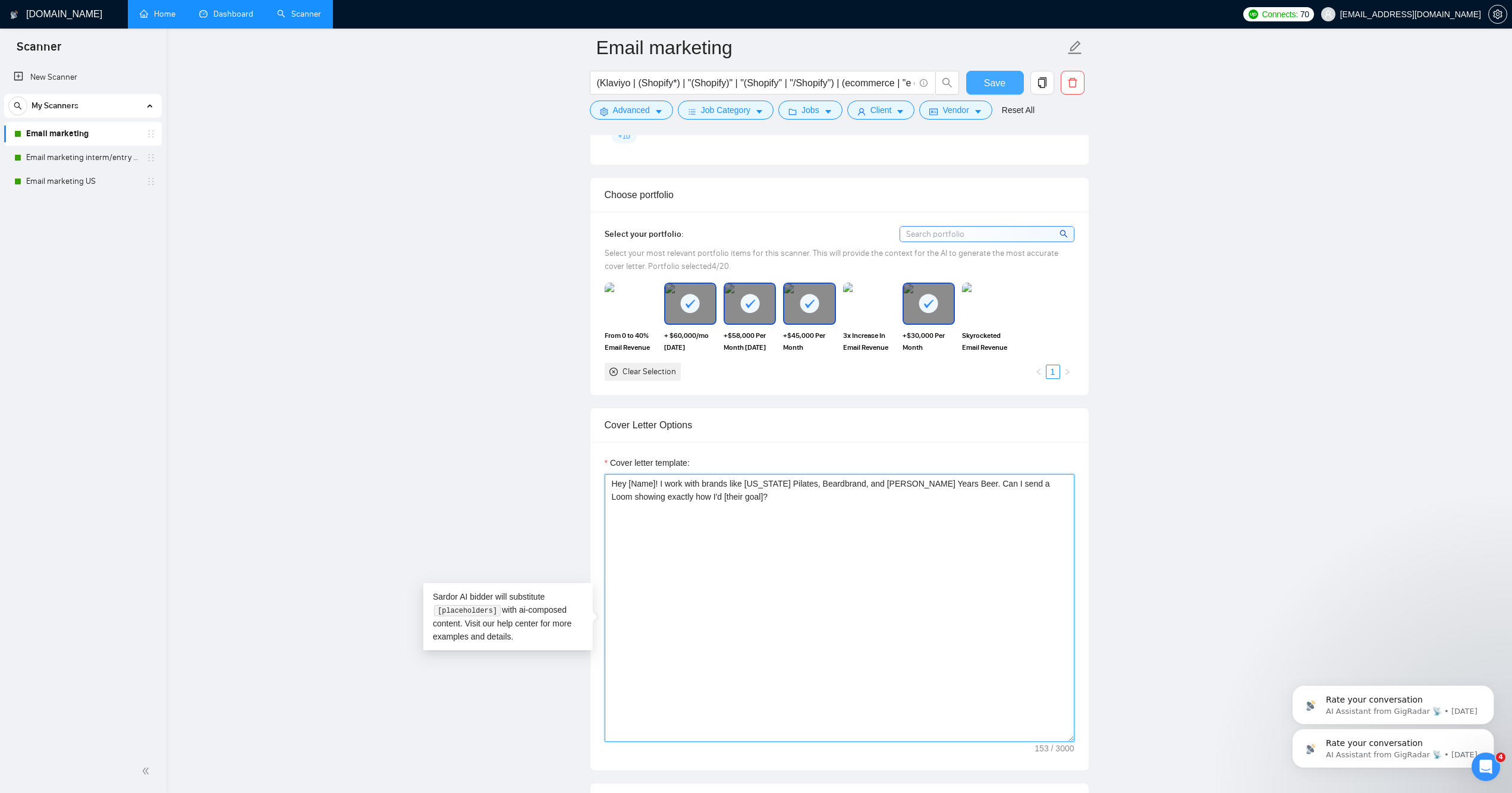
type textarea "Hey [Name]! I work with brands like [US_STATE] Pilates, Beardbrand, and [PERSON…"
click at [1008, 83] on button "Save" at bounding box center [995, 82] width 58 height 24
click at [99, 161] on link "Email marketing interm/entry level" at bounding box center [82, 158] width 113 height 24
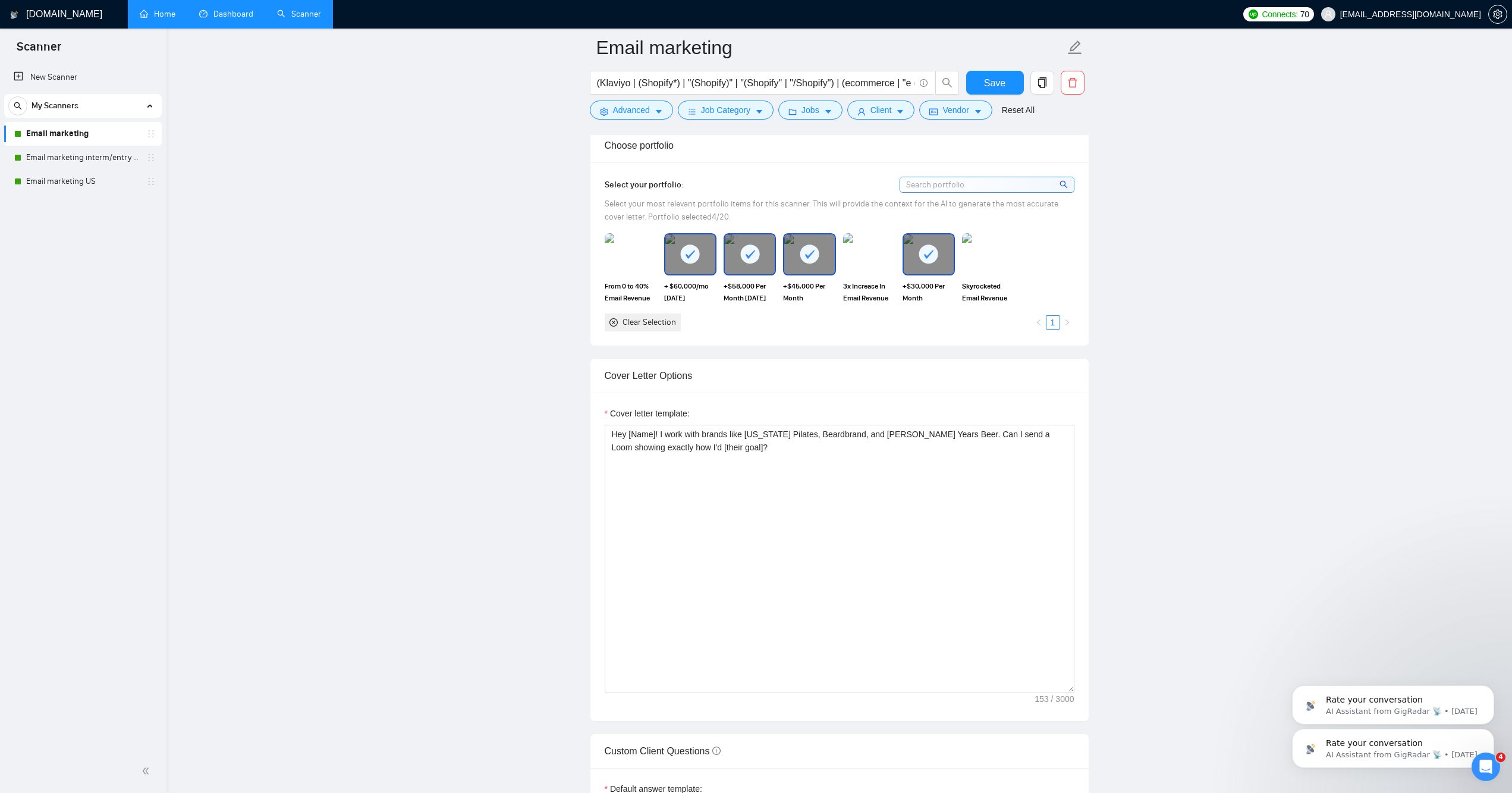
scroll to position [1149, 0]
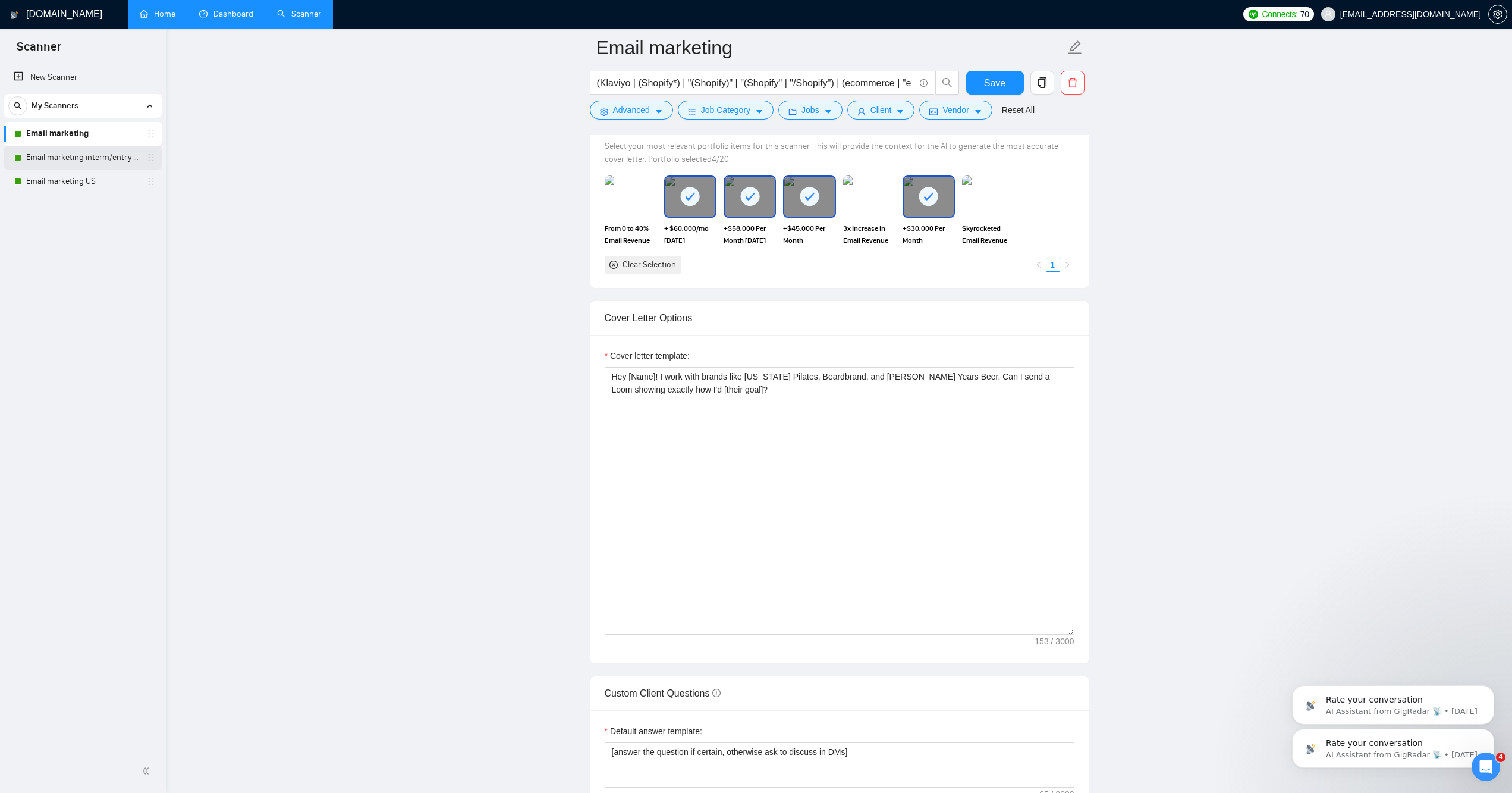
click at [98, 163] on link "Email marketing interm/entry level" at bounding box center [82, 158] width 113 height 24
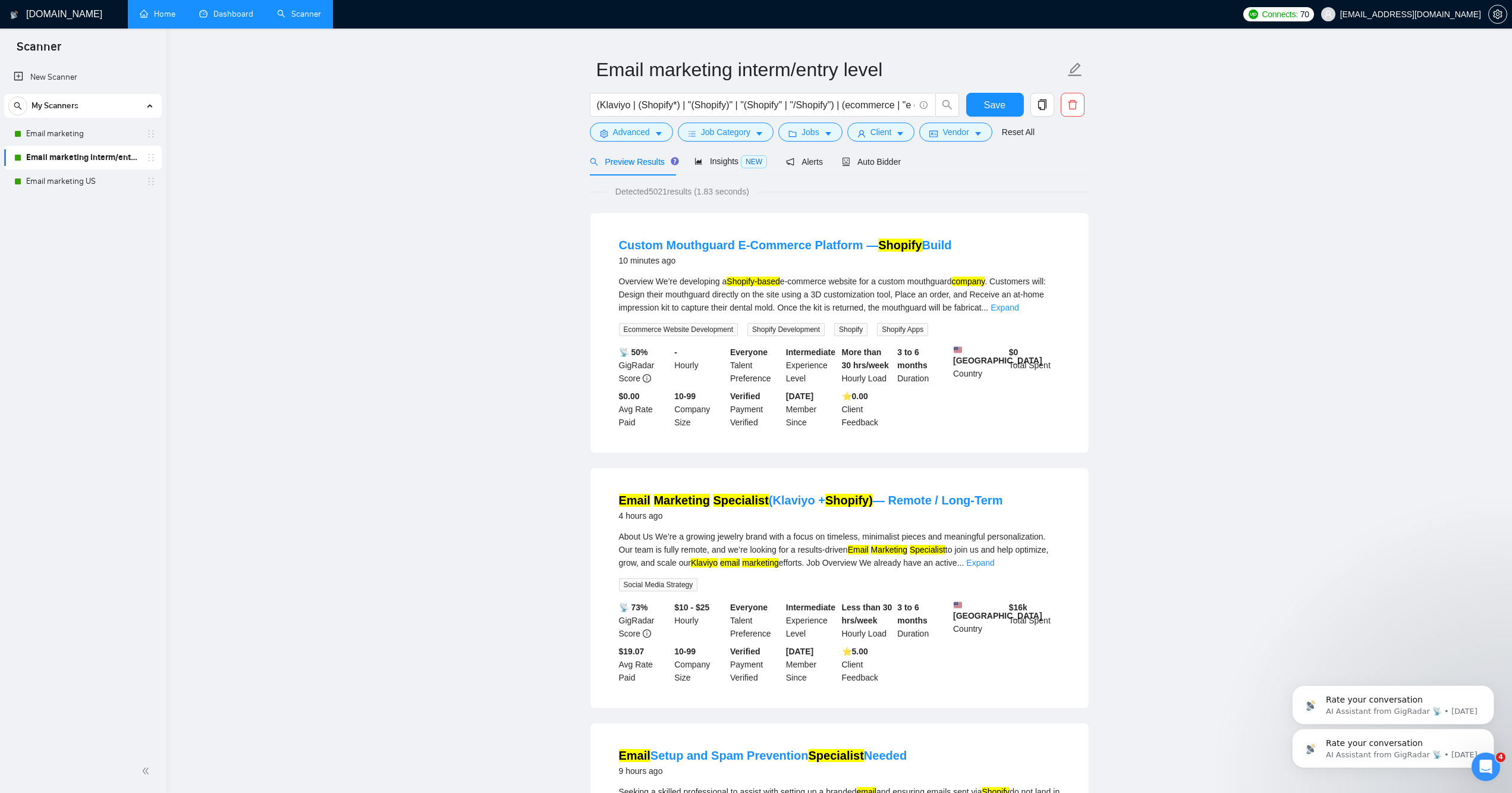
scroll to position [14, 0]
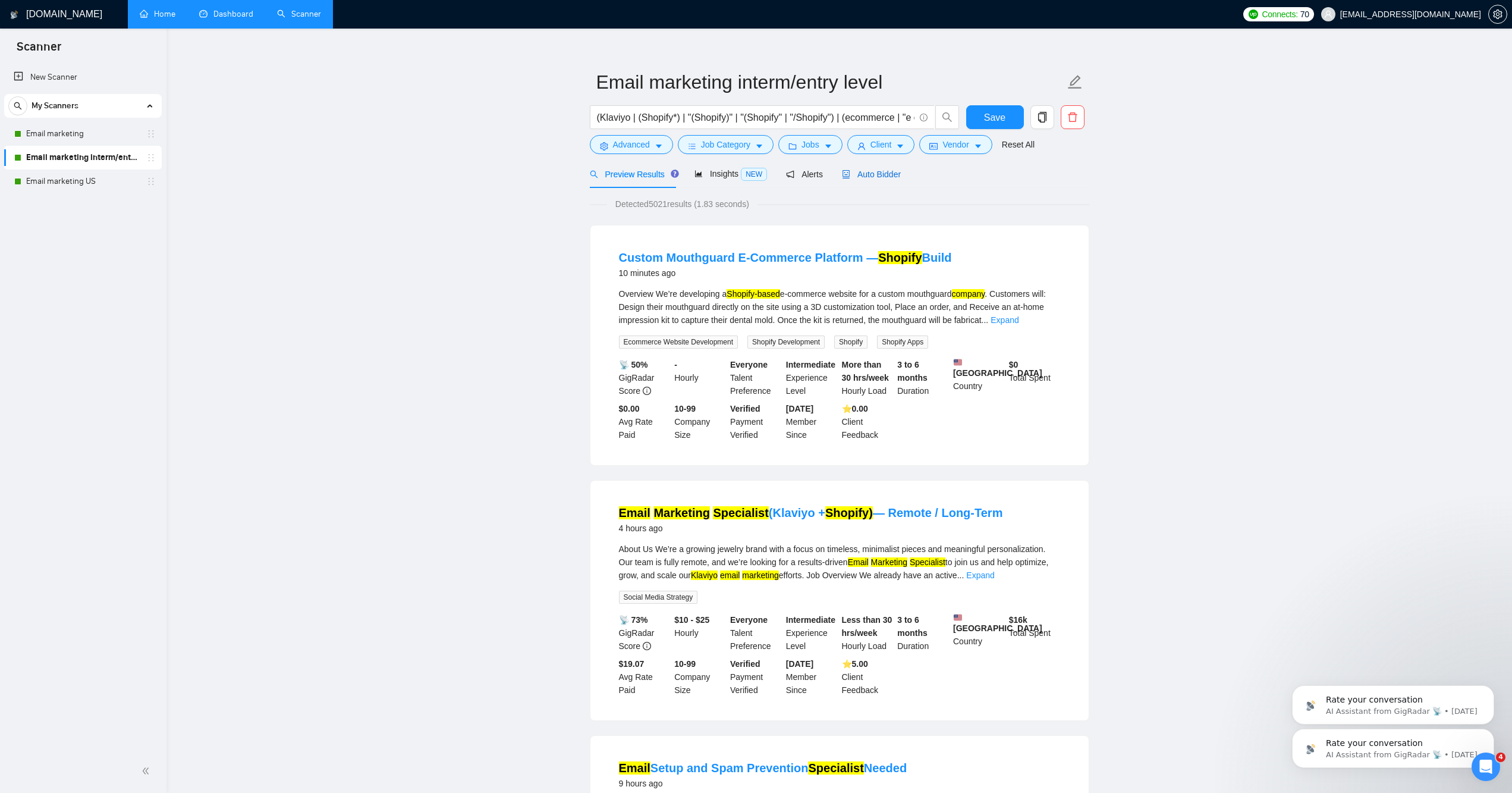
click at [860, 179] on span "Auto Bidder" at bounding box center [871, 174] width 59 height 10
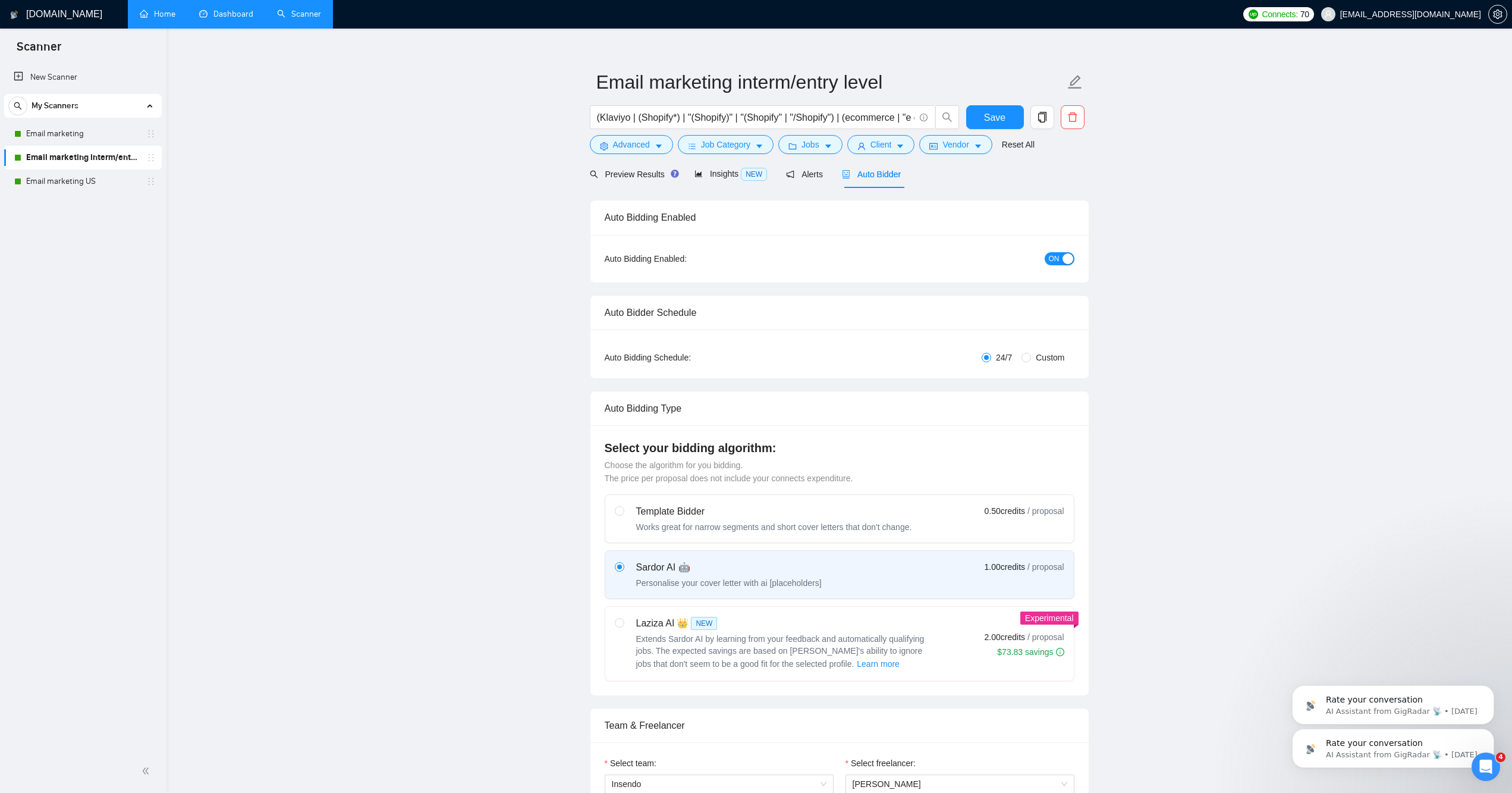
checkbox input "true"
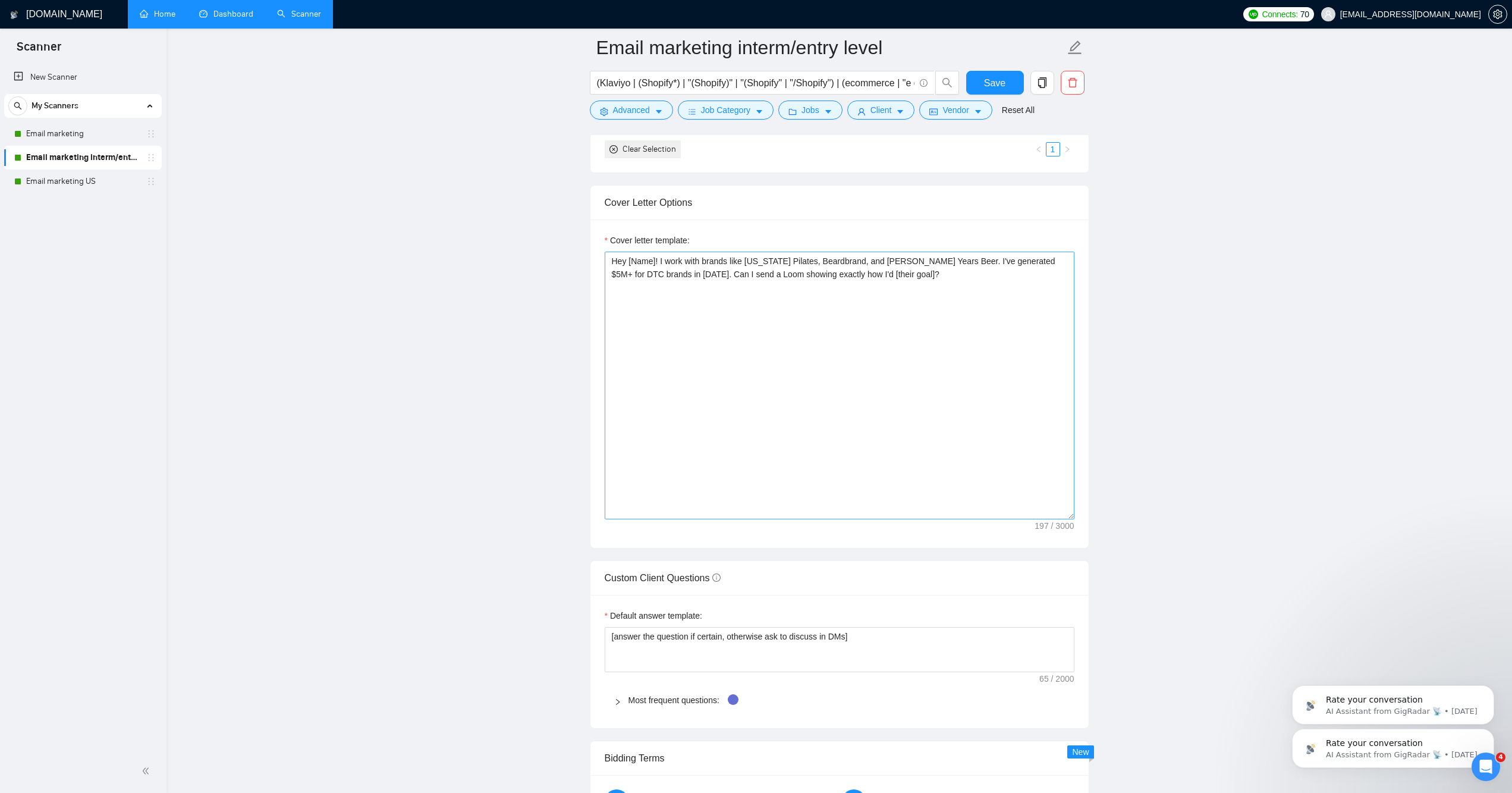
scroll to position [1382, 0]
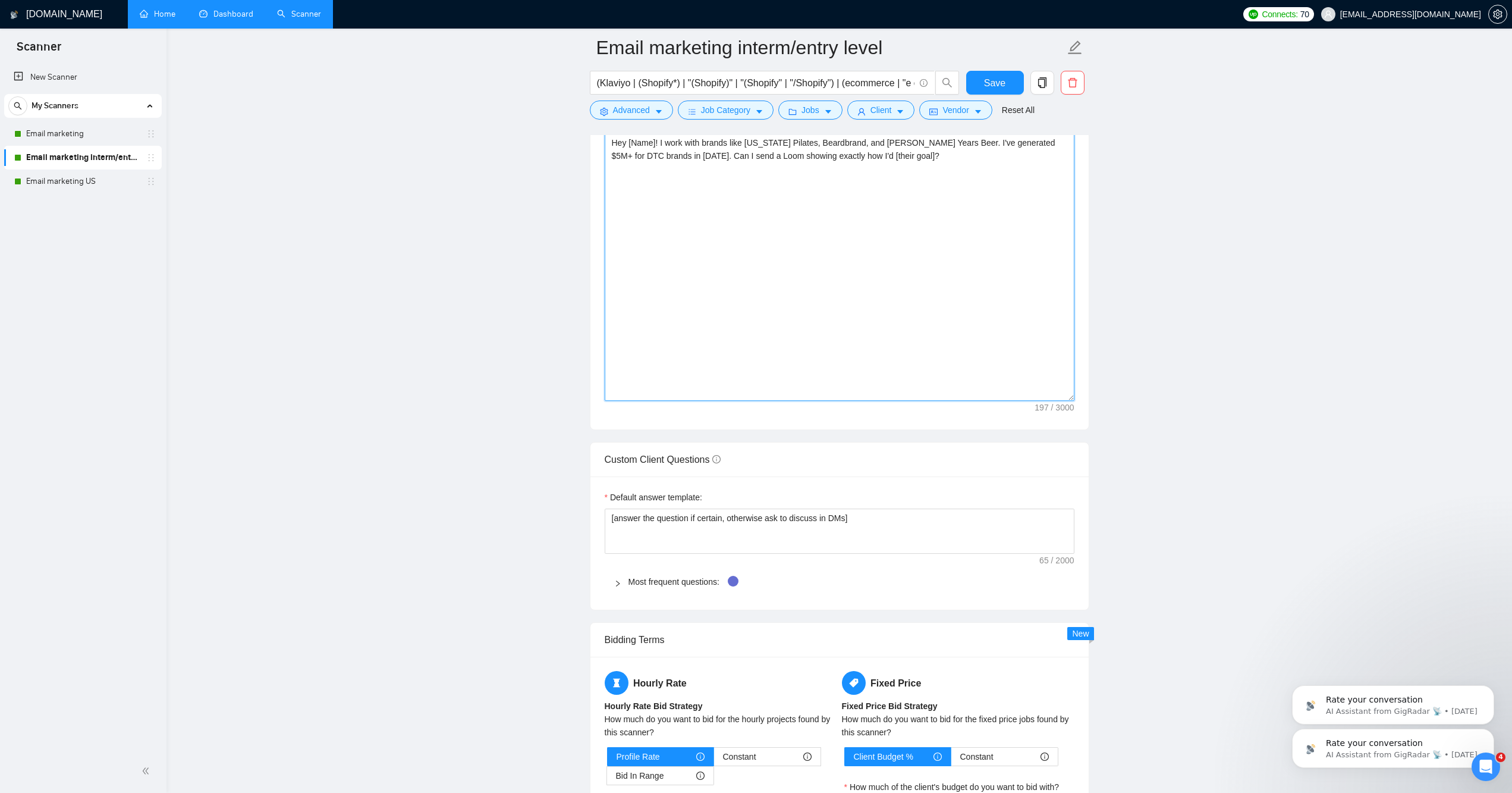
click at [933, 189] on textarea "Hey [Name]! I work with brands like [US_STATE] Pilates, Beardbrand, and [PERSON…" at bounding box center [839, 267] width 470 height 268
paste textarea
click at [866, 180] on textarea "Hey [Name]! I work with brands like [US_STATE] Pilates, Beardbrand, and [PERSON…" at bounding box center [839, 267] width 470 height 268
type textarea "Hey [Name]! I work with brands like [US_STATE] Pilates, Beardbrand, and [PERSON…"
click at [979, 88] on button "Save" at bounding box center [995, 82] width 58 height 24
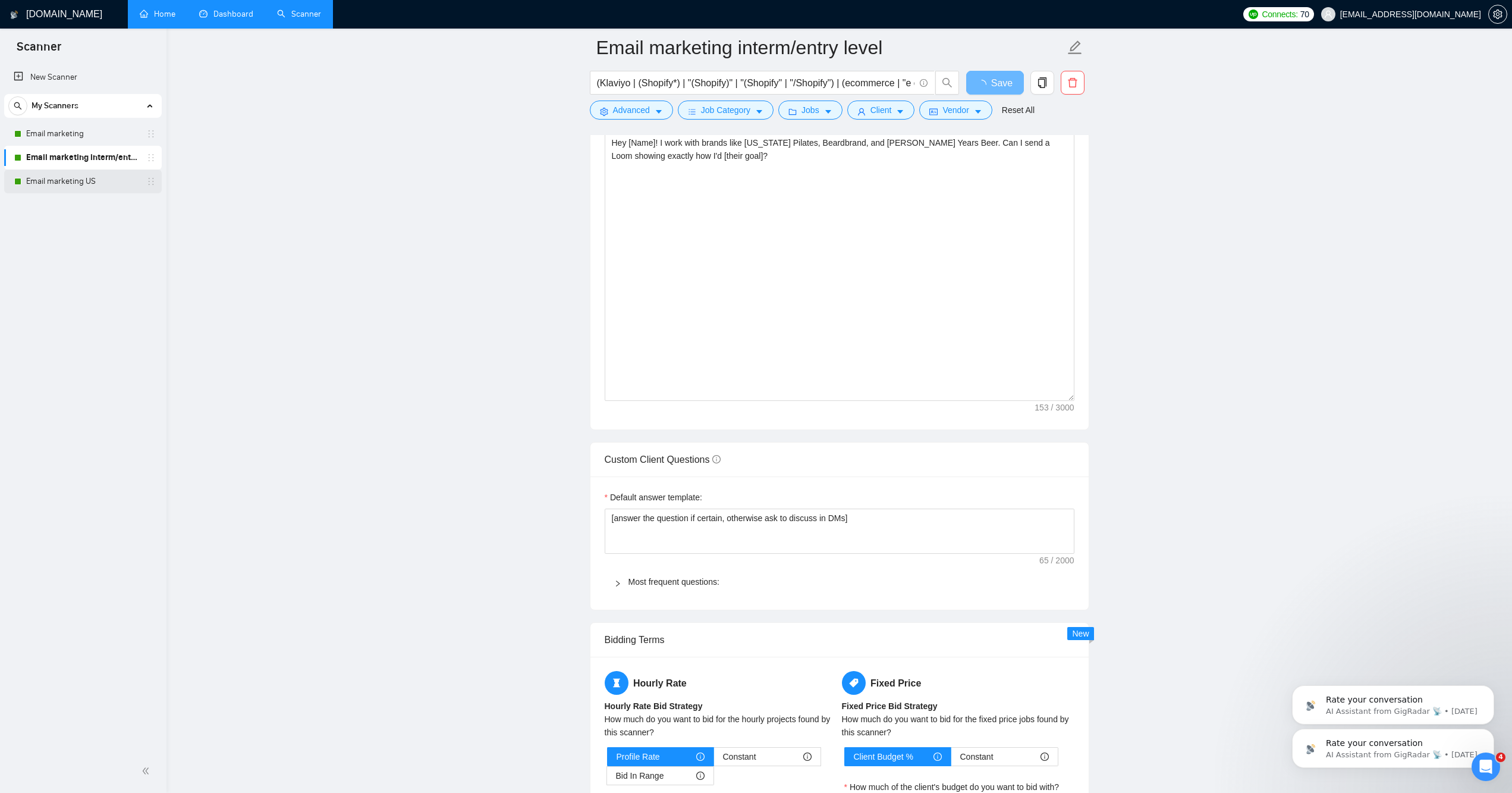
click at [90, 177] on link "Email marketing US" at bounding box center [82, 181] width 113 height 24
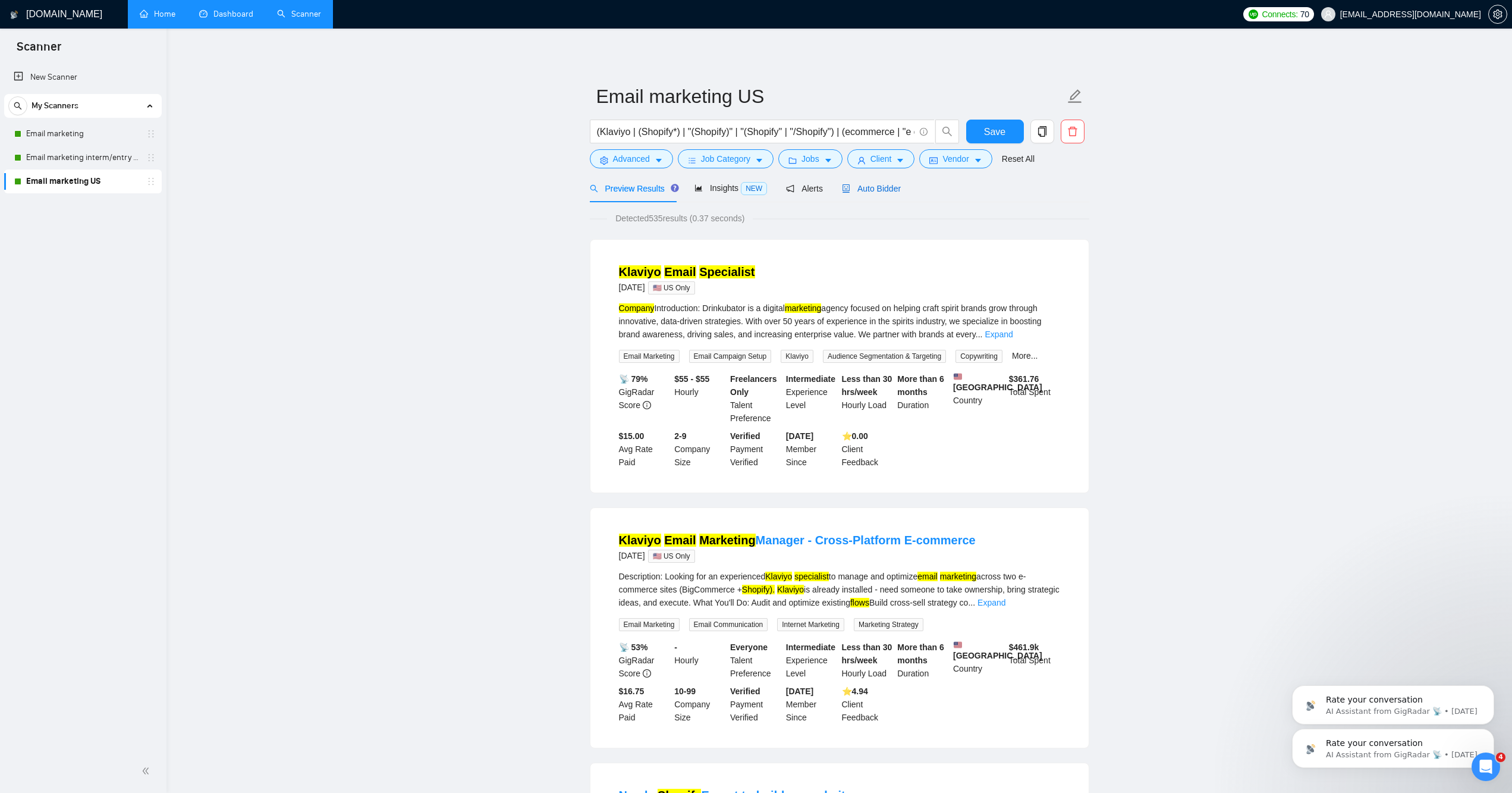
click at [885, 195] on div "Auto Bidder" at bounding box center [871, 189] width 59 height 13
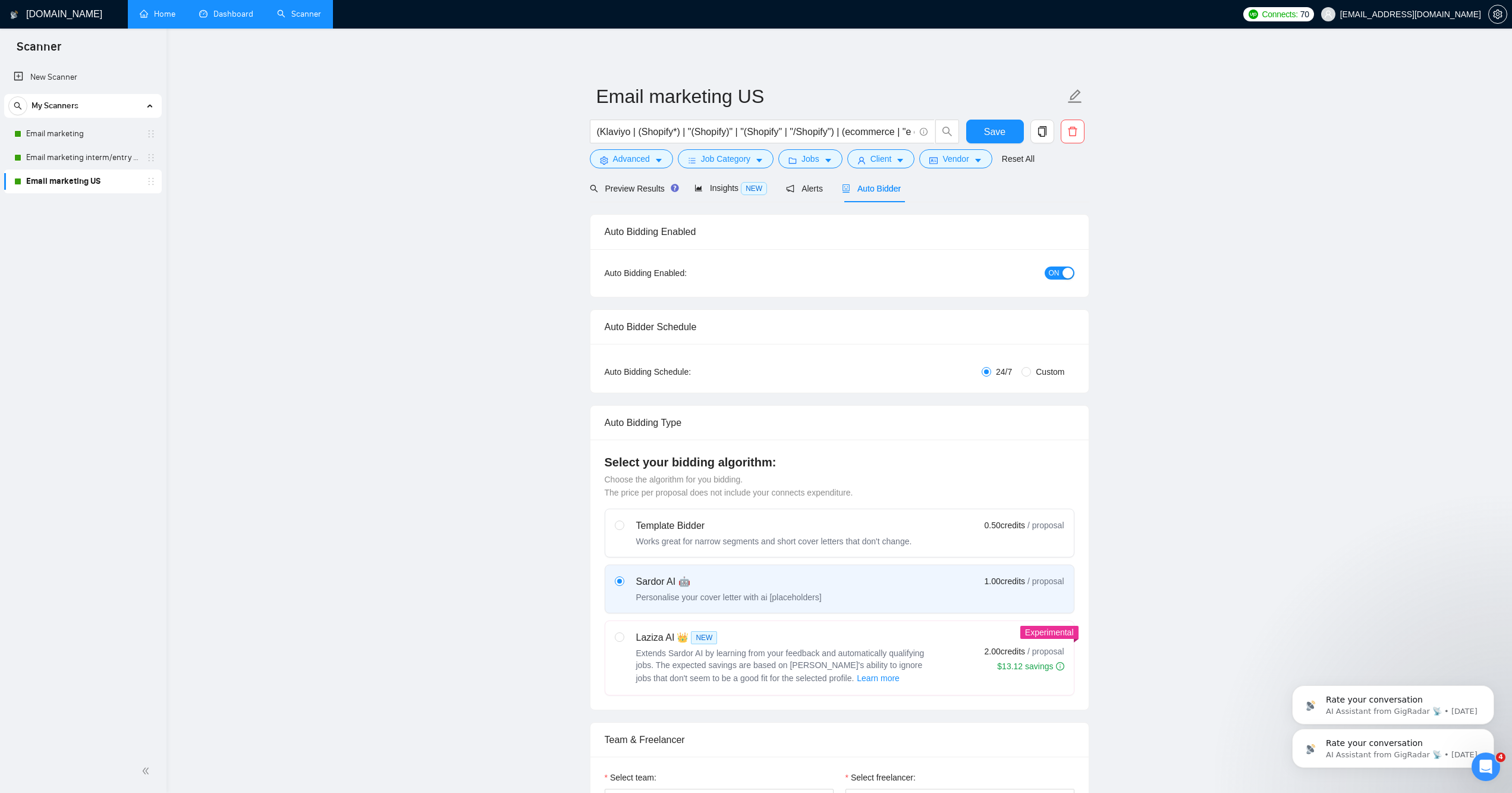
checkbox input "true"
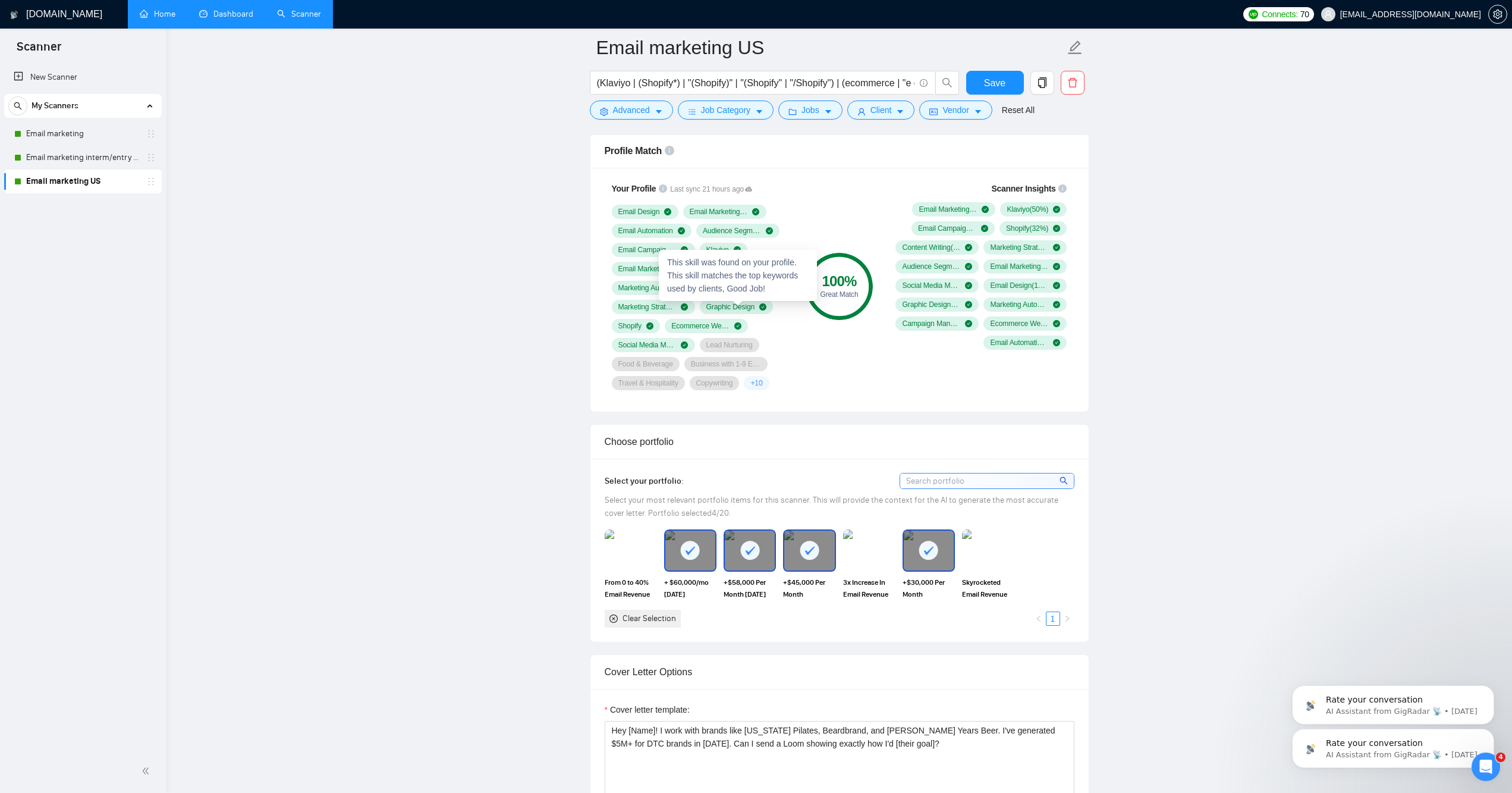
scroll to position [1348, 0]
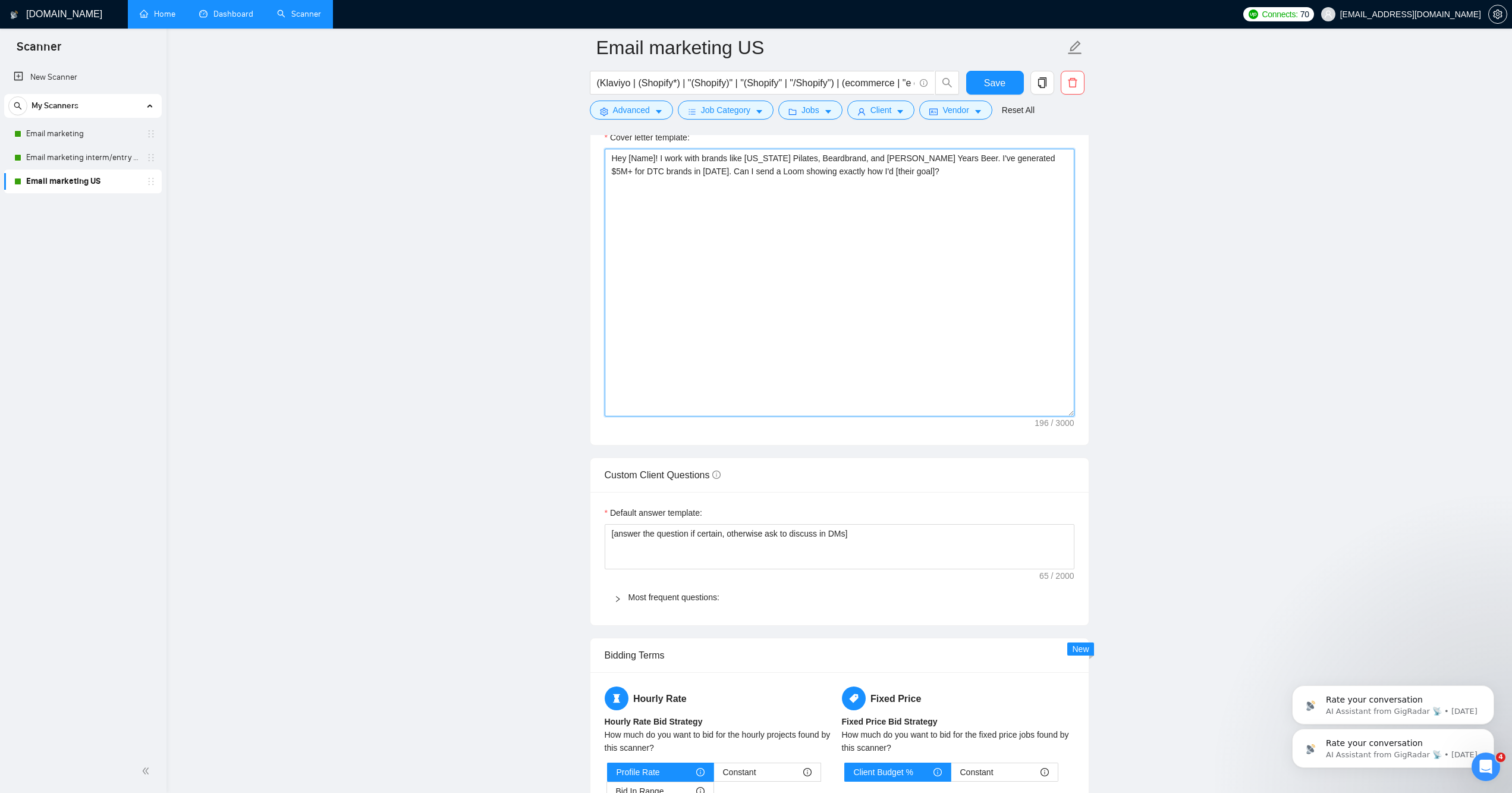
click at [843, 207] on textarea "Hey [Name]! I work with brands like [US_STATE] Pilates, Beardbrand, and [PERSON…" at bounding box center [839, 283] width 470 height 268
paste textarea "Can I send a Loom showing exactly how I'd [their goal]?"
type textarea "Hey [Name]! I work with brands like [US_STATE] Pilates, Beardbrand, and [PERSON…"
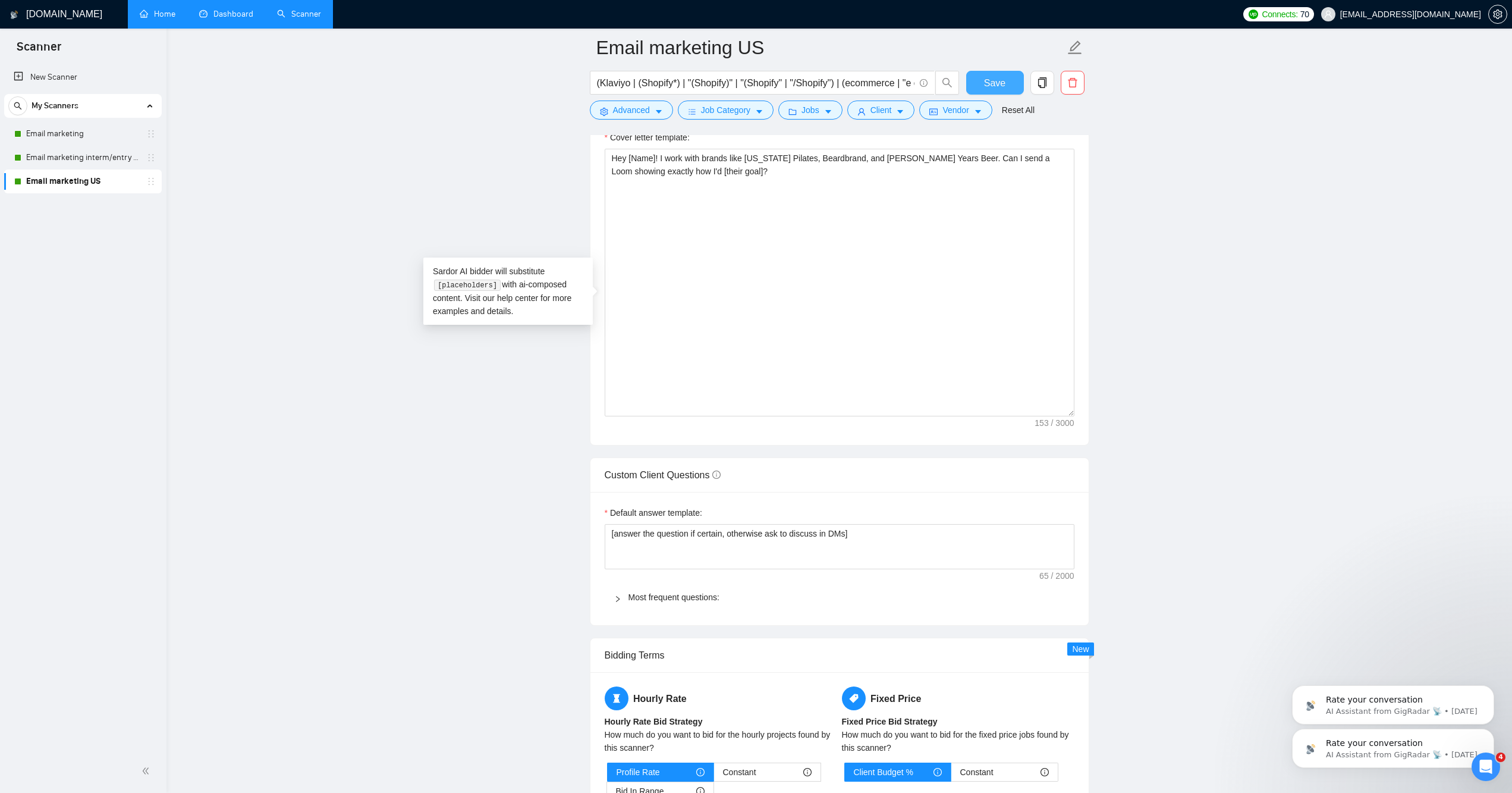
click at [996, 79] on span "Save" at bounding box center [994, 82] width 21 height 15
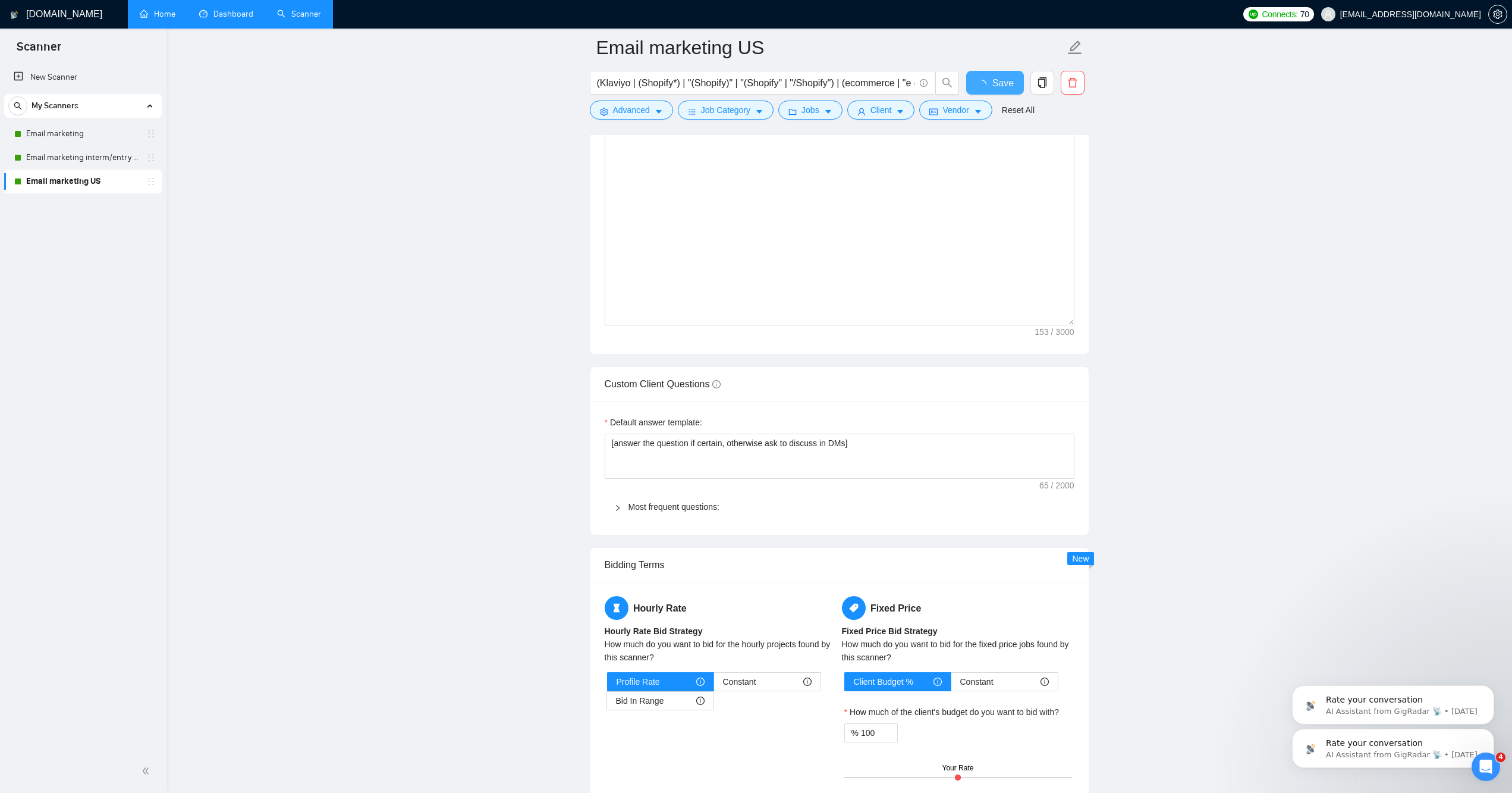
checkbox input "true"
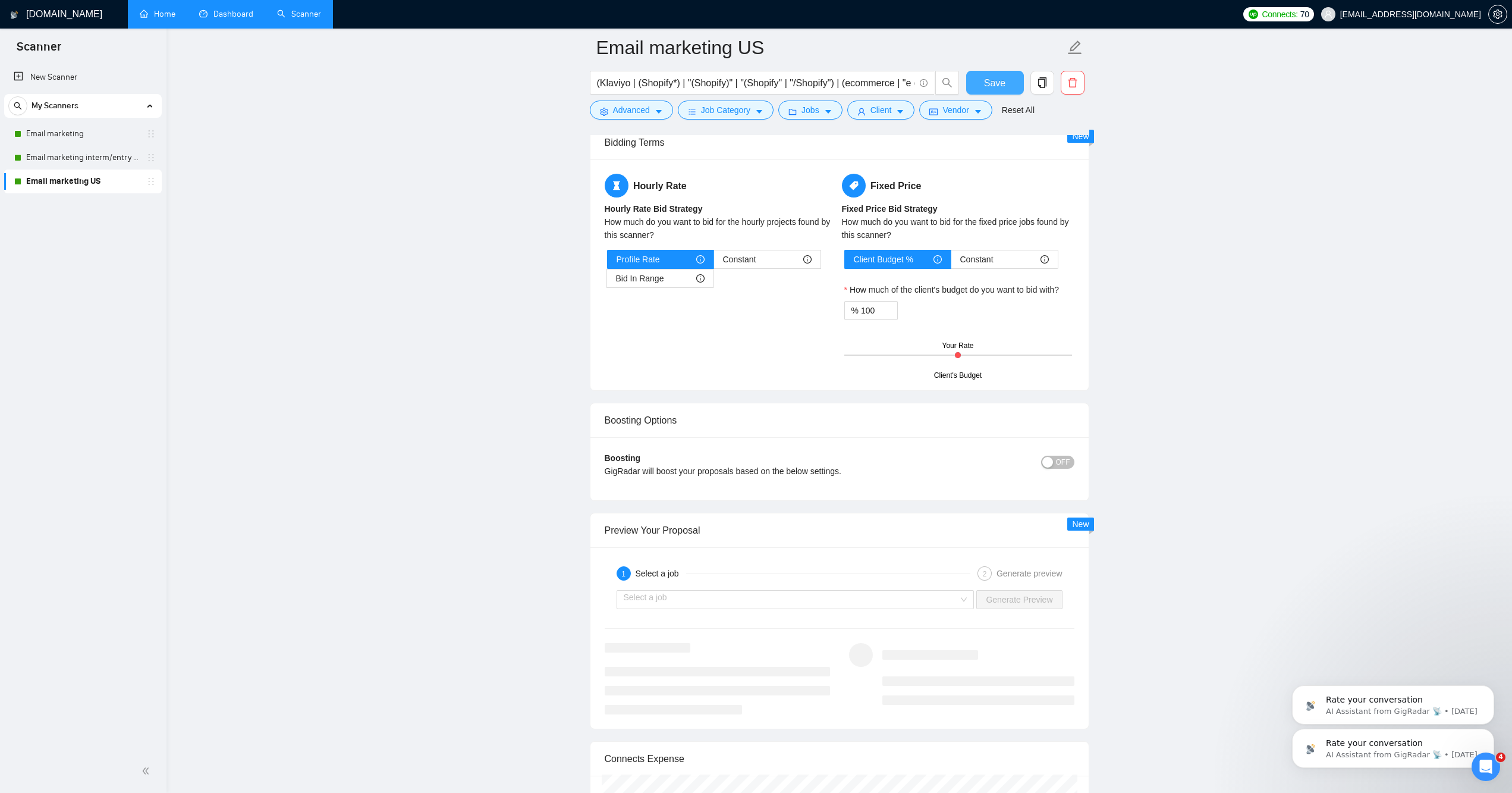
scroll to position [2092, 0]
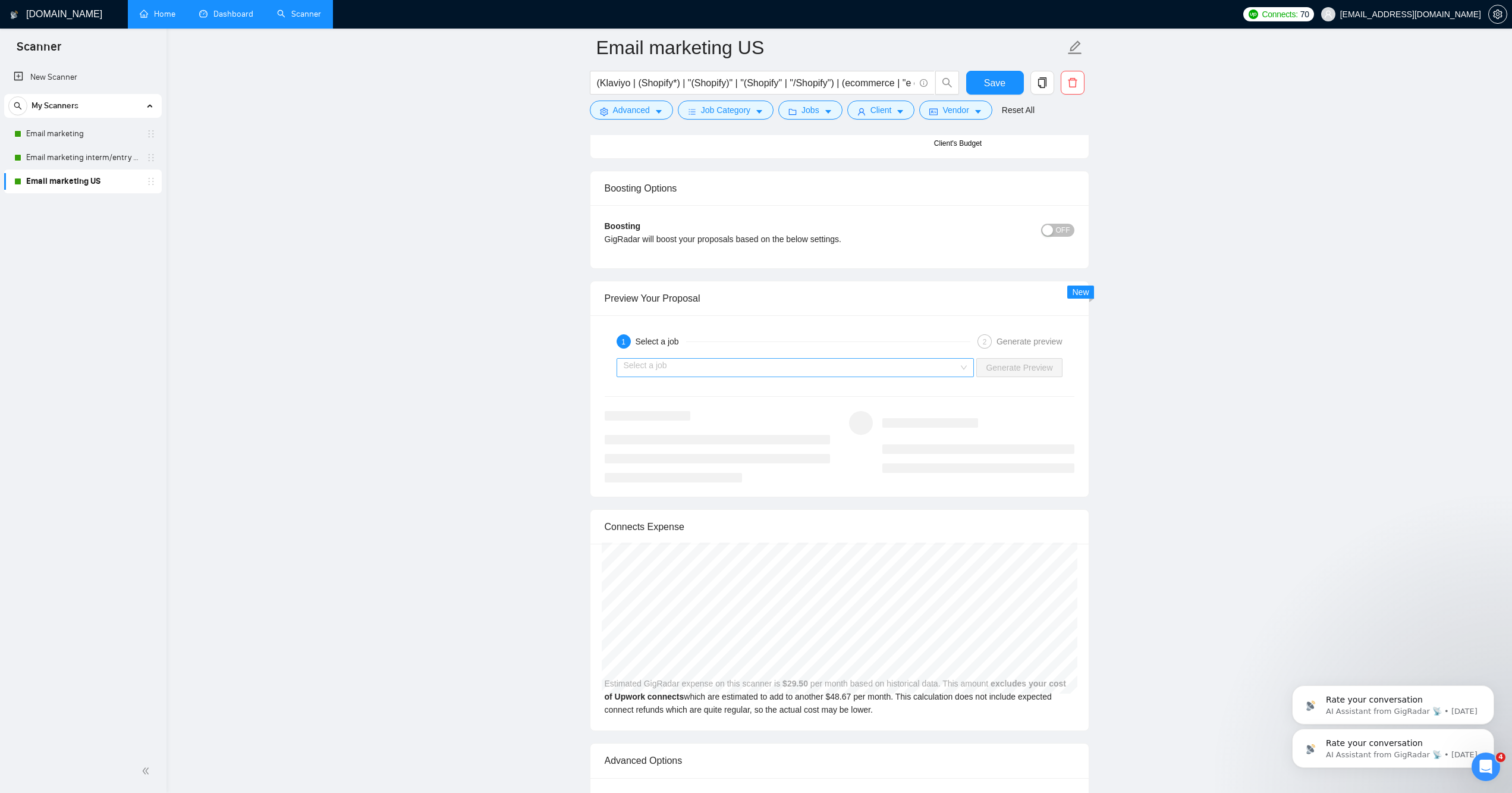
click at [663, 376] on input "search" at bounding box center [790, 368] width 335 height 18
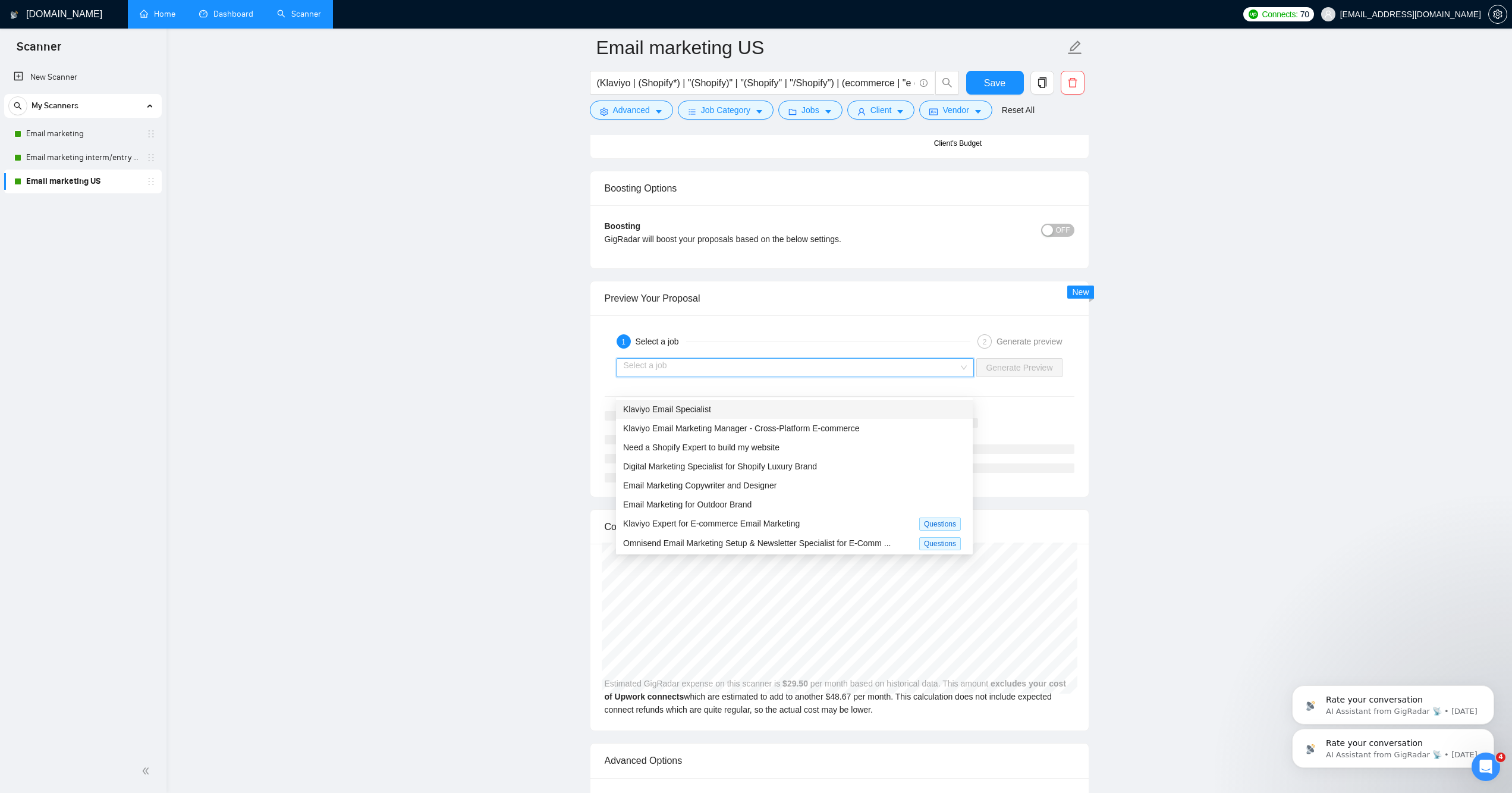
click at [671, 417] on div "Klaviyo Email Specialist" at bounding box center [794, 409] width 356 height 19
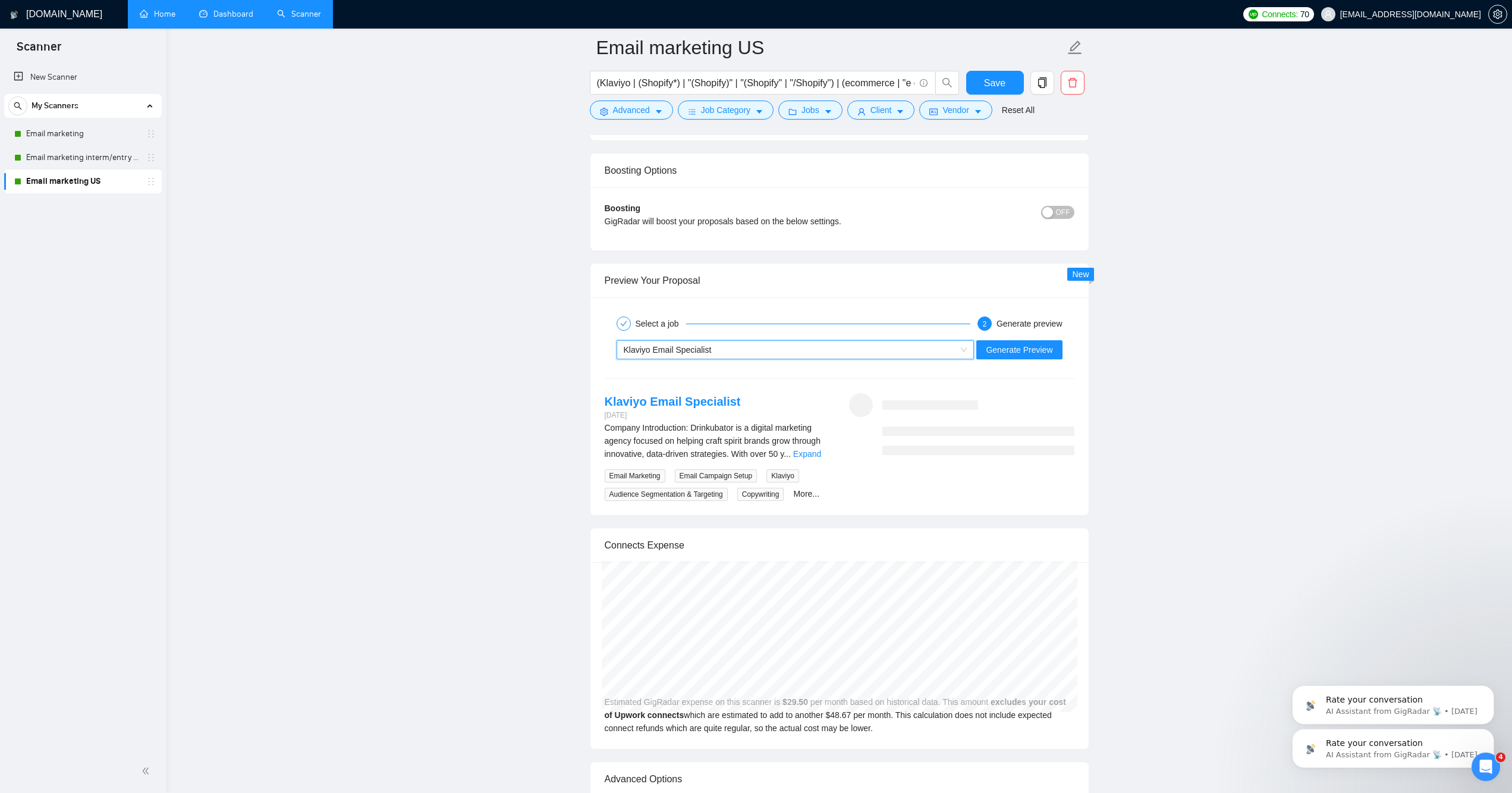
scroll to position [2099, 0]
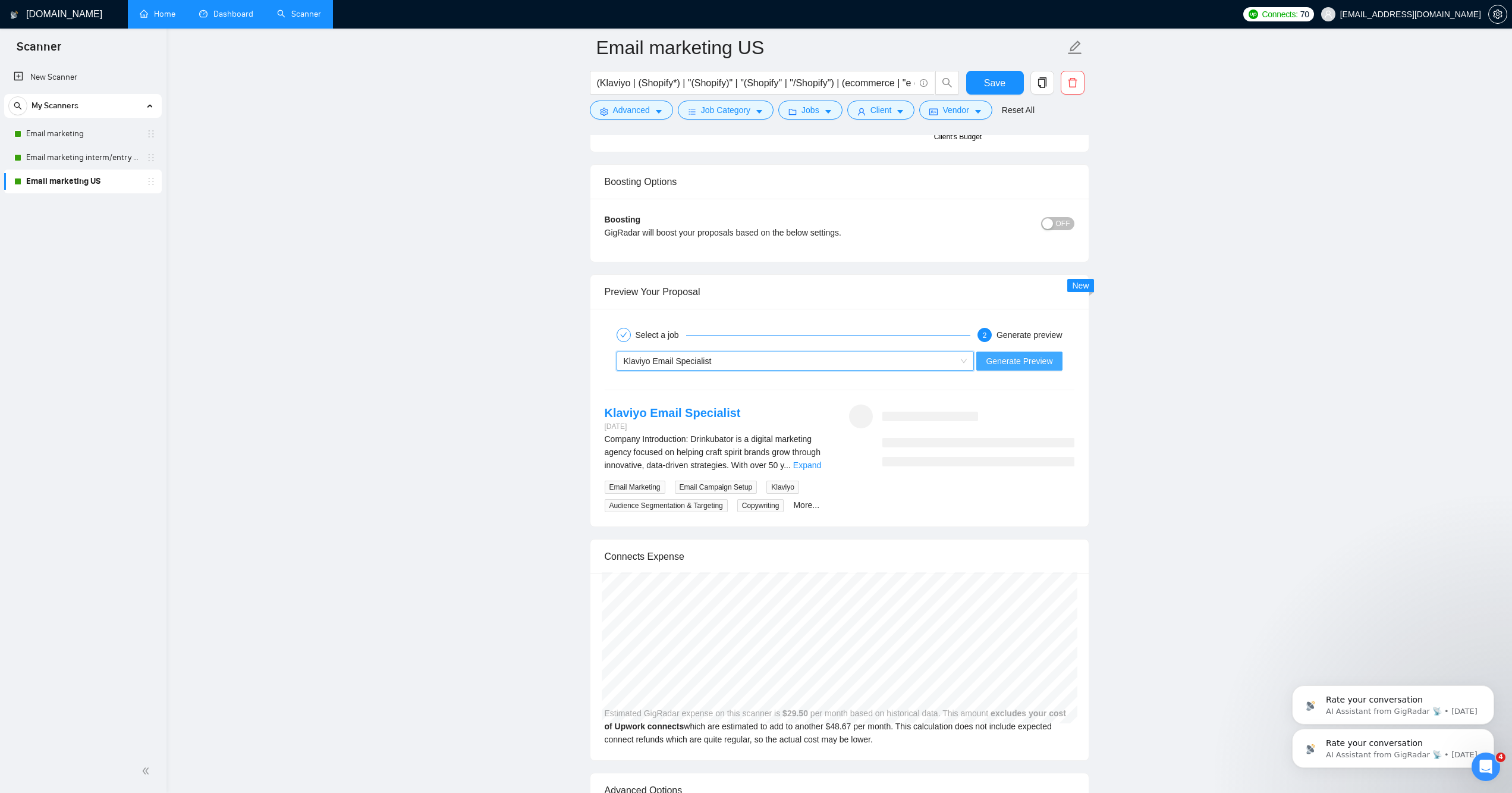
click at [1019, 368] on span "Generate Preview" at bounding box center [1019, 360] width 67 height 13
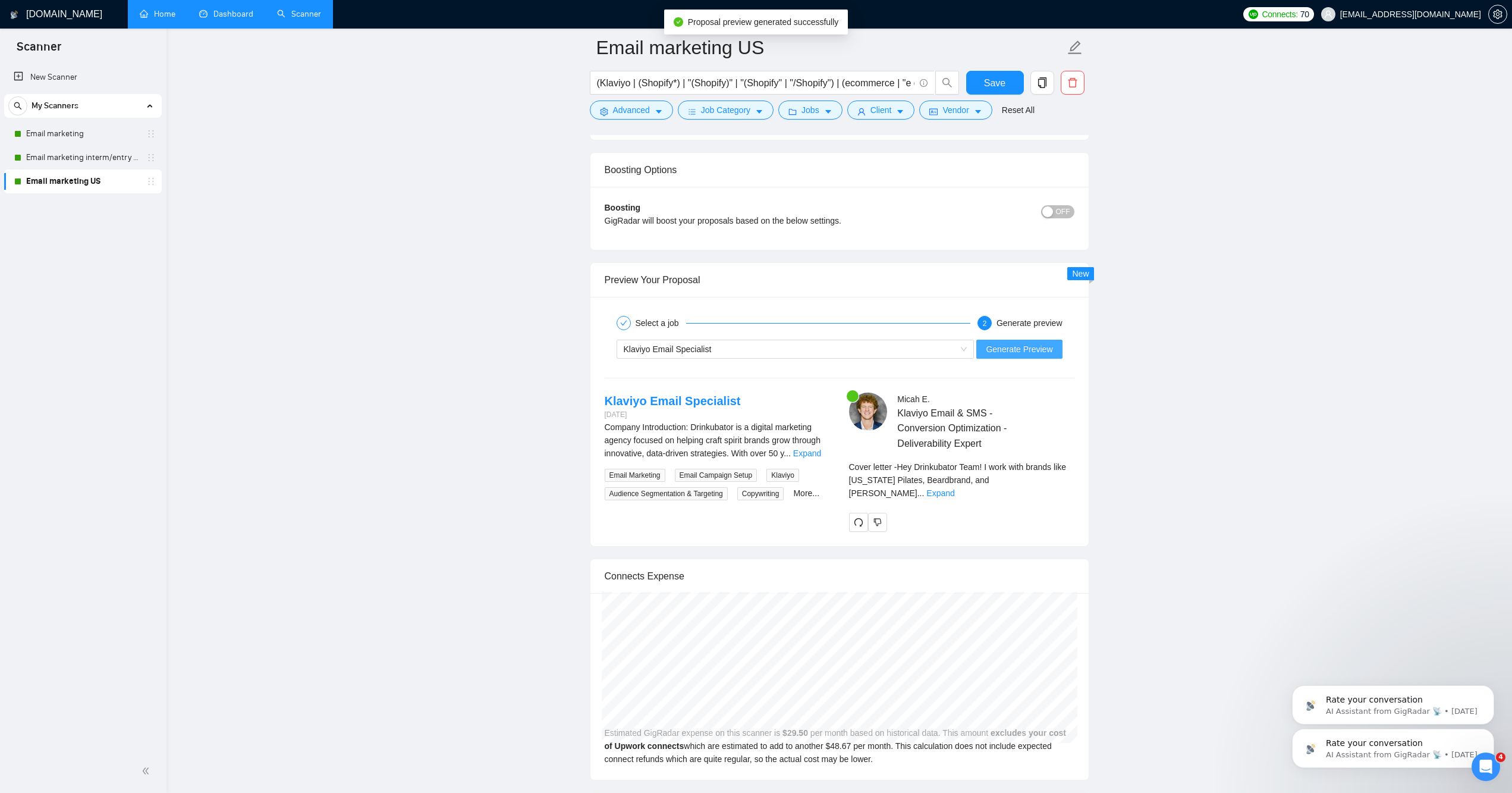
scroll to position [2110, 0]
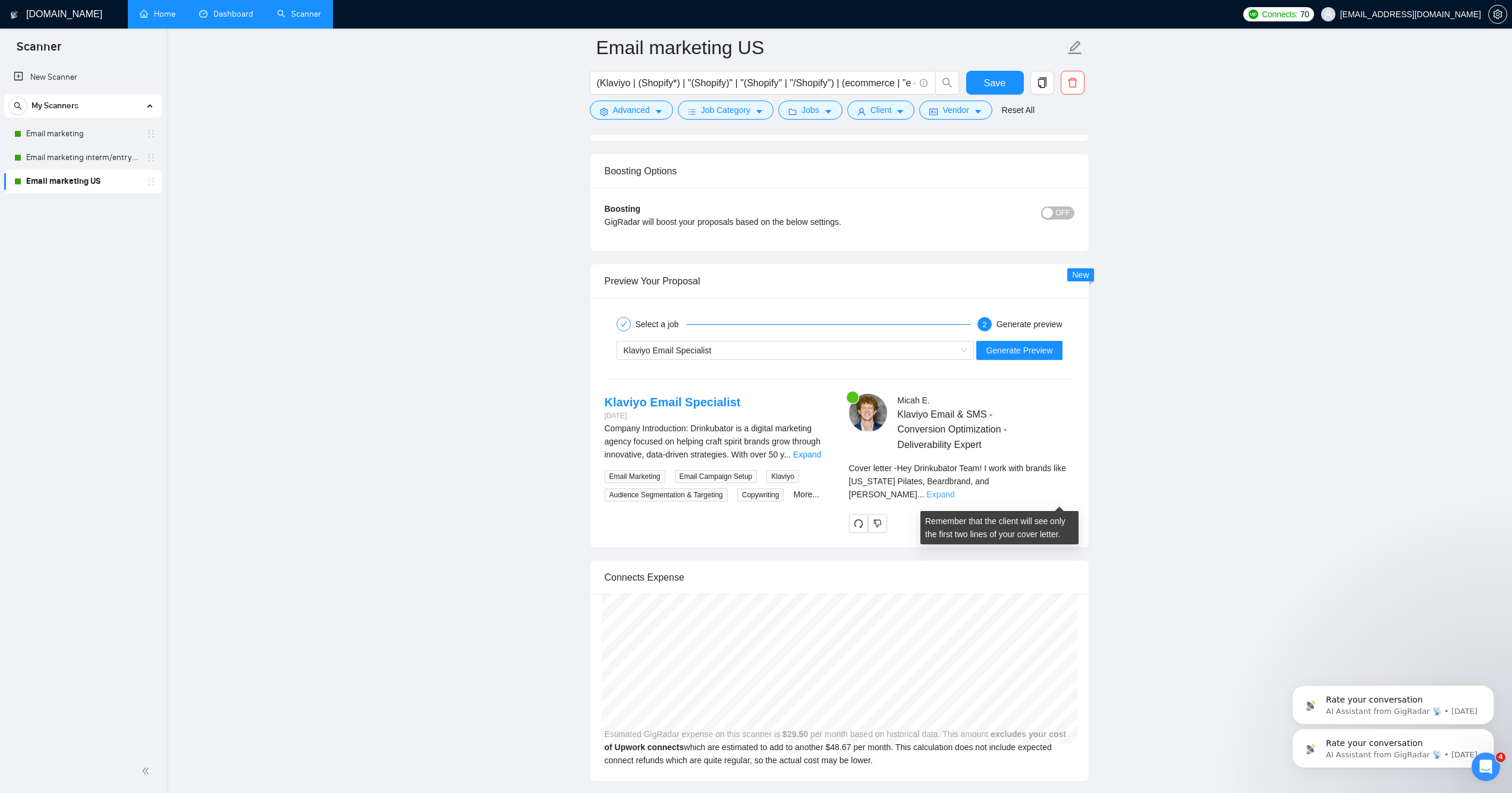
click at [954, 499] on link "Expand" at bounding box center [939, 494] width 28 height 10
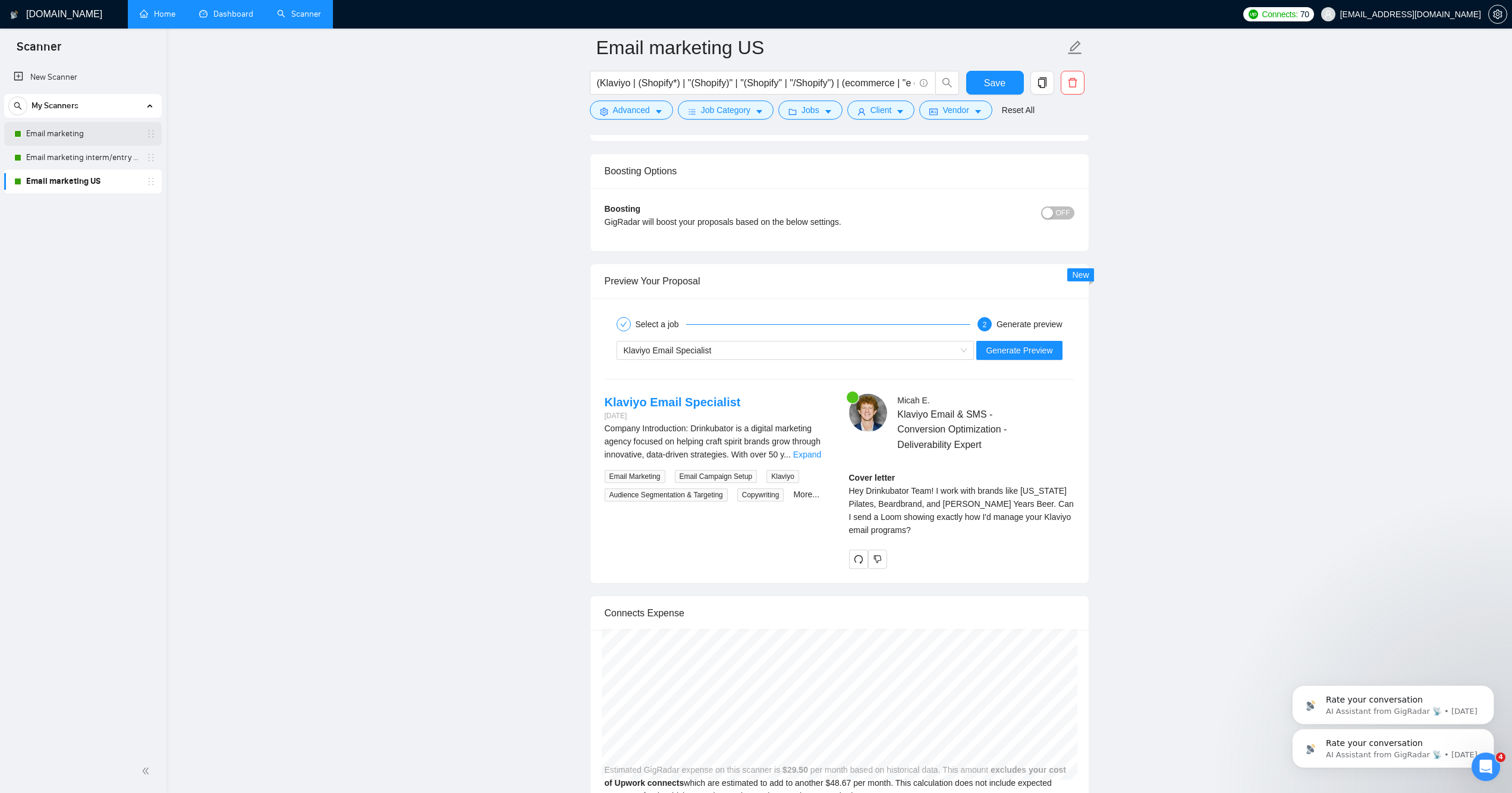
click at [65, 131] on link "Email marketing" at bounding box center [82, 134] width 113 height 24
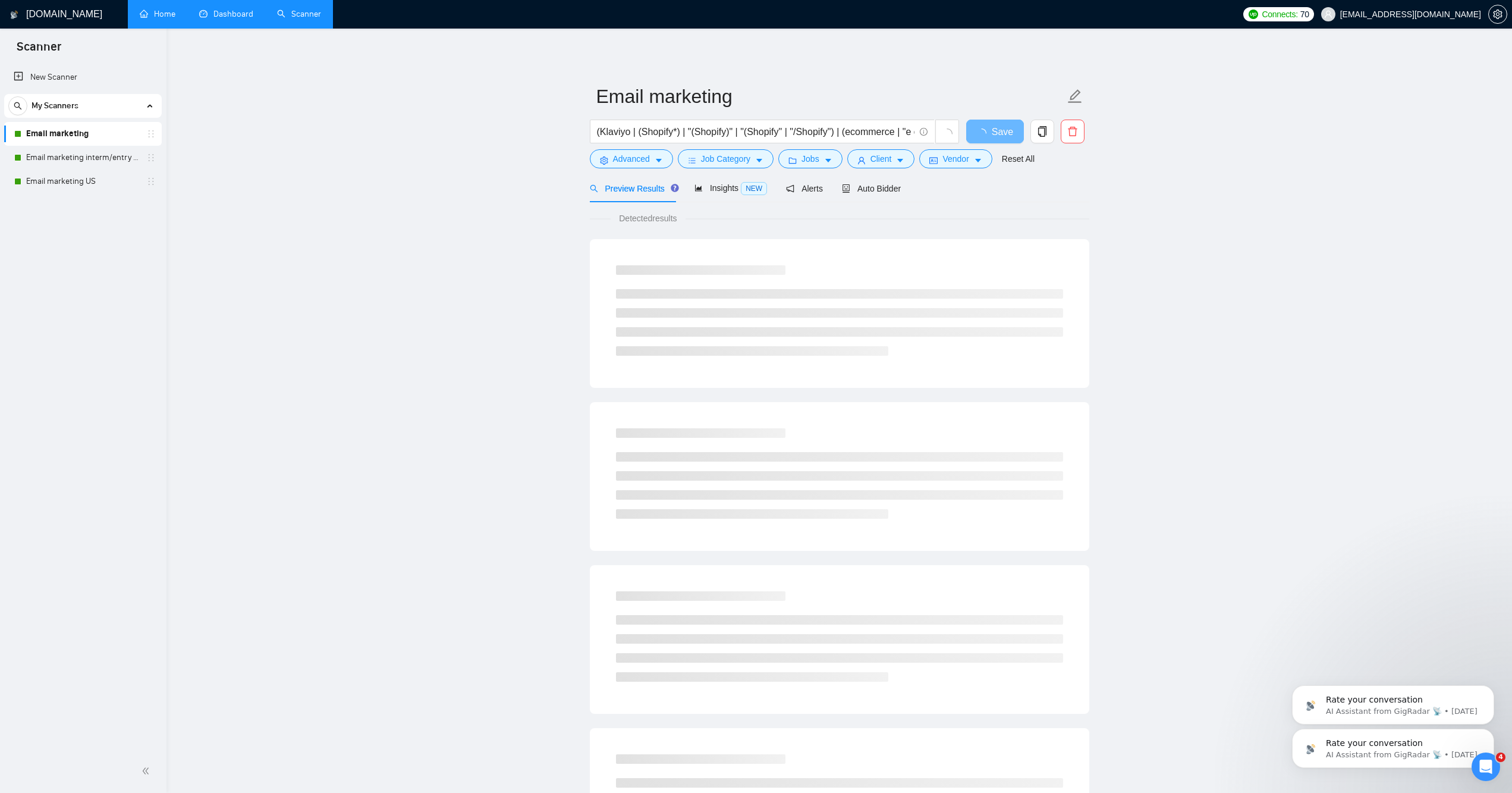
click at [219, 9] on link "Dashboard" at bounding box center [226, 13] width 54 height 10
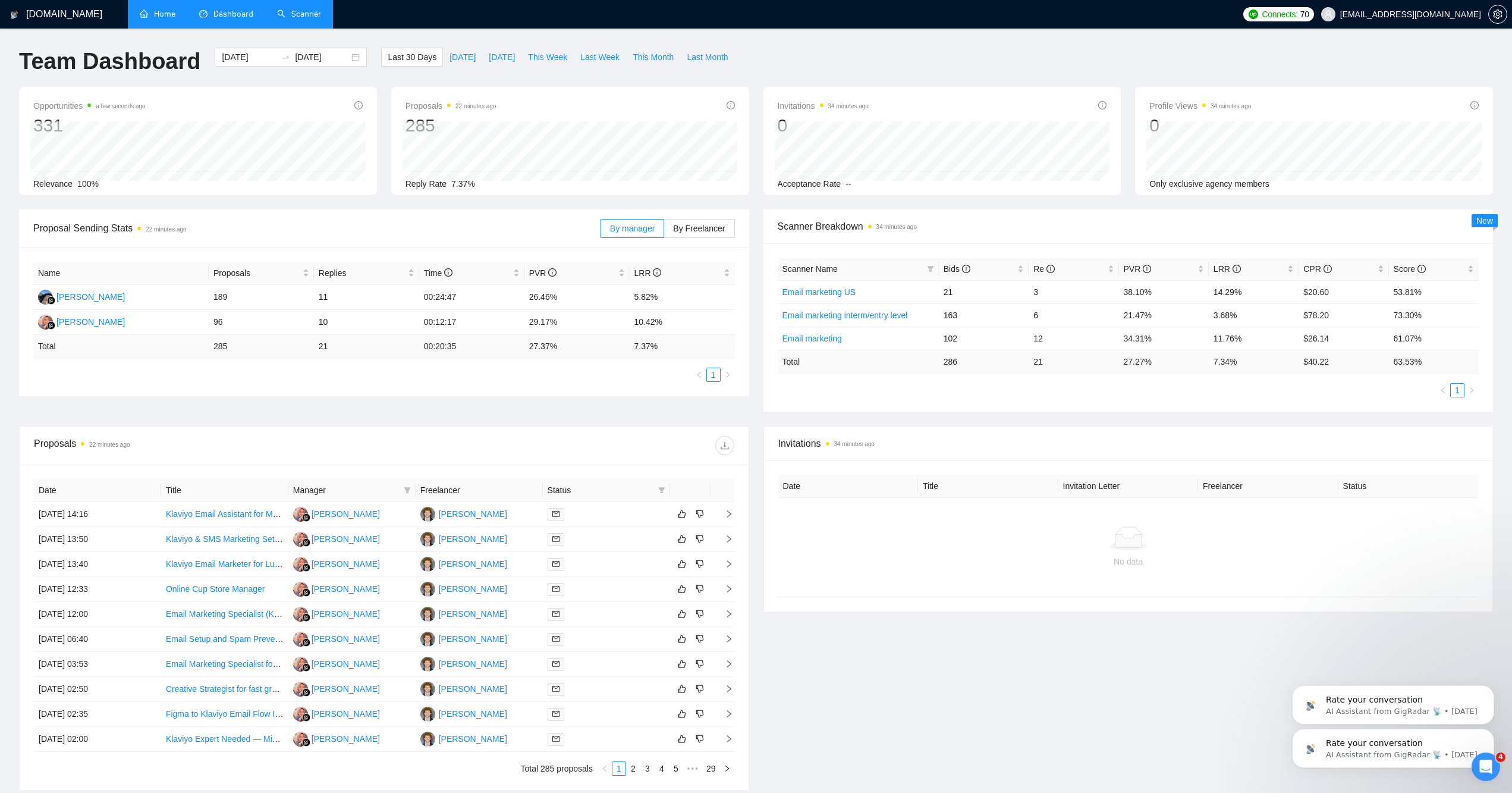
click at [298, 12] on link "Scanner" at bounding box center [299, 13] width 44 height 10
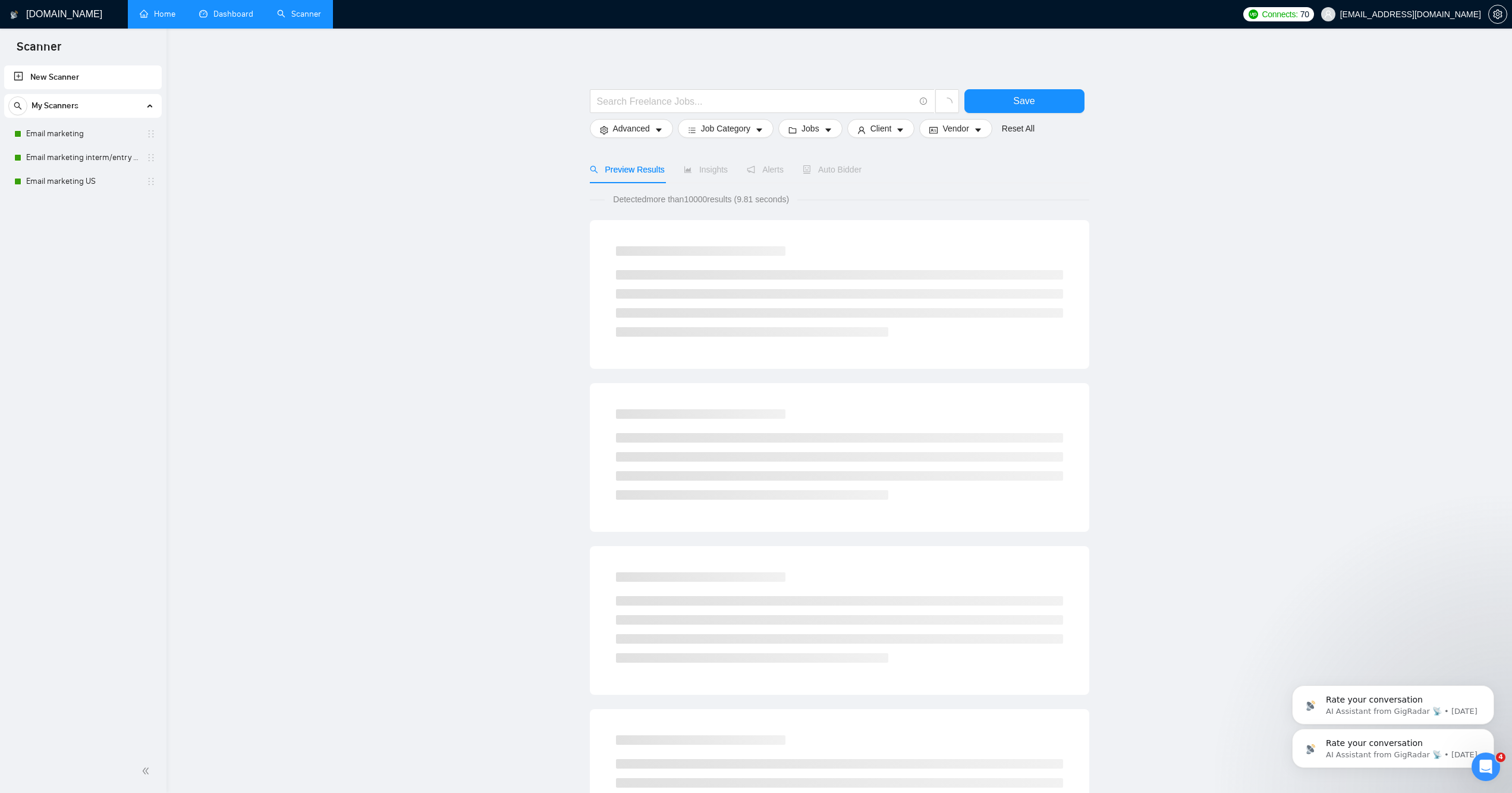
click at [139, 19] on link "Home" at bounding box center [157, 13] width 36 height 10
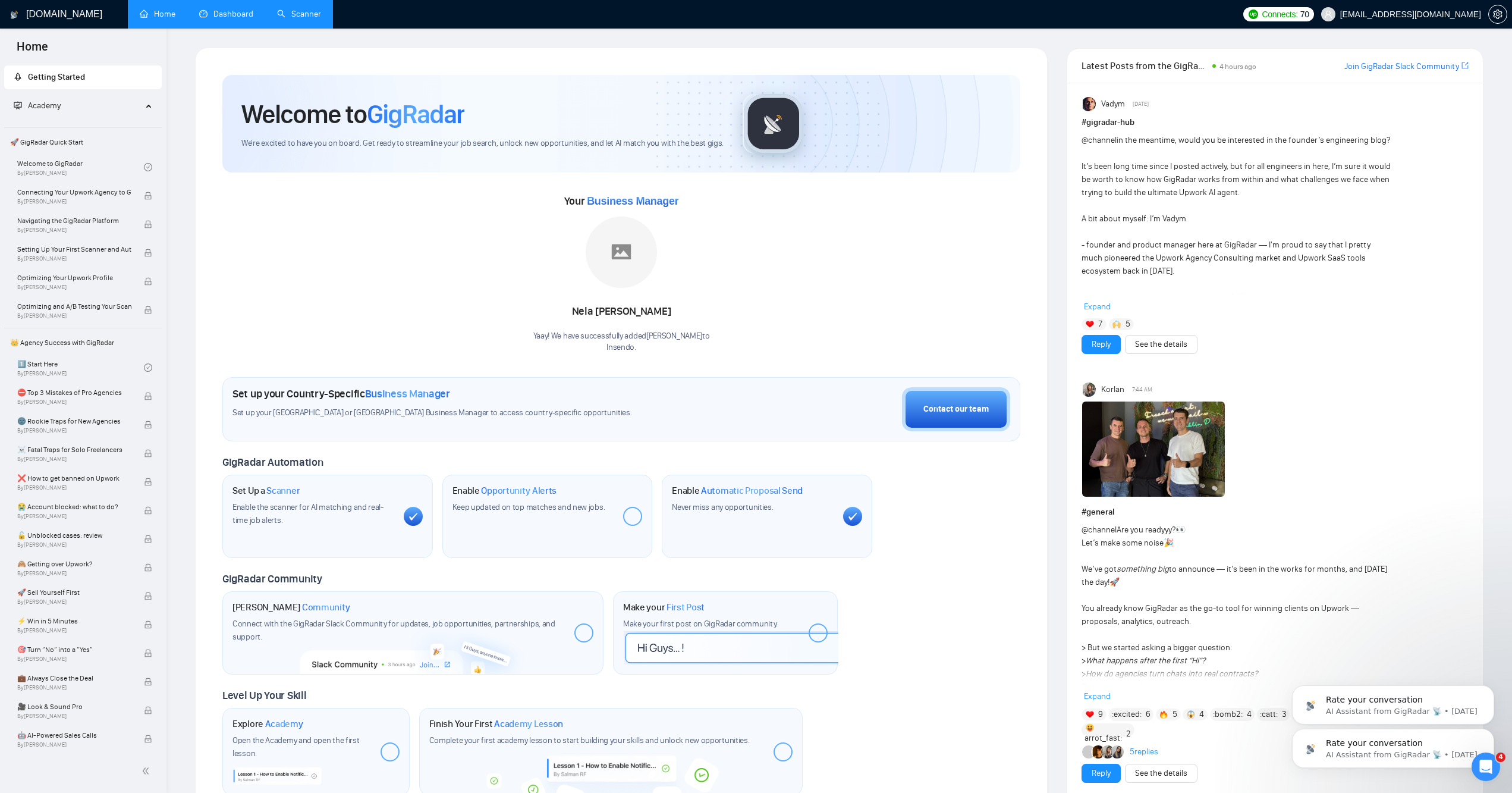
scroll to position [2, 0]
